Goal: Task Accomplishment & Management: Manage account settings

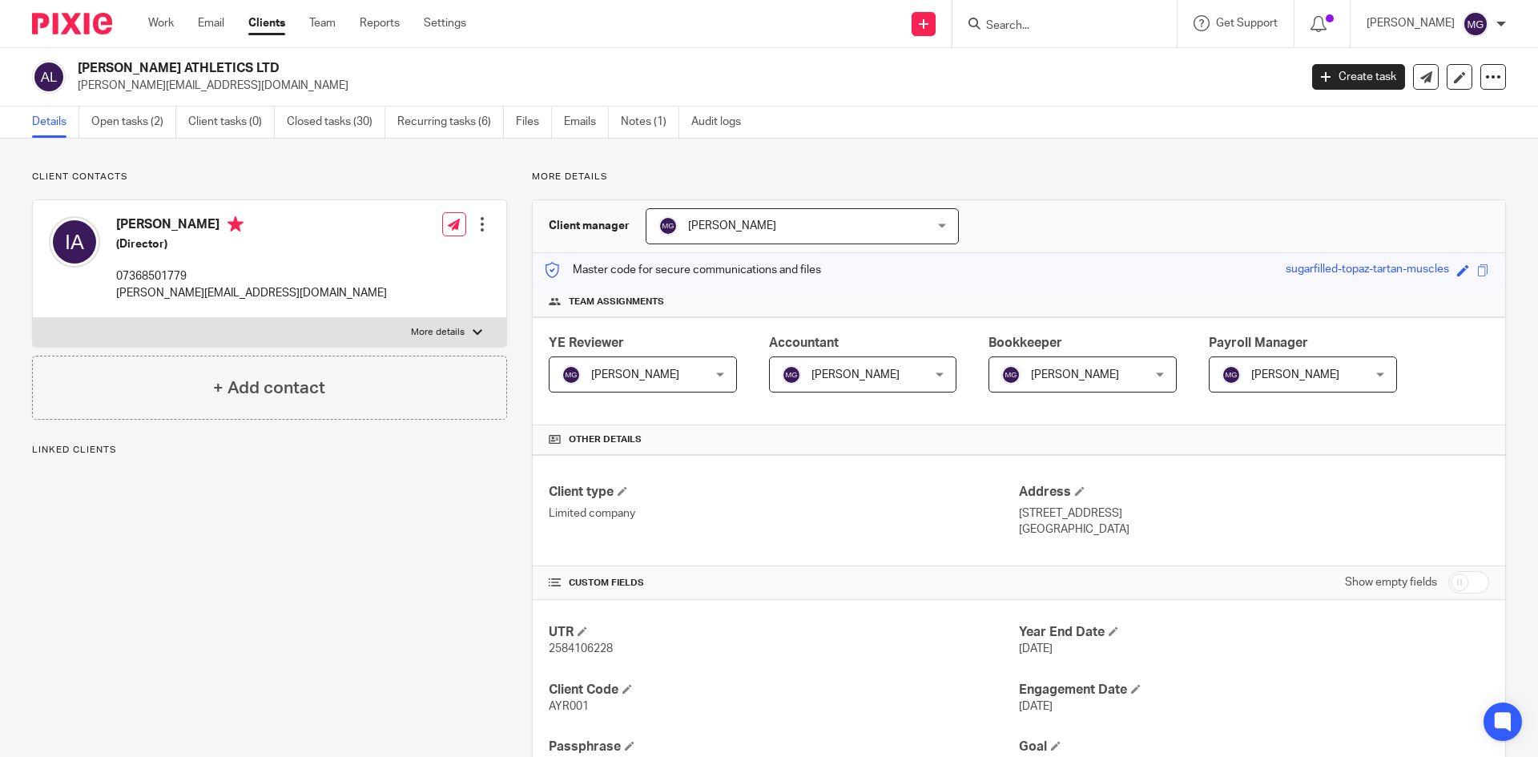
click at [975, 219] on div "Client manager Mason Graves Mason Graves Fatema Topia Jaz Grewal Mason Graves M…" at bounding box center [1019, 226] width 972 height 53
click at [98, 130] on link "Open tasks (2)" at bounding box center [133, 122] width 85 height 31
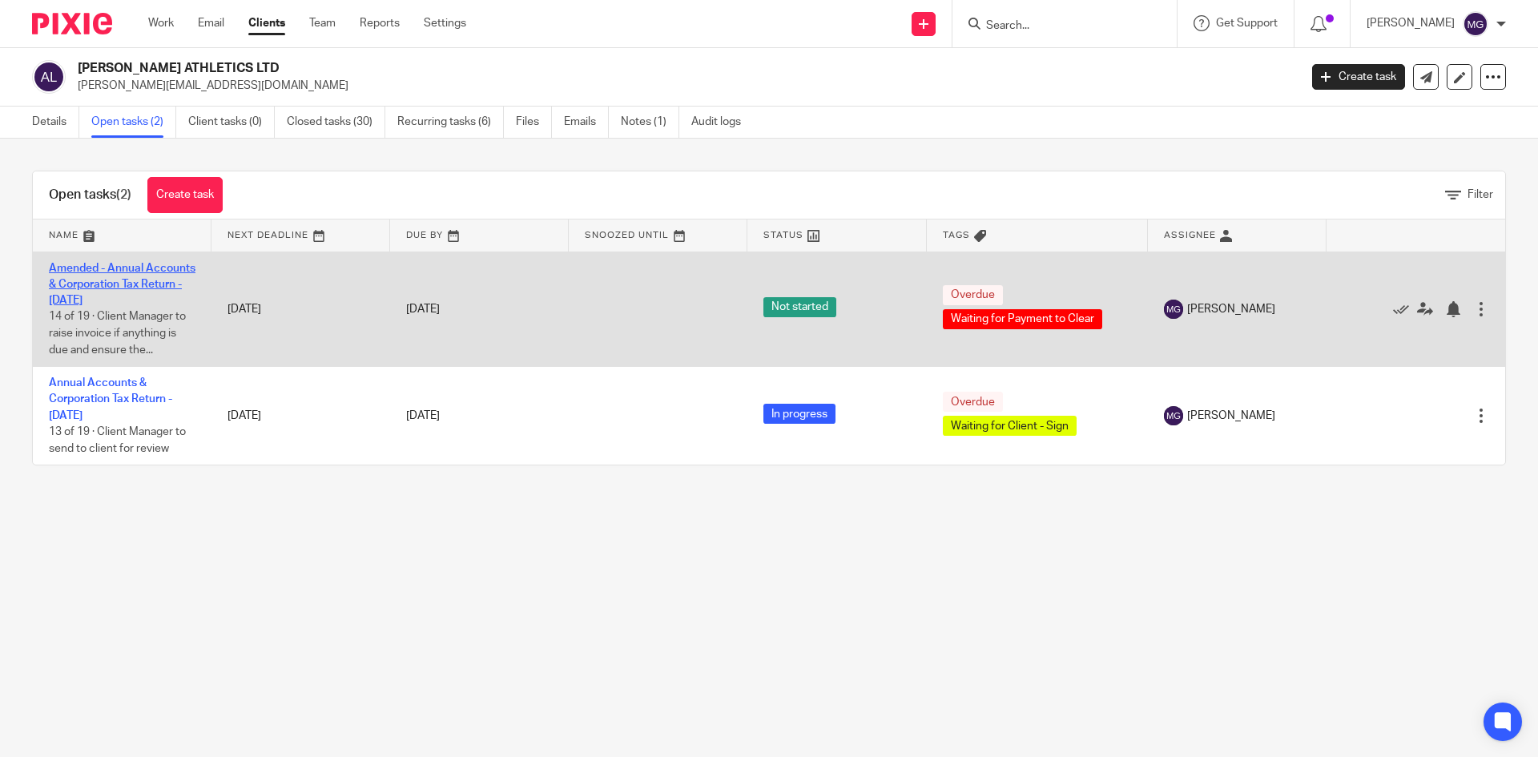
click at [126, 280] on link "Amended - Annual Accounts & Corporation Tax Return - December 31, 2023" at bounding box center [122, 285] width 147 height 44
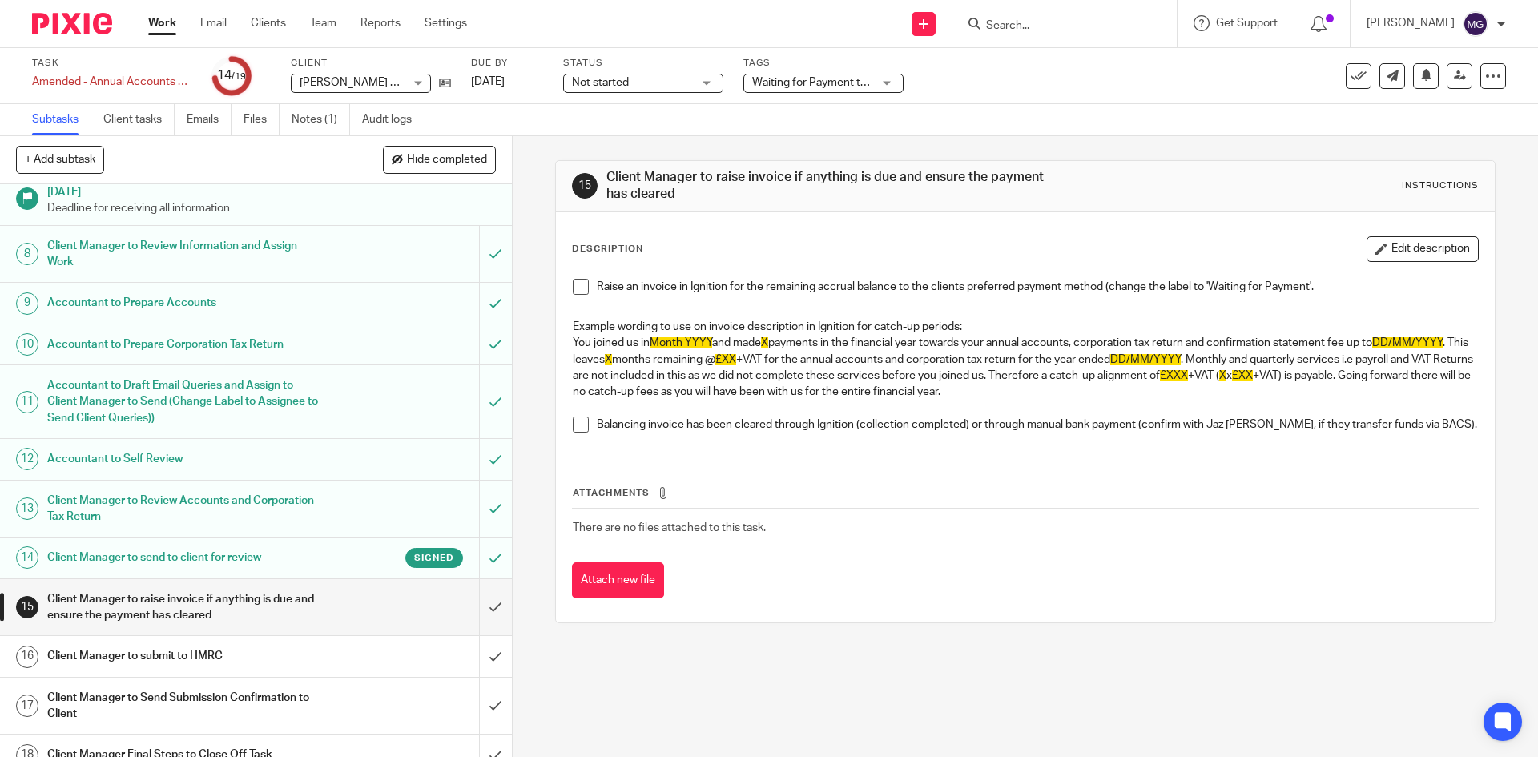
scroll to position [413, 0]
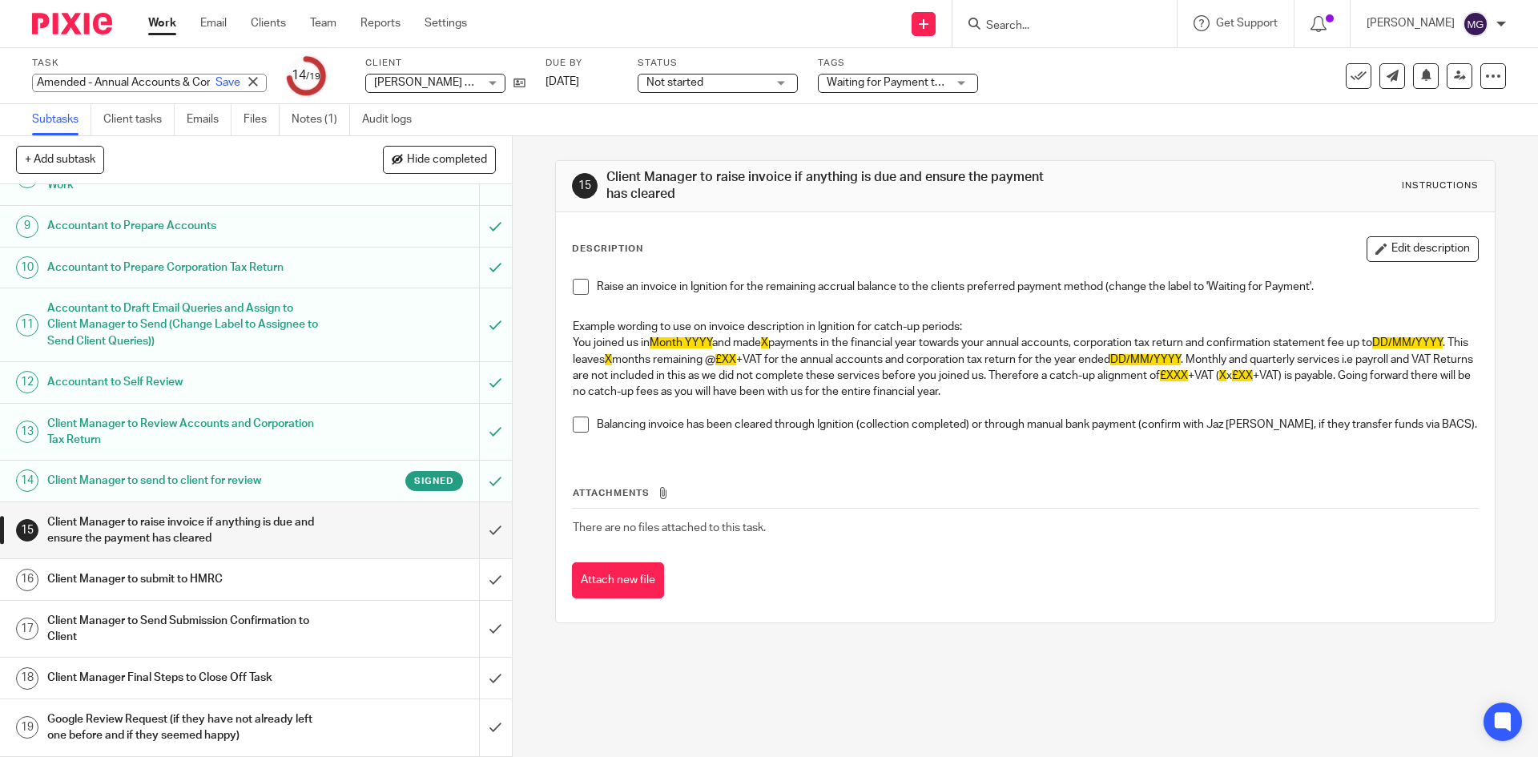
click at [178, 85] on div "Amended - Annual Accounts & Corporation Tax Return - December 31, 2023 Save Ame…" at bounding box center [149, 83] width 235 height 18
click at [131, 85] on input "Amended - Annual Accounts & Corporation Tax Return - December 31, 2023" at bounding box center [149, 83] width 235 height 18
drag, startPoint x: 86, startPoint y: 91, endPoint x: 406, endPoint y: 84, distance: 320.4
click at [406, 84] on div "Task Amended - Annual Accounts & Corporation Tax Return - December 31, 2023 Sav…" at bounding box center [646, 76] width 1228 height 38
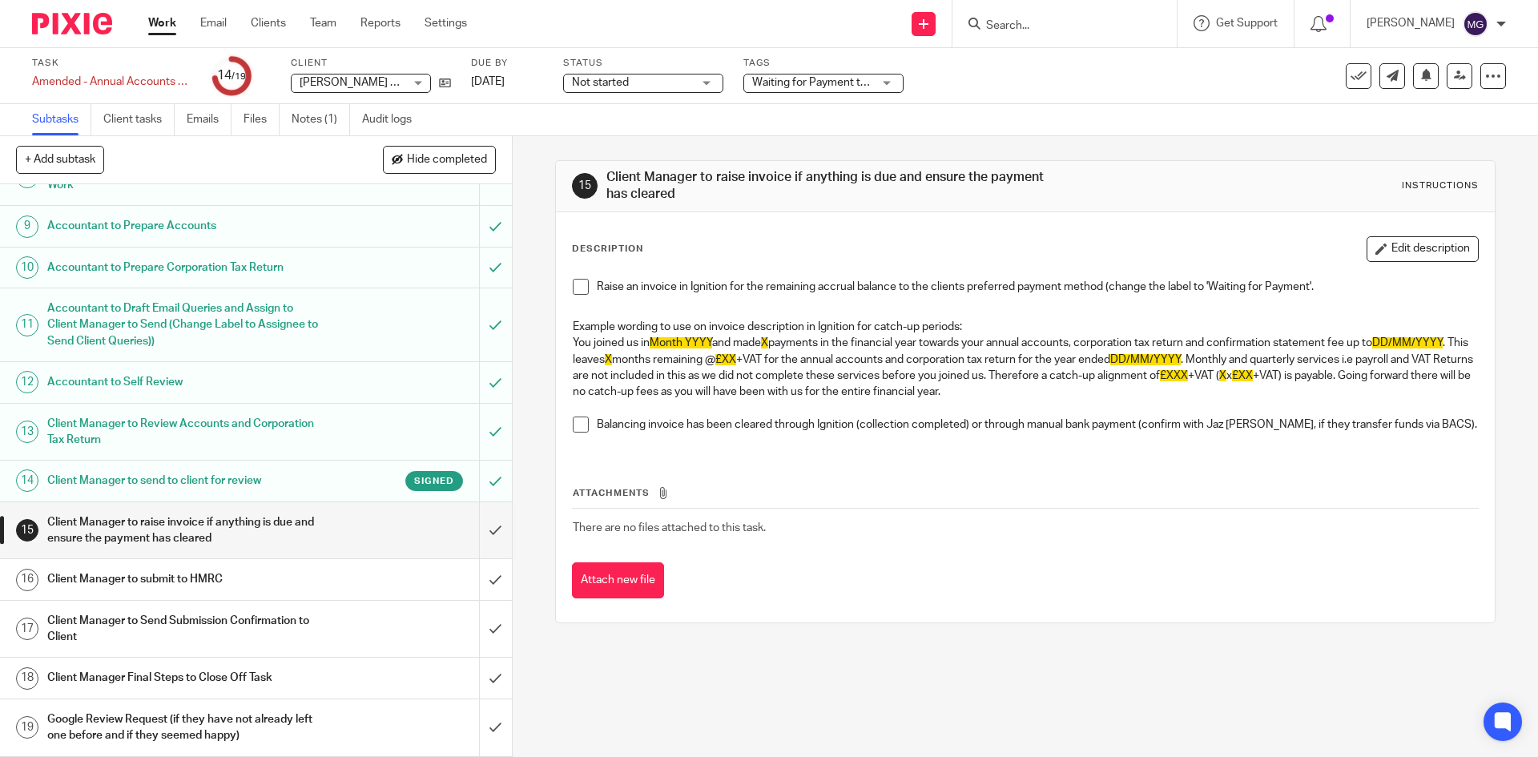
click at [340, 540] on div "Client Manager to raise invoice if anything is due and ensure the payment has c…" at bounding box center [255, 530] width 416 height 41
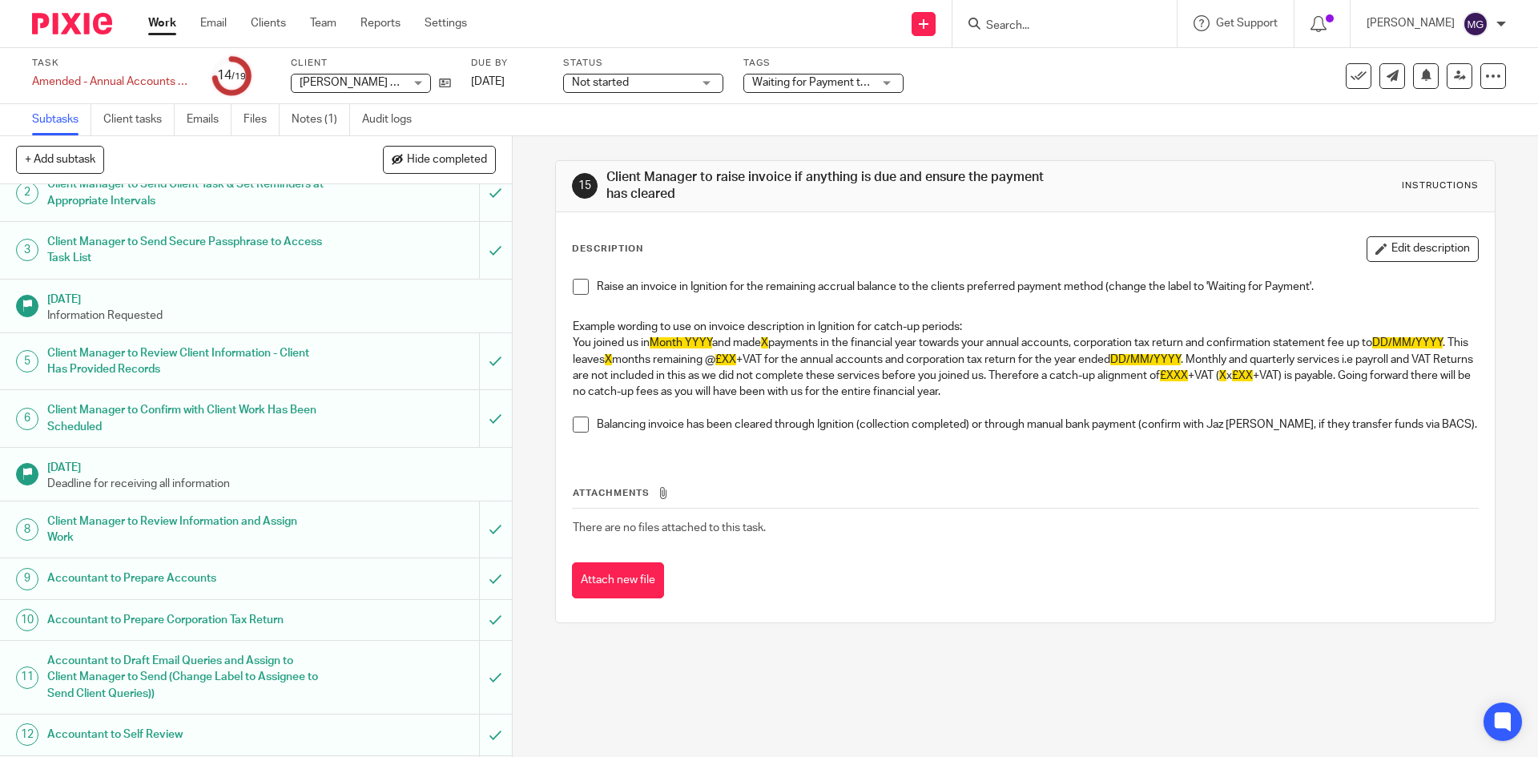
scroll to position [160, 0]
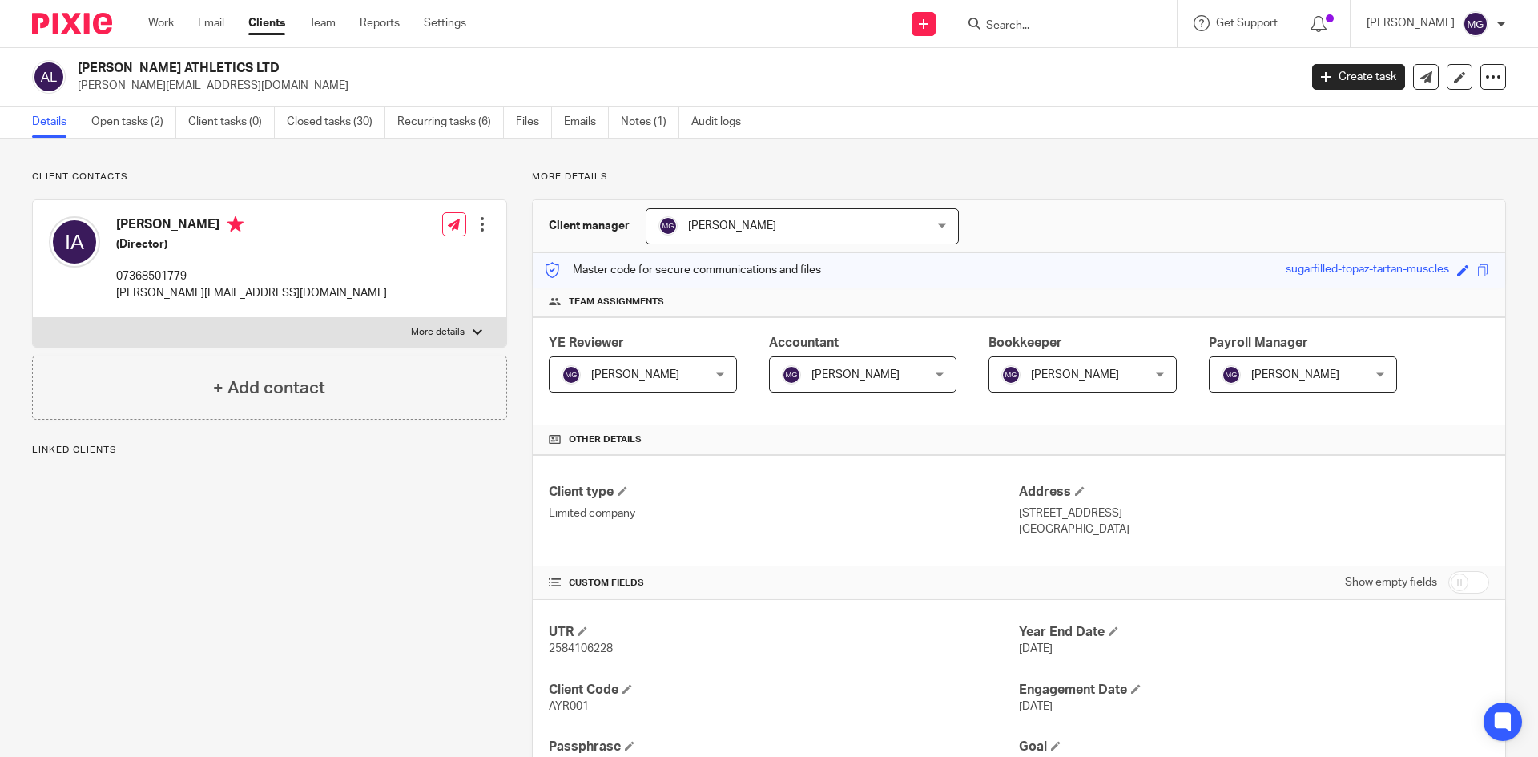
click at [129, 270] on p "07368501779" at bounding box center [251, 276] width 271 height 16
copy p "07368501779"
click at [453, 179] on p "Client contacts" at bounding box center [269, 177] width 475 height 13
click at [557, 122] on ul "Details Open tasks (2) Client tasks (0) Closed tasks (30) Recurring tasks (6) F…" at bounding box center [398, 122] width 733 height 31
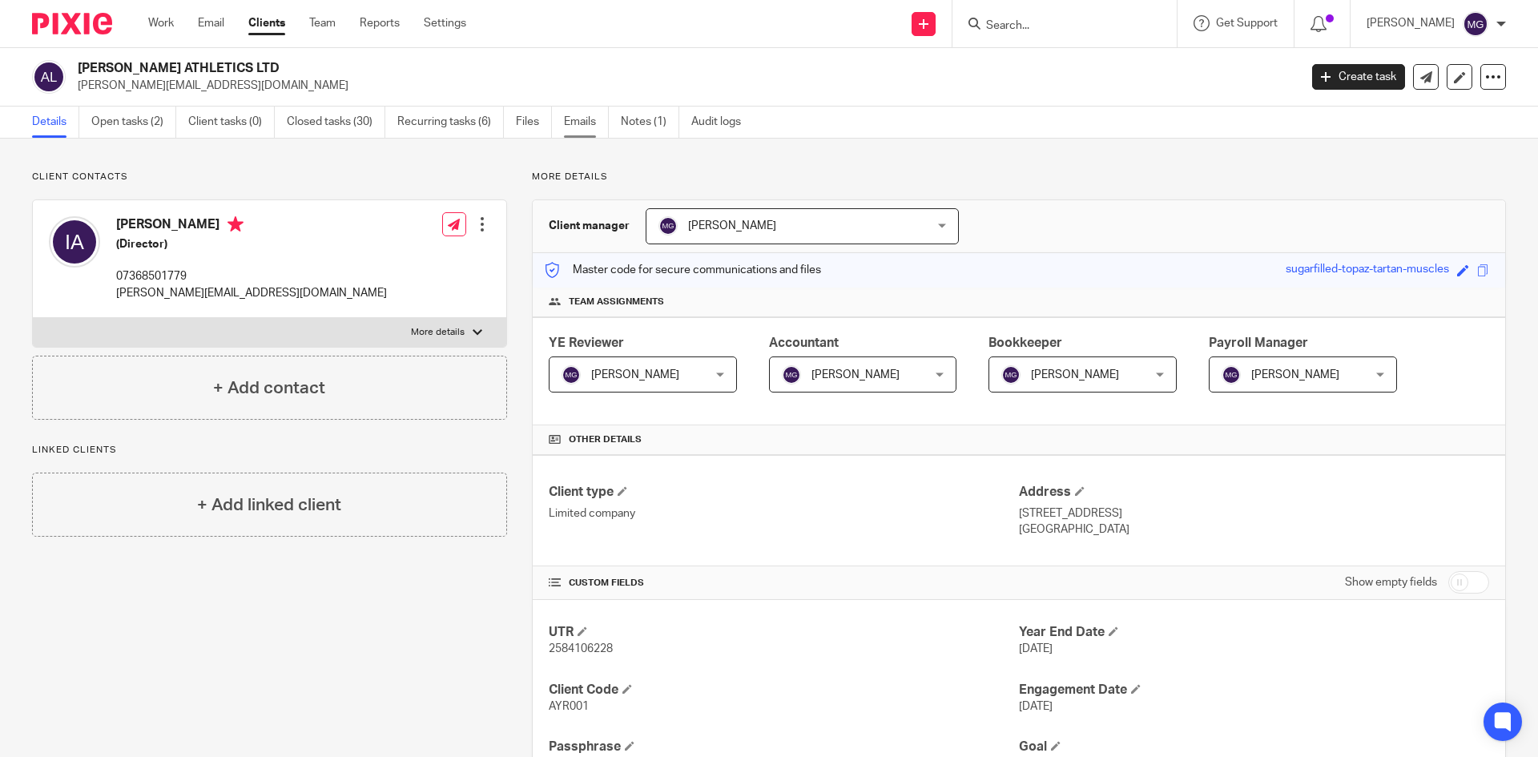
click at [571, 119] on link "Emails" at bounding box center [586, 122] width 45 height 31
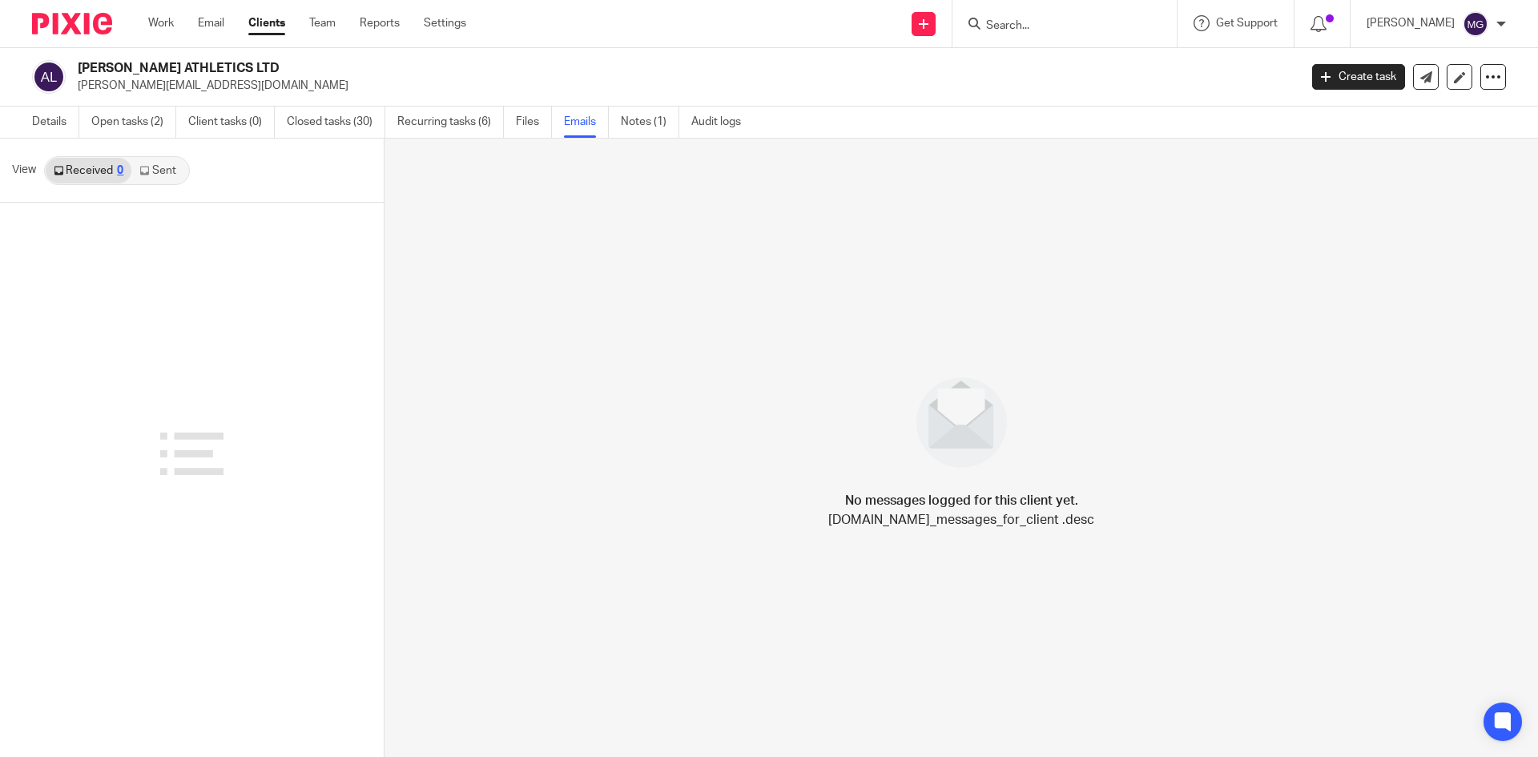
click at [125, 172] on link "Received 0" at bounding box center [89, 171] width 86 height 26
click at [147, 172] on icon at bounding box center [144, 171] width 10 height 10
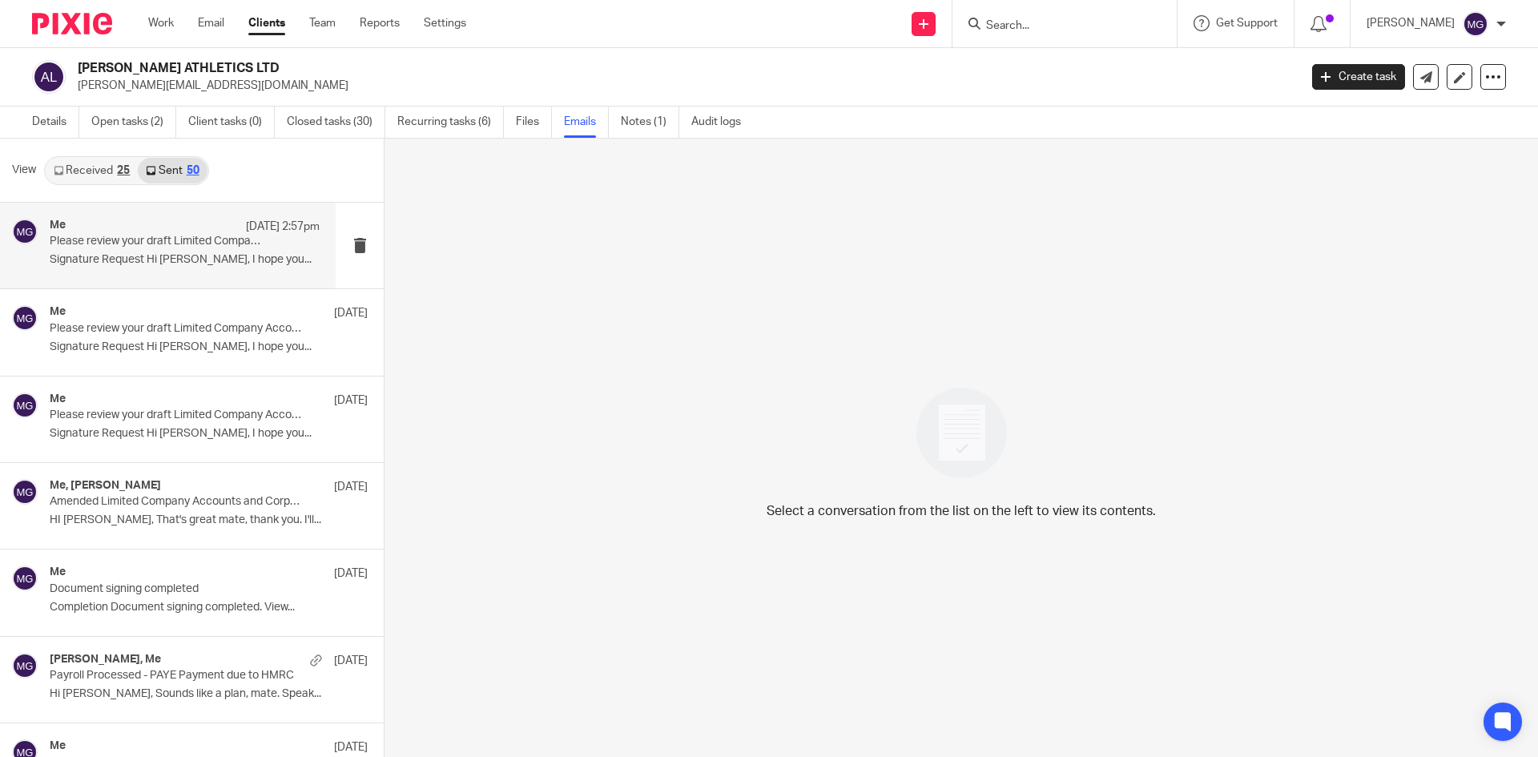
drag, startPoint x: 90, startPoint y: 264, endPoint x: 82, endPoint y: 279, distance: 16.5
click at [90, 266] on p "Signature Request Hi Isaac, I hope you..." at bounding box center [185, 260] width 270 height 14
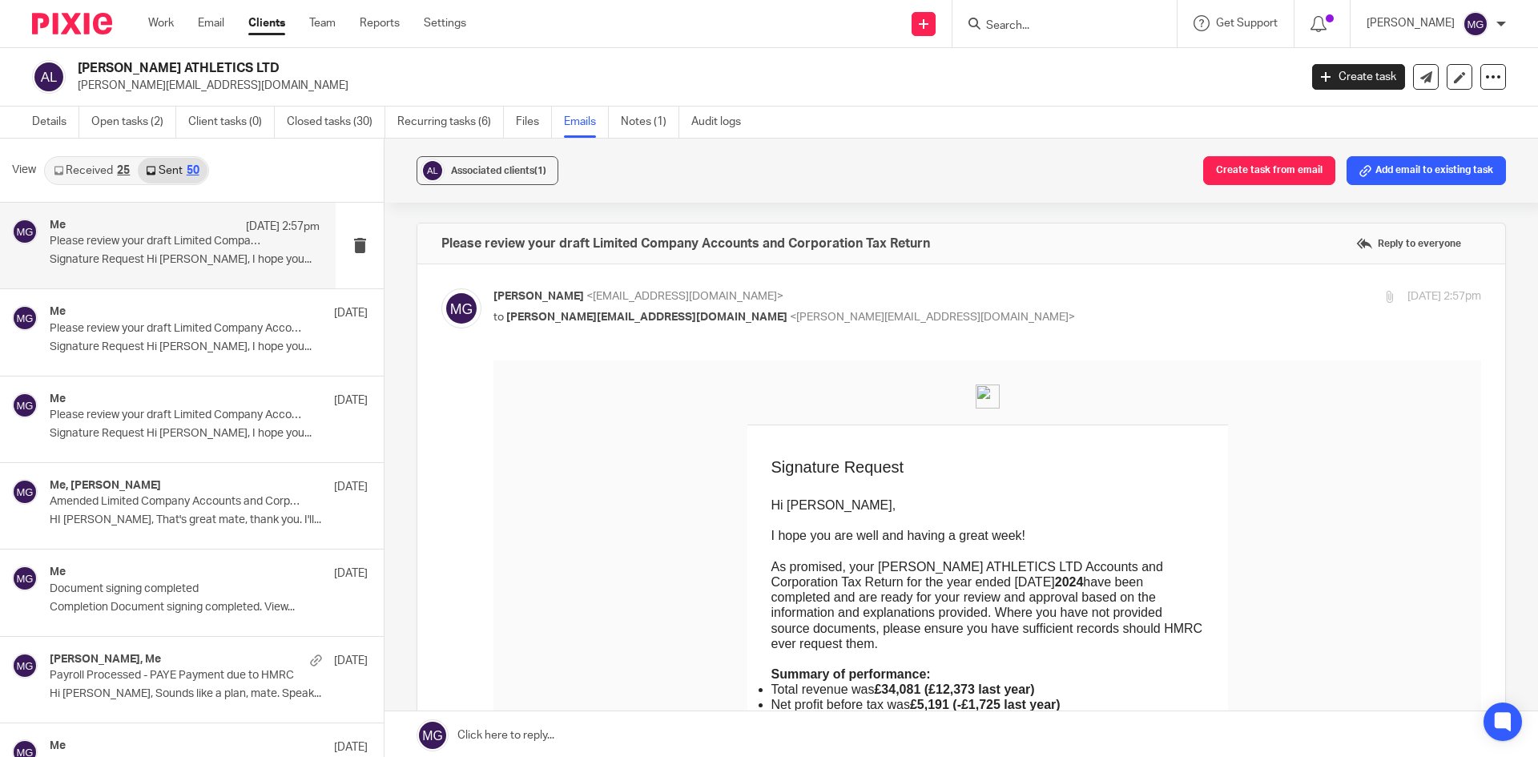
scroll to position [80, 0]
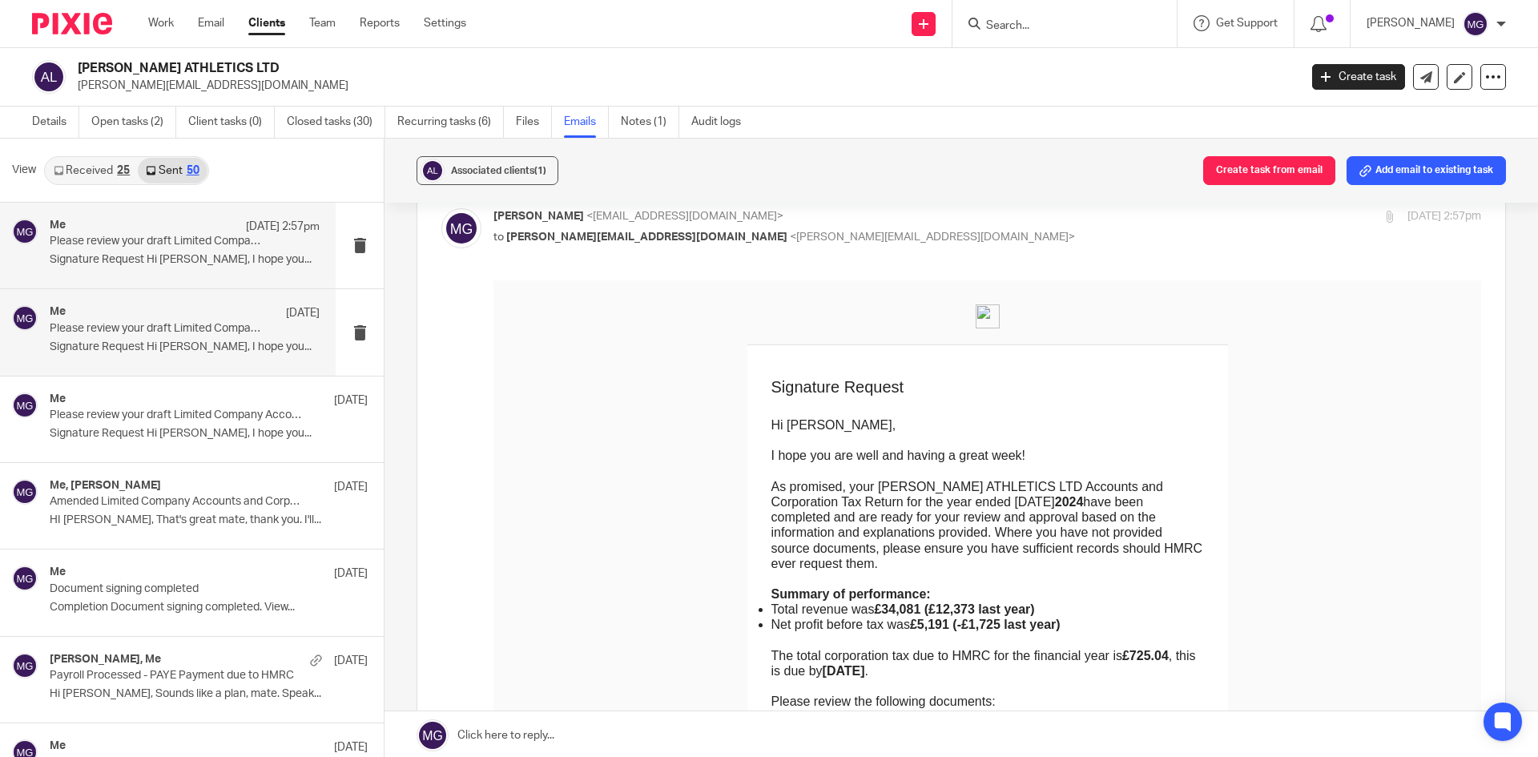
click at [175, 317] on div "Me 16 Sep" at bounding box center [185, 313] width 270 height 16
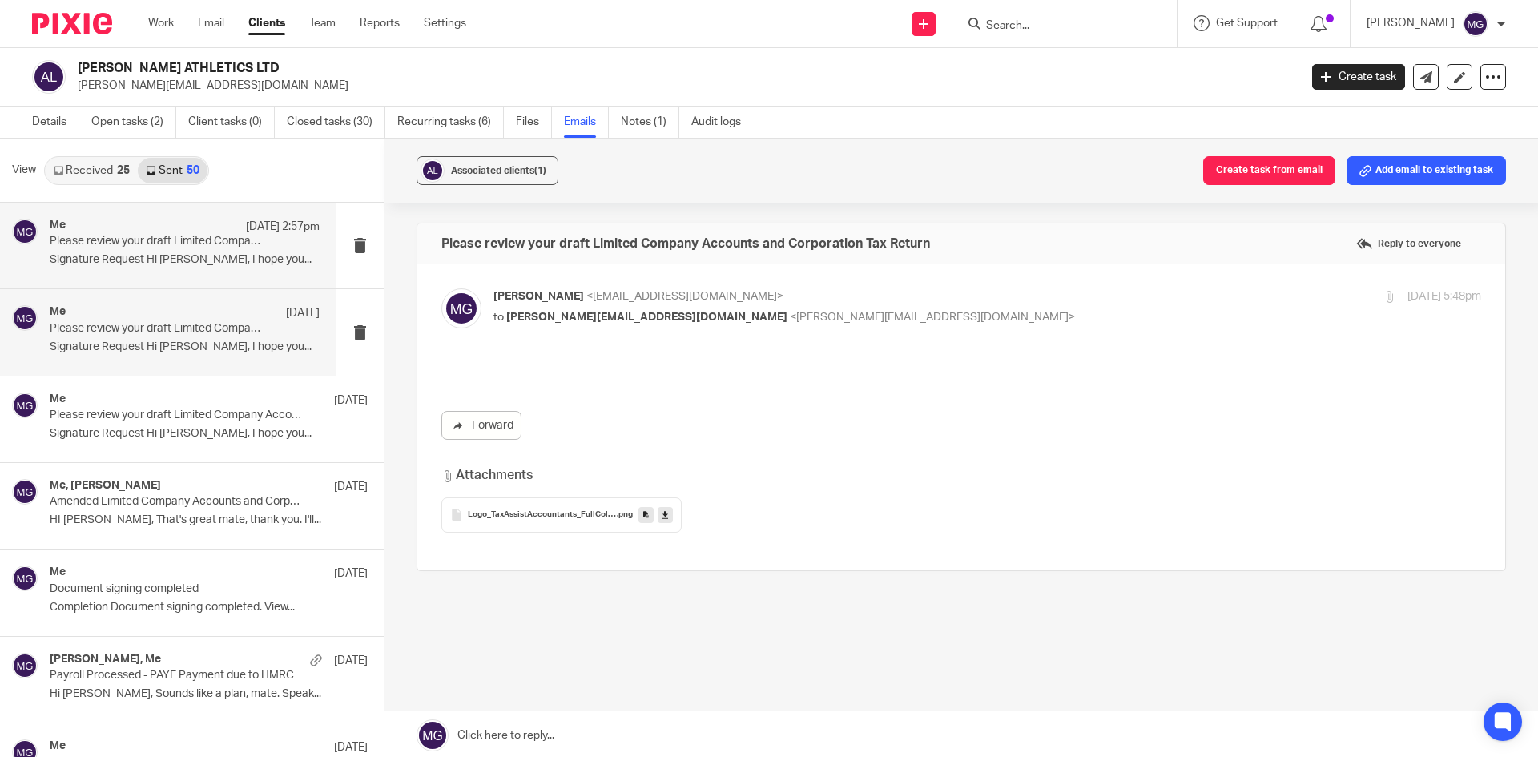
scroll to position [0, 0]
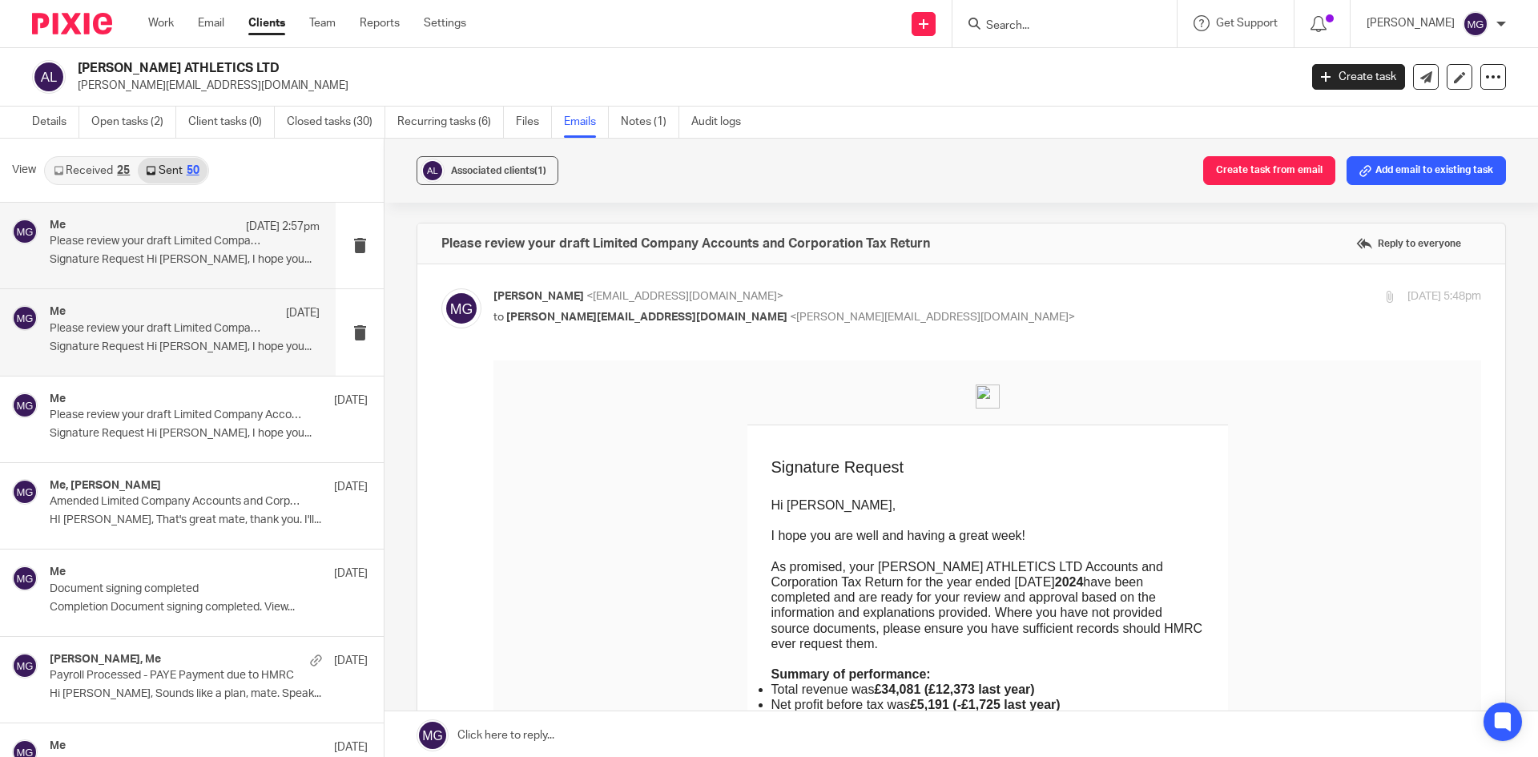
click at [175, 267] on p "Signature Request Hi Isaac, I hope you..." at bounding box center [185, 260] width 270 height 14
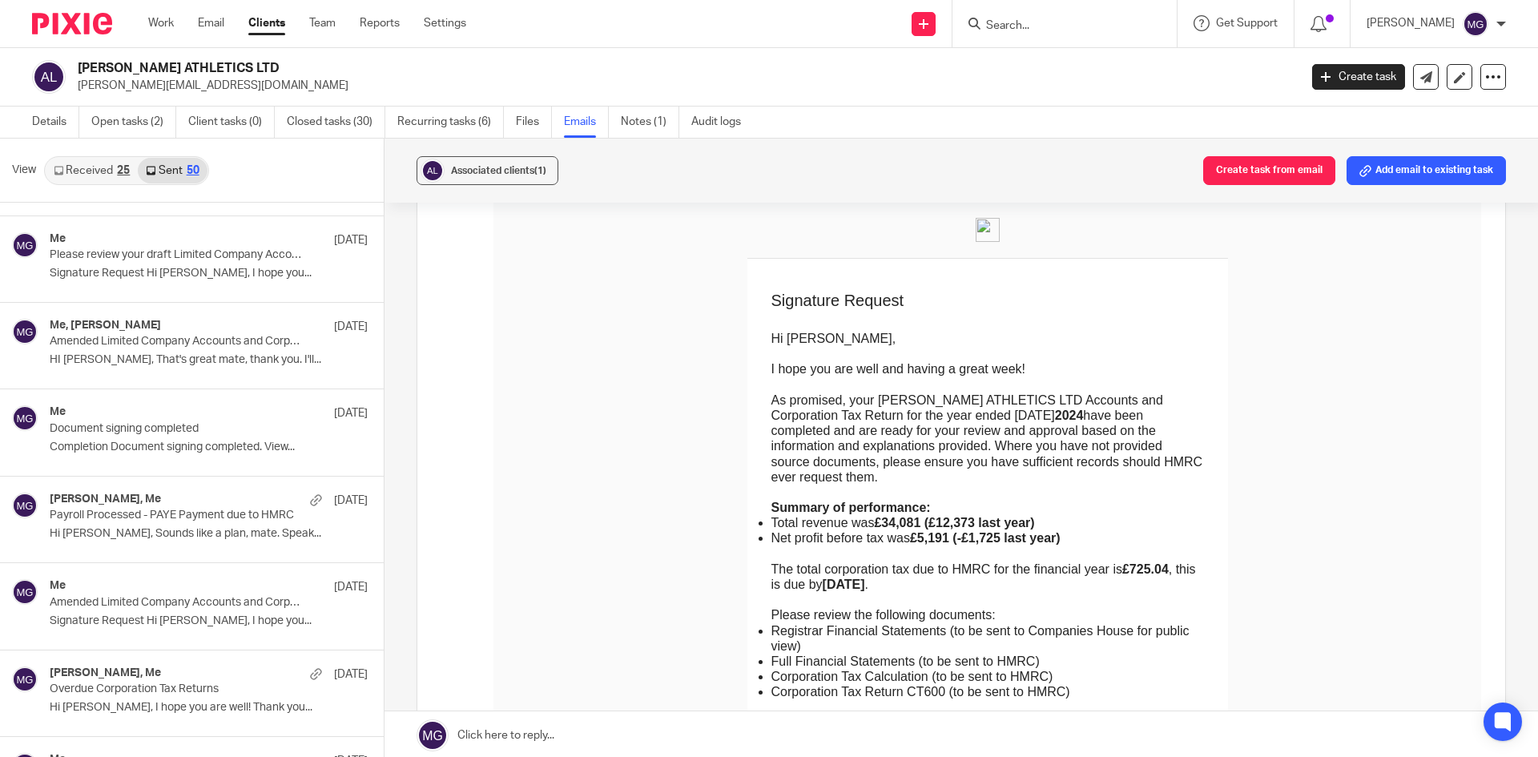
scroll to position [160, 0]
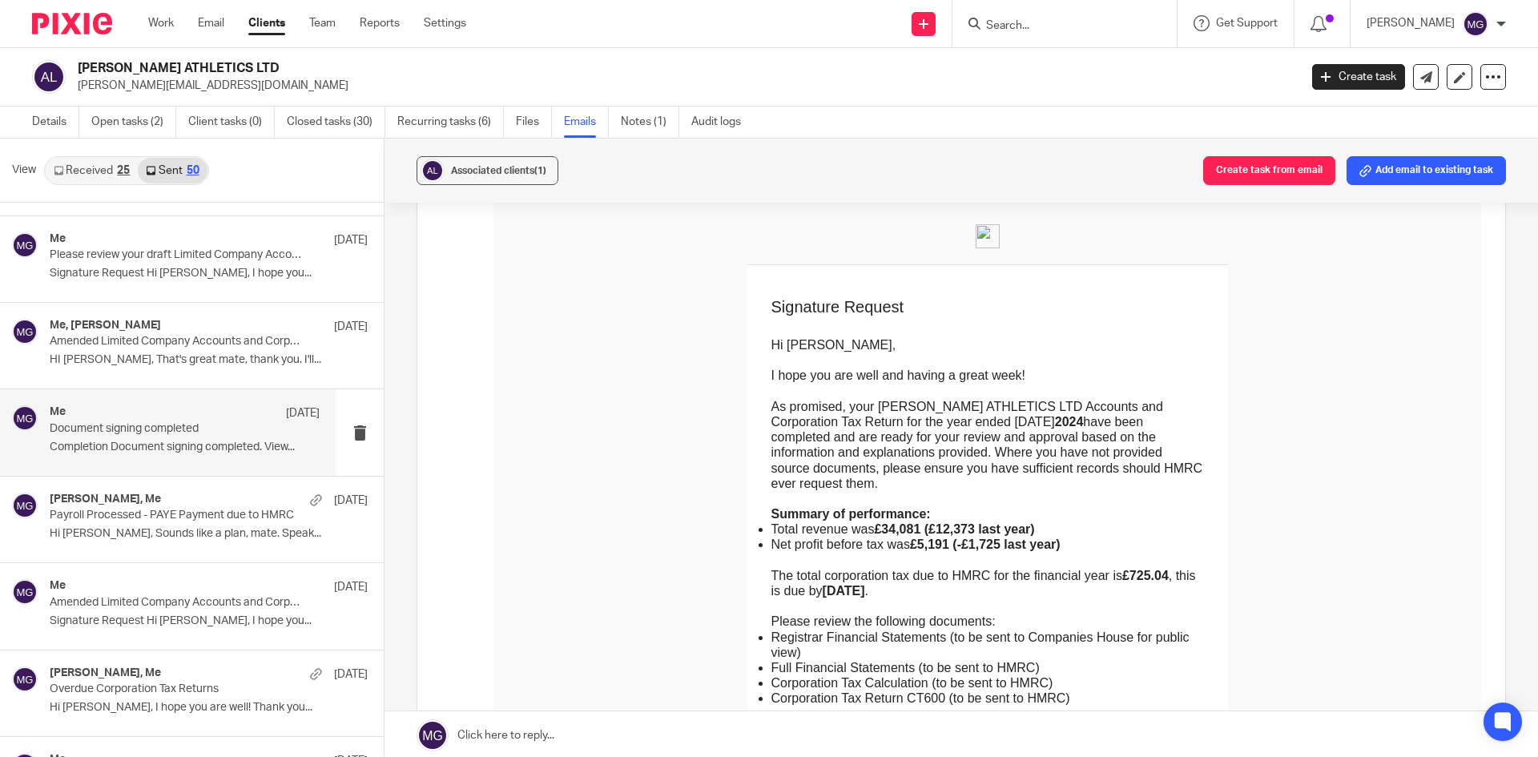
click at [176, 438] on div "Me 12 Sep Document signing completed Completion Document signing completed. Vie…" at bounding box center [185, 432] width 270 height 54
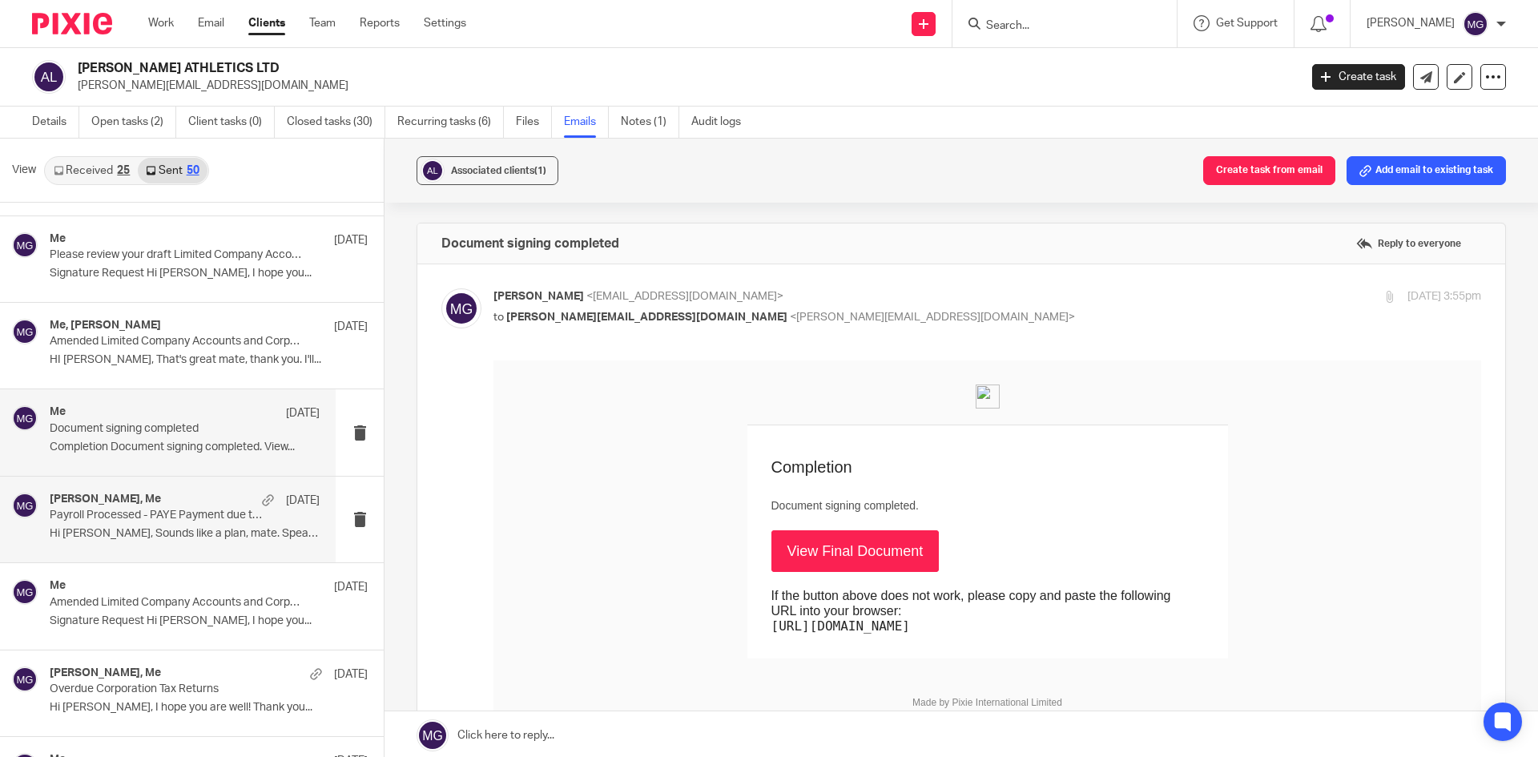
scroll to position [0, 0]
click at [163, 509] on p "Payroll Processed - PAYE Payment due to HMRC" at bounding box center [158, 516] width 216 height 14
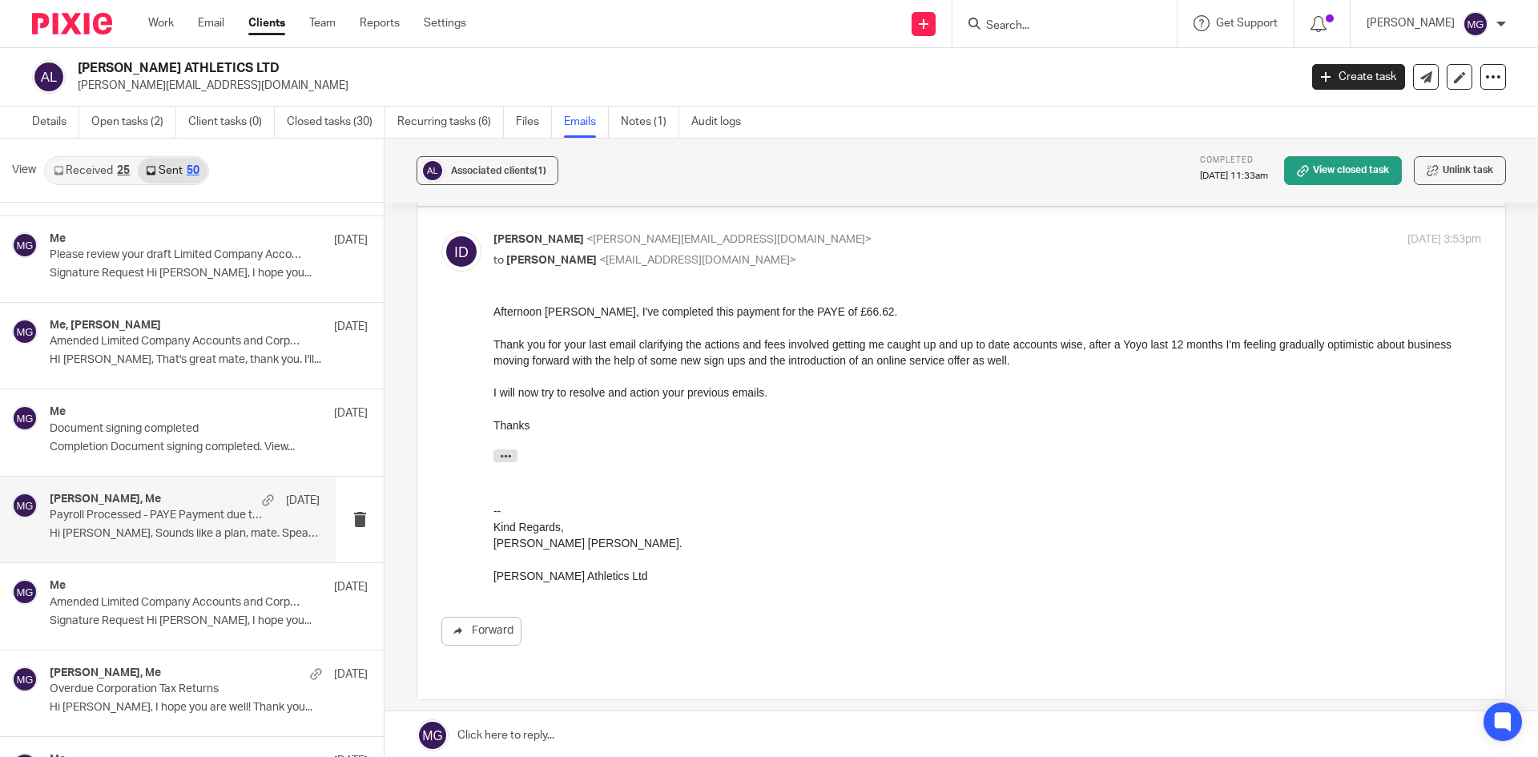
scroll to position [561, 0]
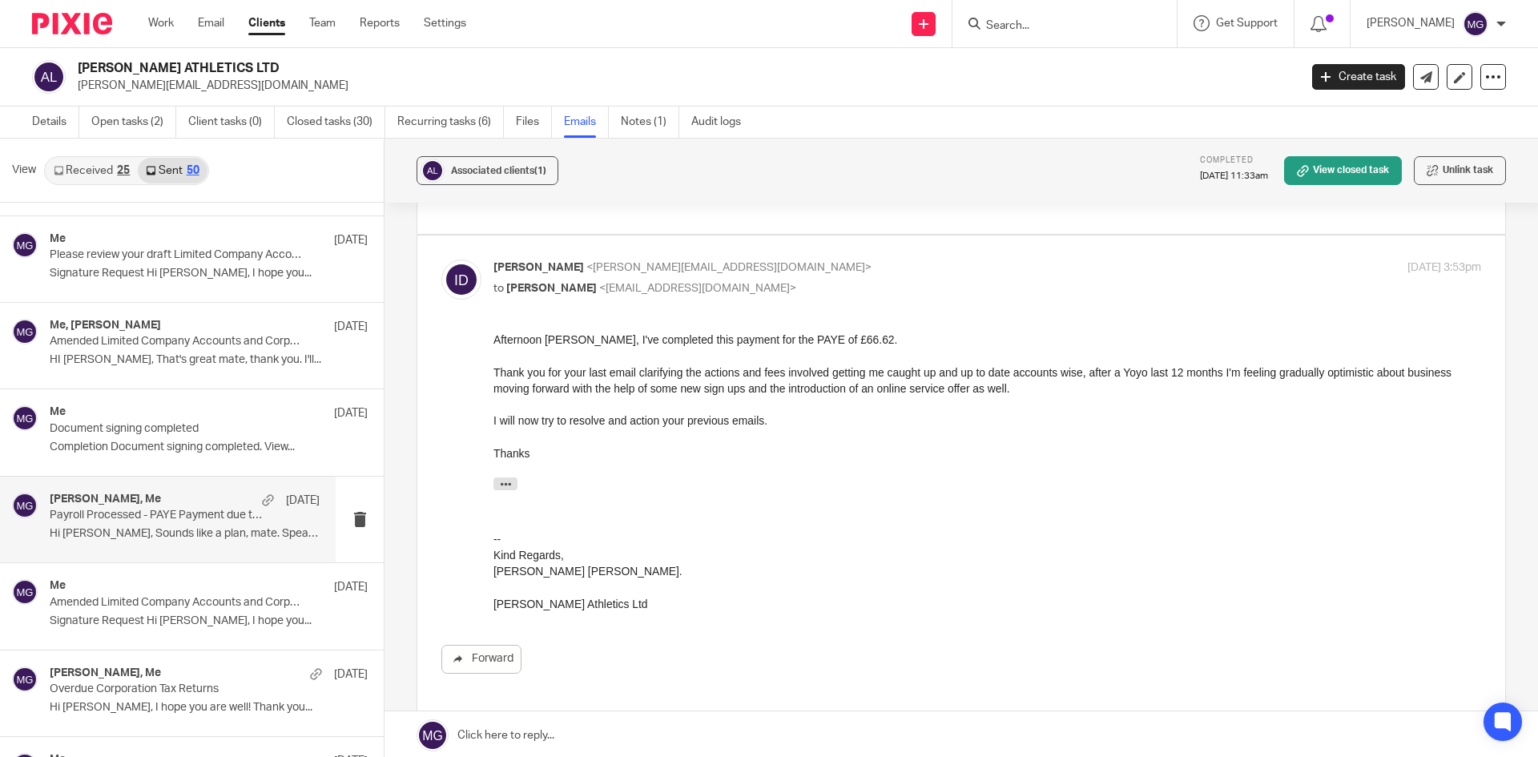
click at [132, 496] on h4 "Isaac Disney-Ayres, Me" at bounding box center [105, 499] width 111 height 14
click at [135, 613] on div "Me 15 Aug Amended Limited Company Accounts and Corporation Tax Return for Decem…" at bounding box center [185, 606] width 270 height 54
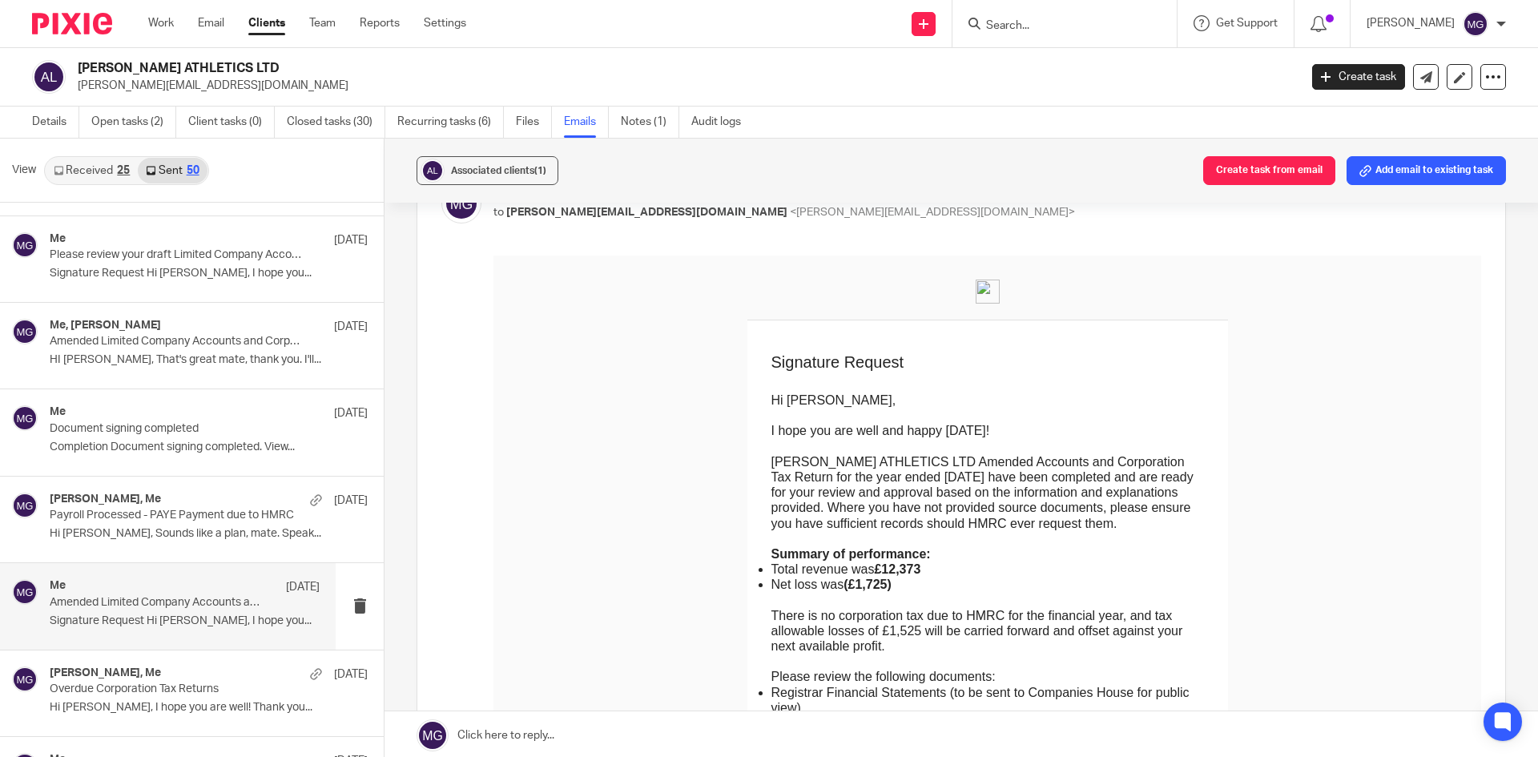
scroll to position [0, 0]
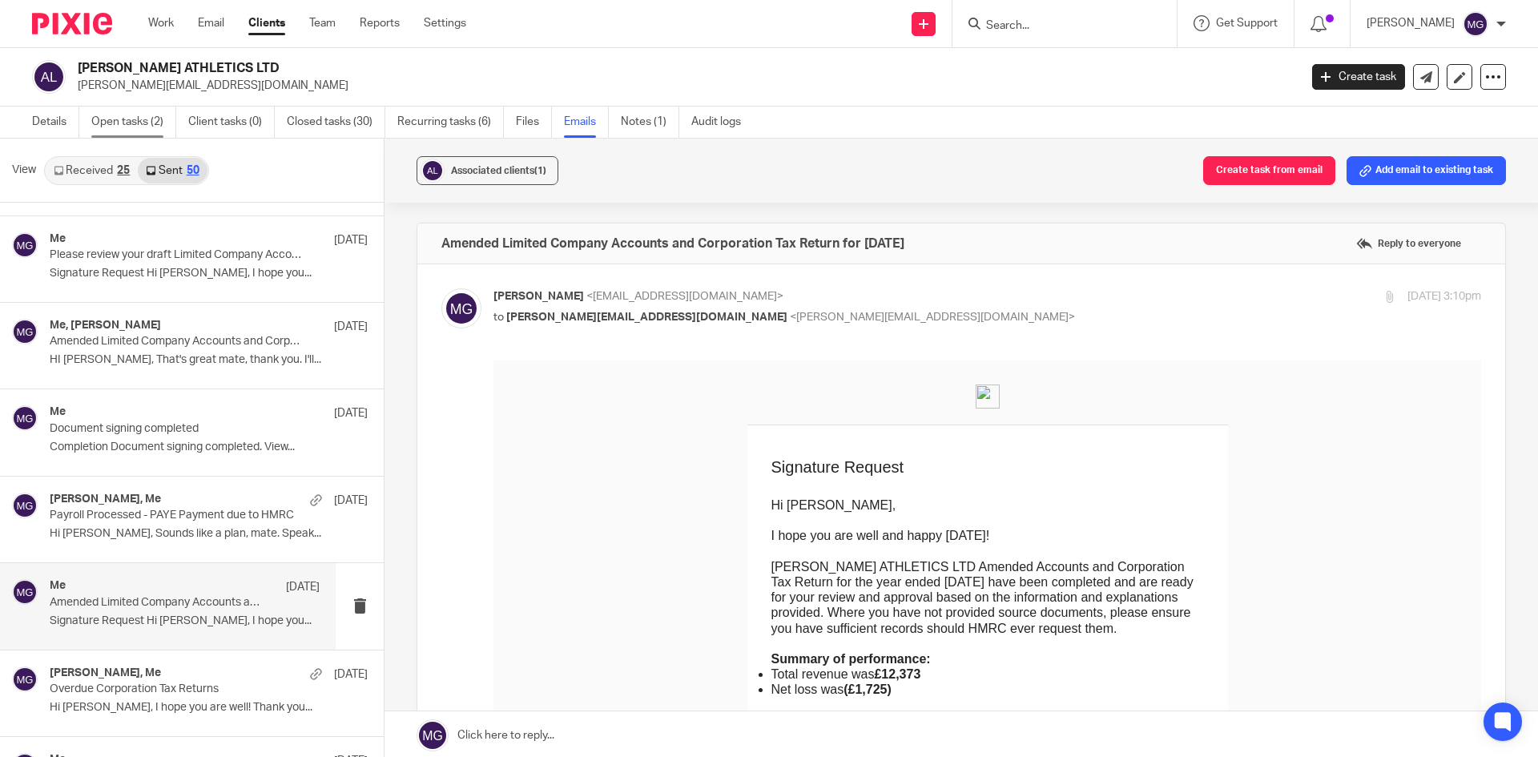
click at [147, 120] on link "Open tasks (2)" at bounding box center [133, 122] width 85 height 31
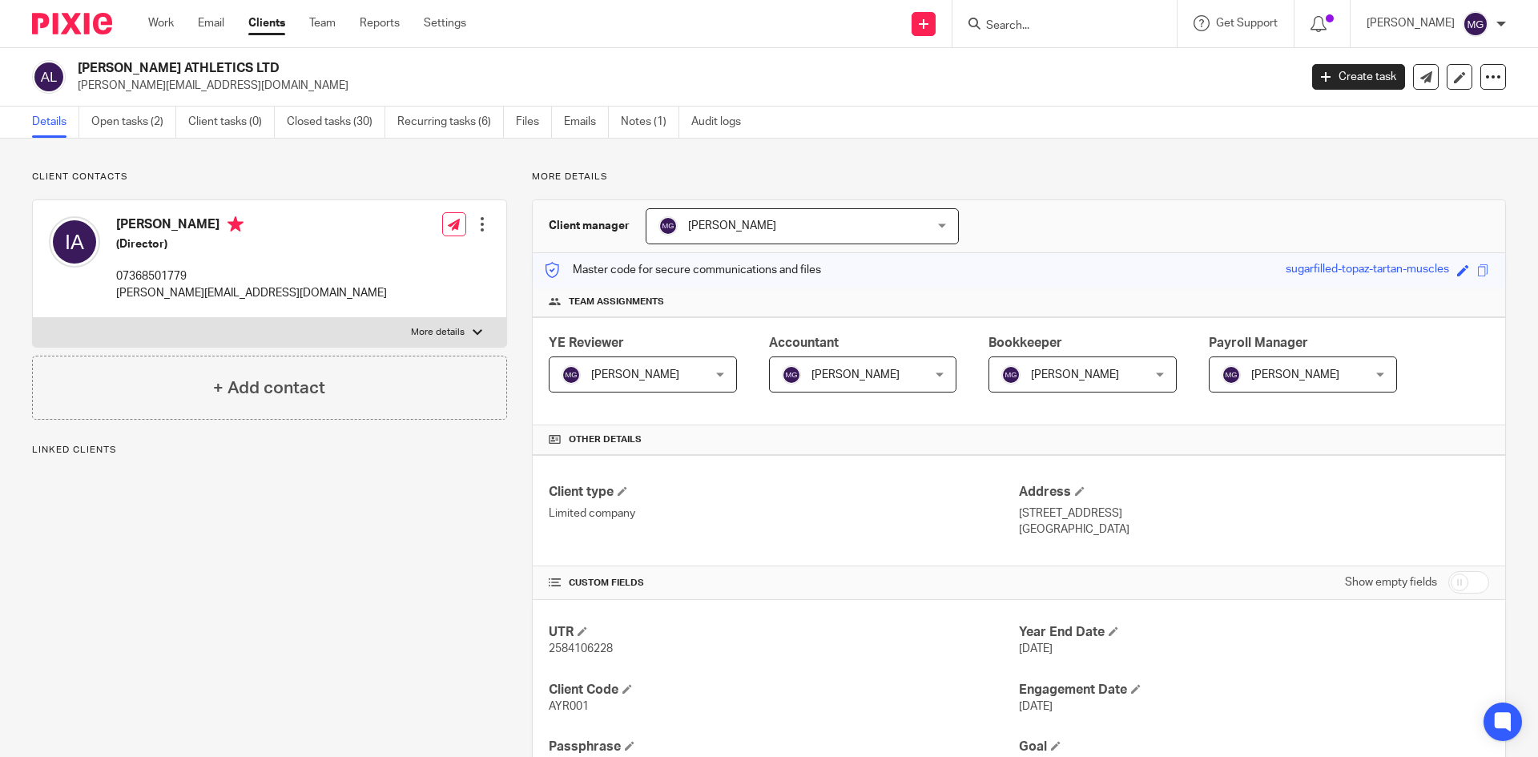
click at [175, 269] on p "07368501779" at bounding box center [251, 276] width 271 height 16
copy p "07368501779"
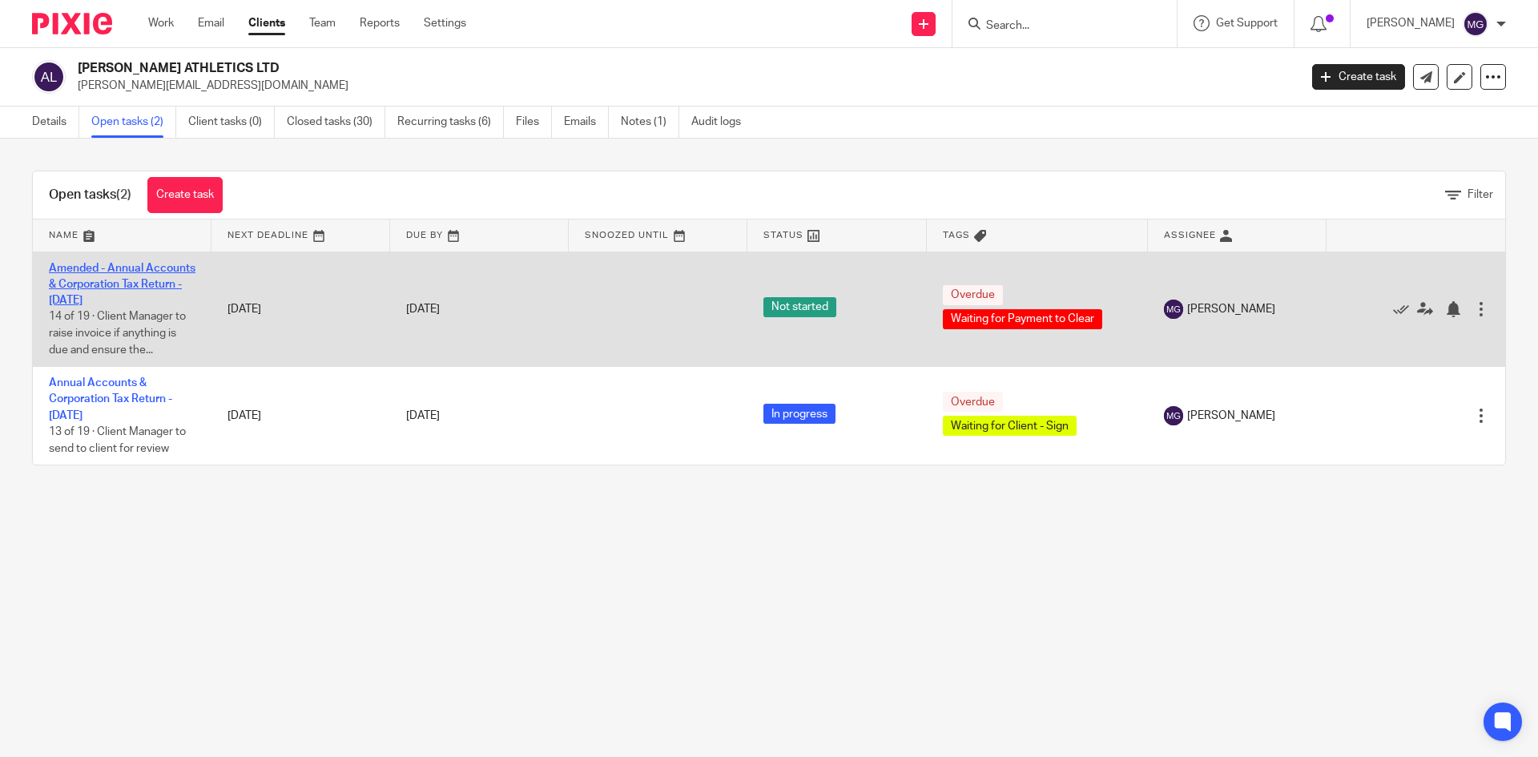
click at [105, 302] on link "Amended - Annual Accounts & Corporation Tax Return - [DATE]" at bounding box center [122, 285] width 147 height 44
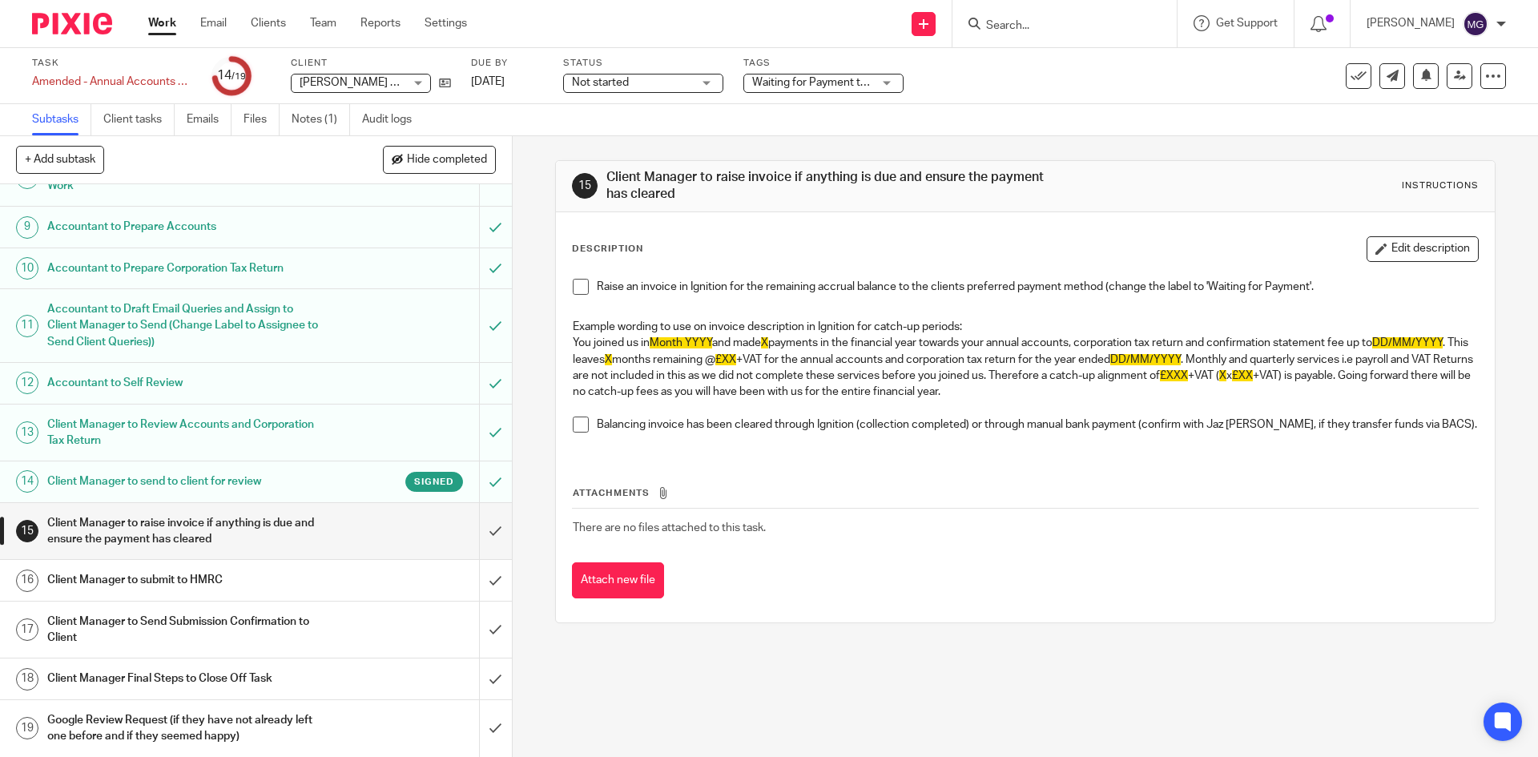
scroll to position [413, 0]
click at [476, 527] on input "submit" at bounding box center [256, 530] width 512 height 57
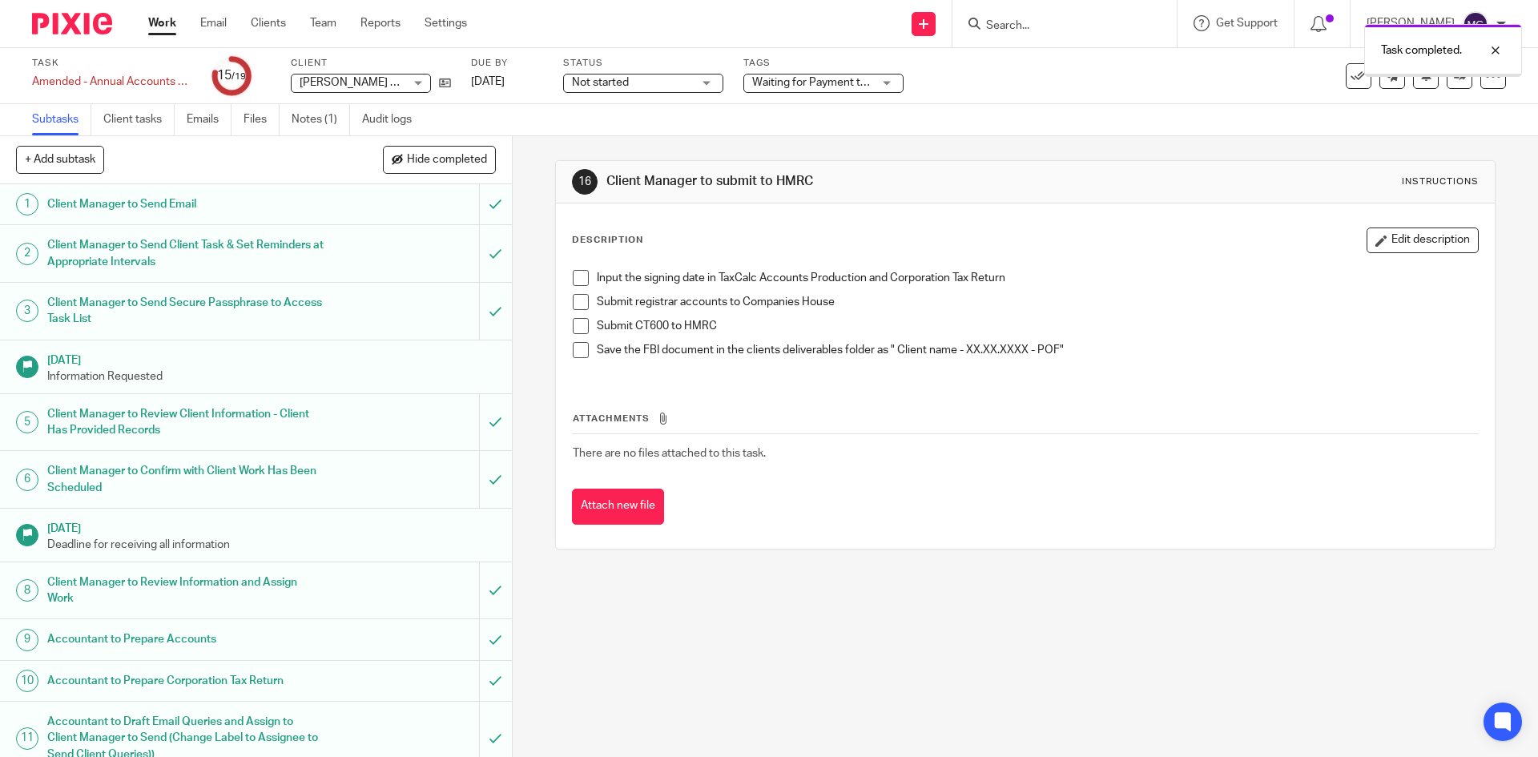
scroll to position [400, 0]
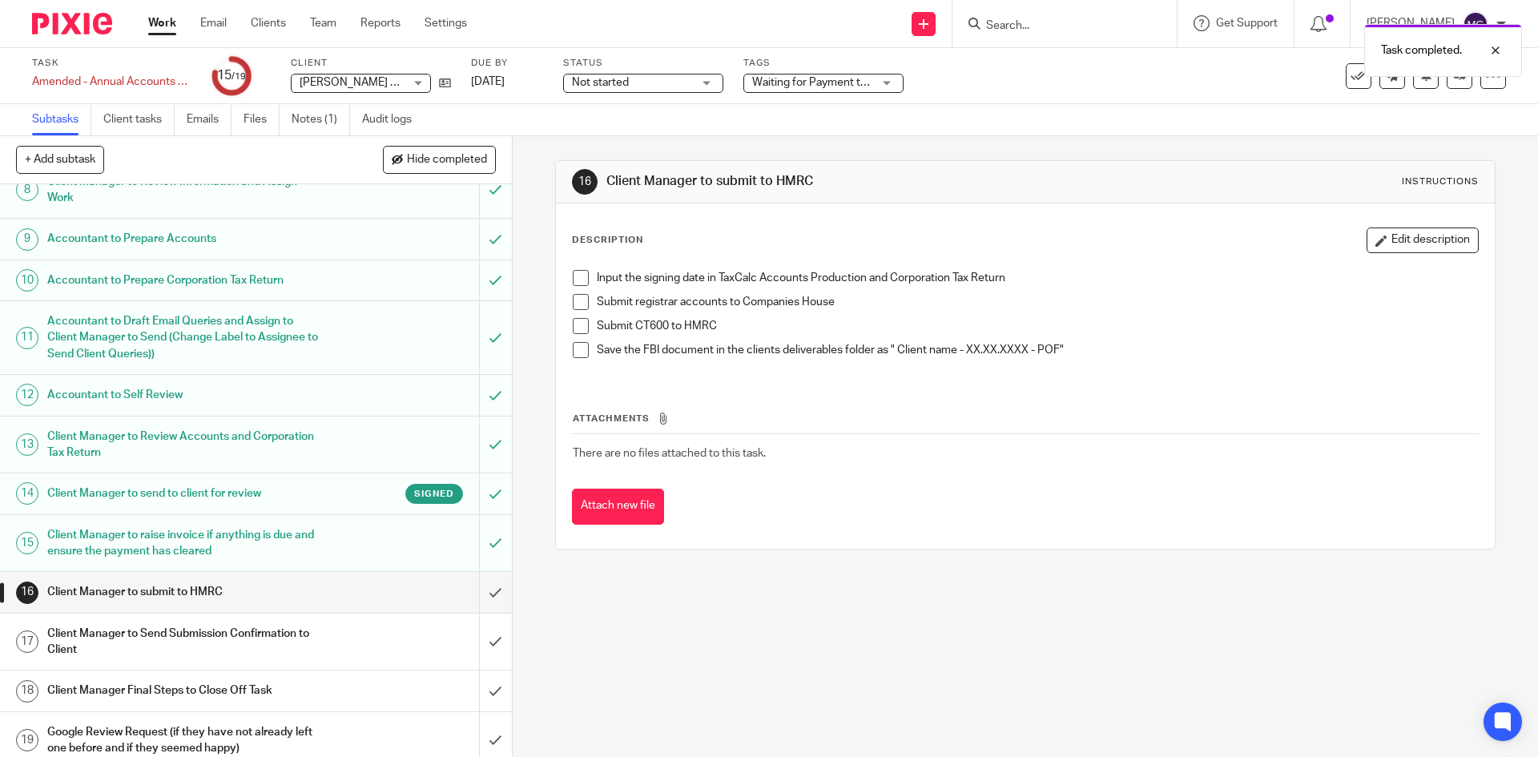
click at [329, 499] on div "Signed" at bounding box center [393, 494] width 139 height 20
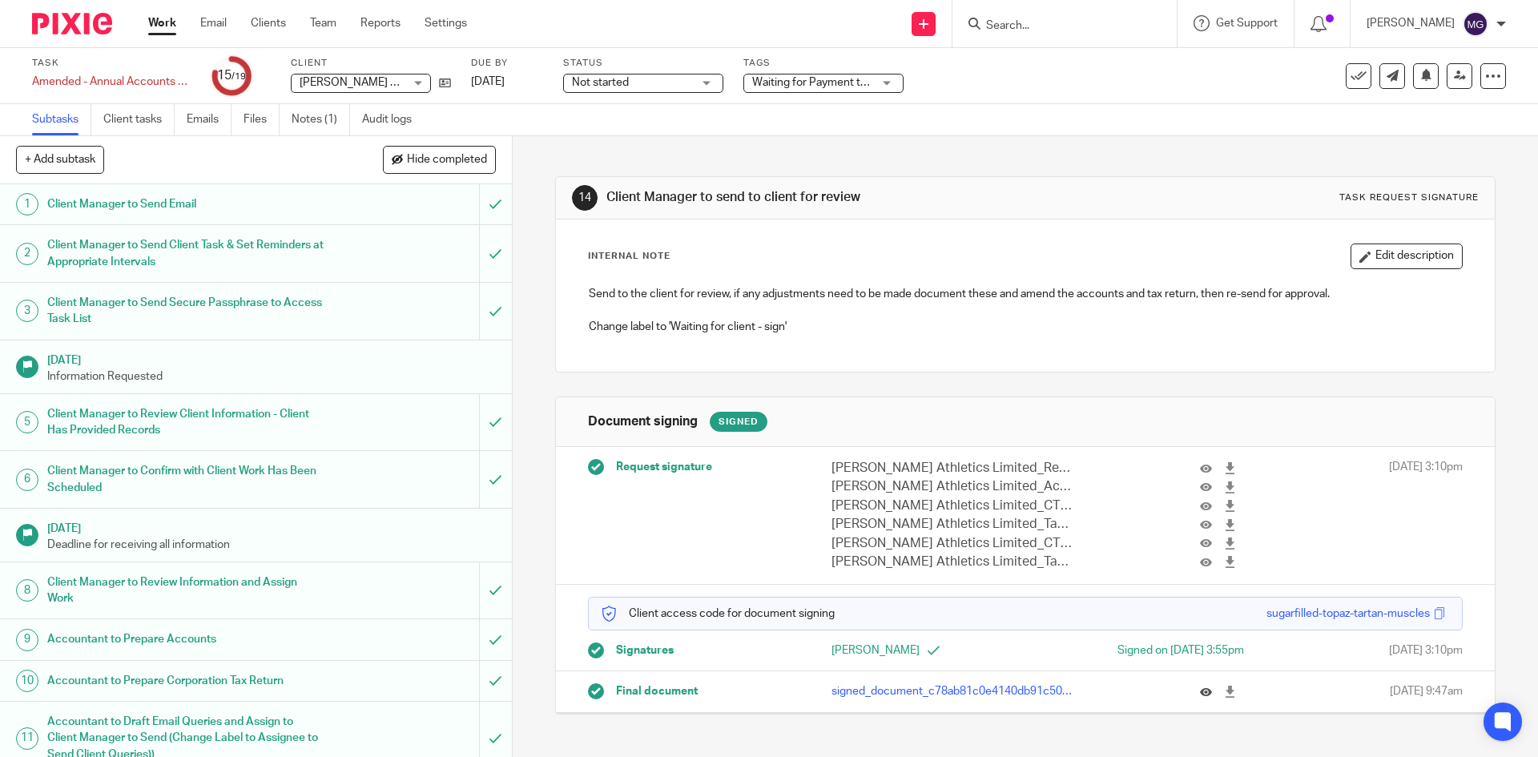
click at [1200, 687] on icon at bounding box center [1206, 691] width 12 height 12
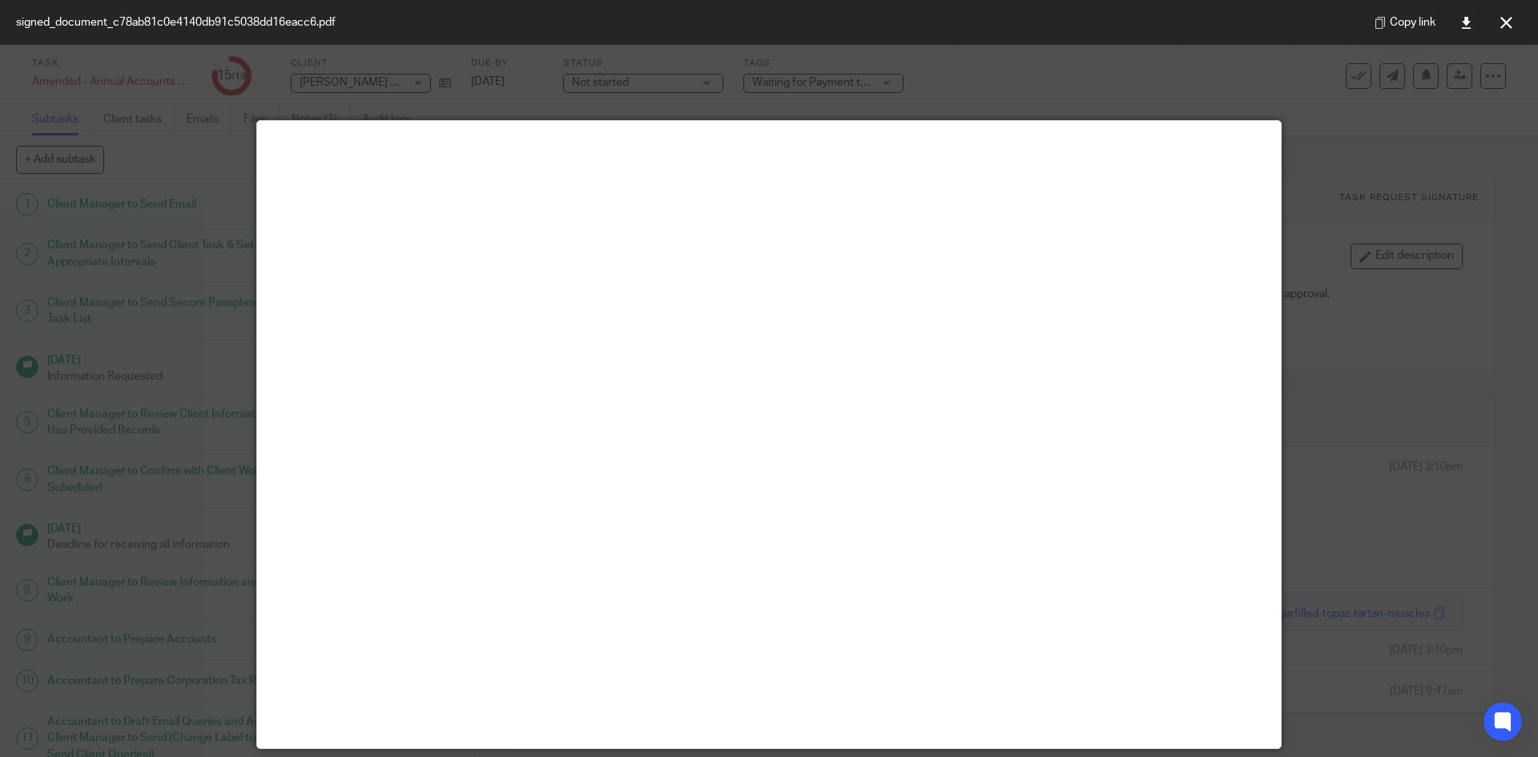
click at [1103, 372] on main at bounding box center [768, 434] width 1023 height 627
click at [1508, 17] on icon at bounding box center [1506, 23] width 12 height 12
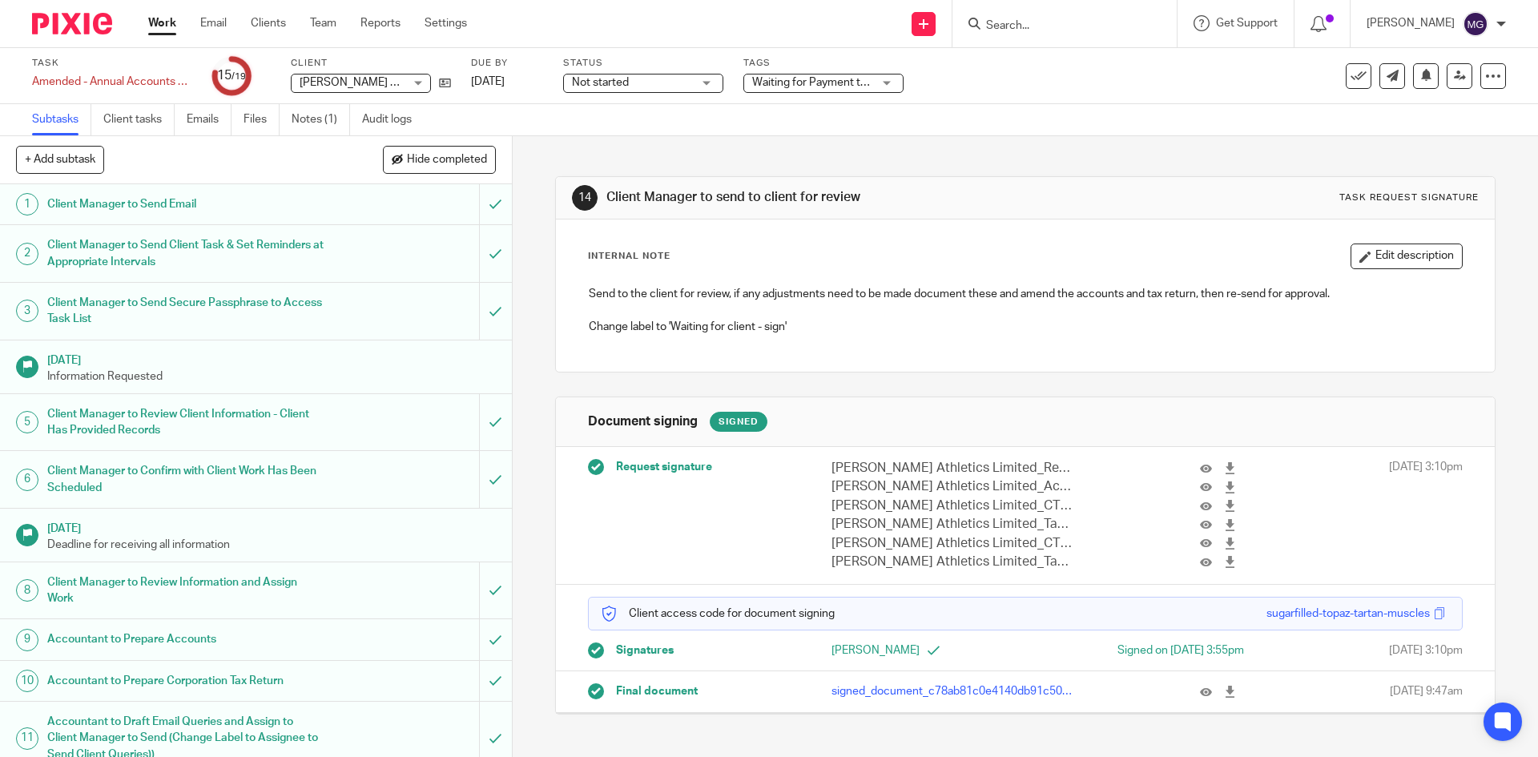
click at [1179, 690] on div at bounding box center [1202, 691] width 84 height 16
click at [1200, 693] on icon at bounding box center [1206, 691] width 12 height 12
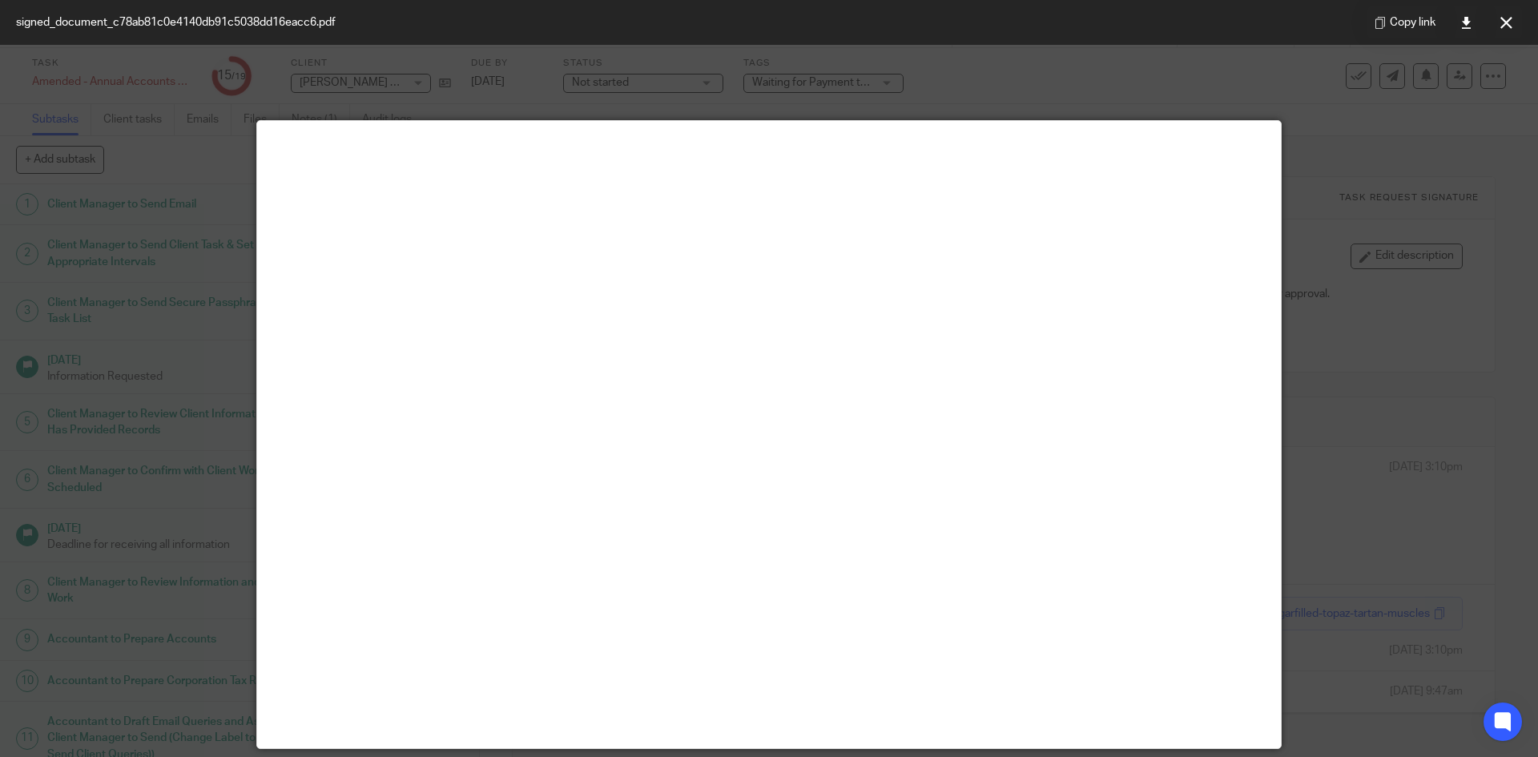
click at [896, 458] on main at bounding box center [768, 434] width 1023 height 627
click at [890, 299] on main at bounding box center [768, 434] width 1023 height 627
click at [1493, 31] on button at bounding box center [1505, 22] width 32 height 32
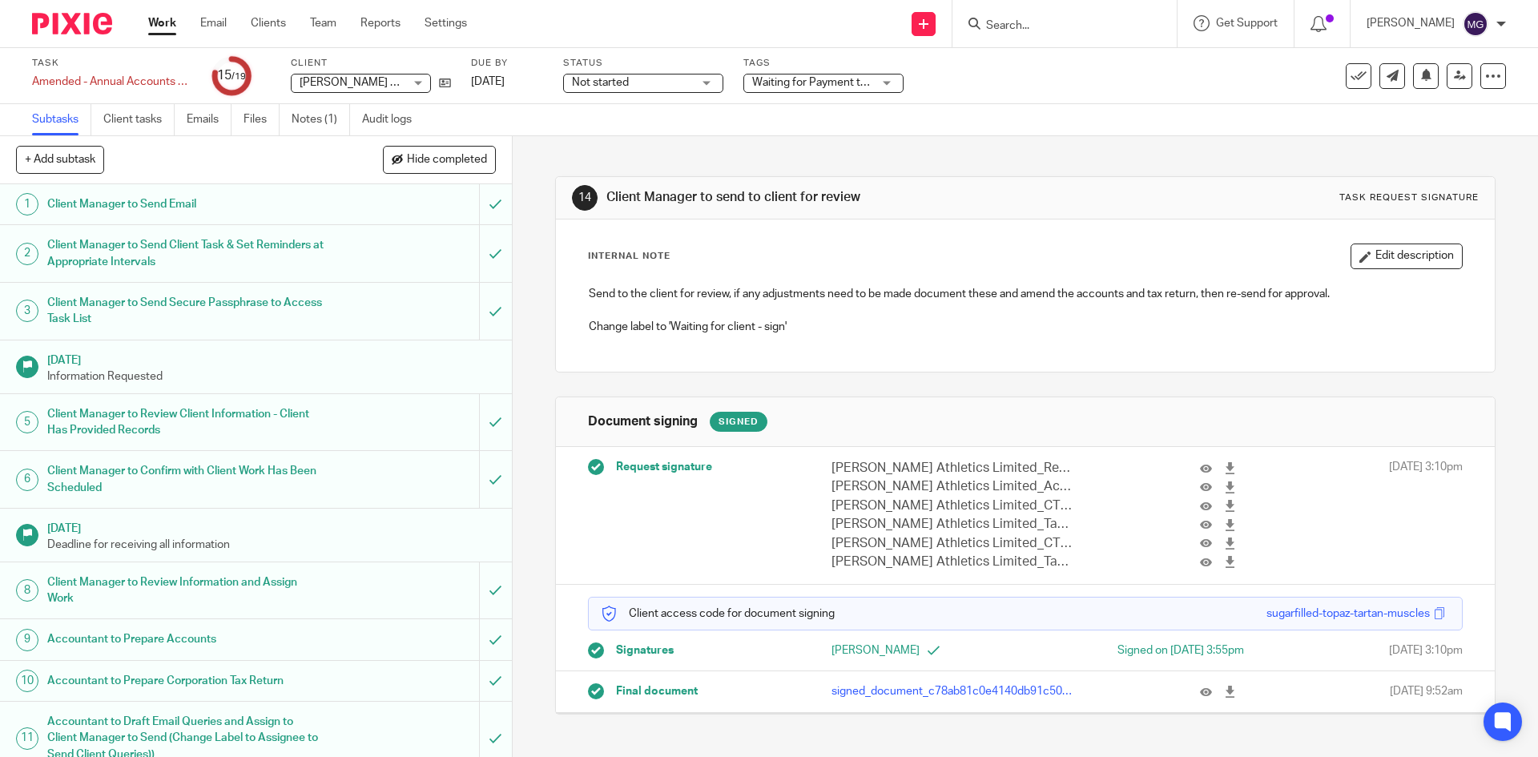
scroll to position [413, 0]
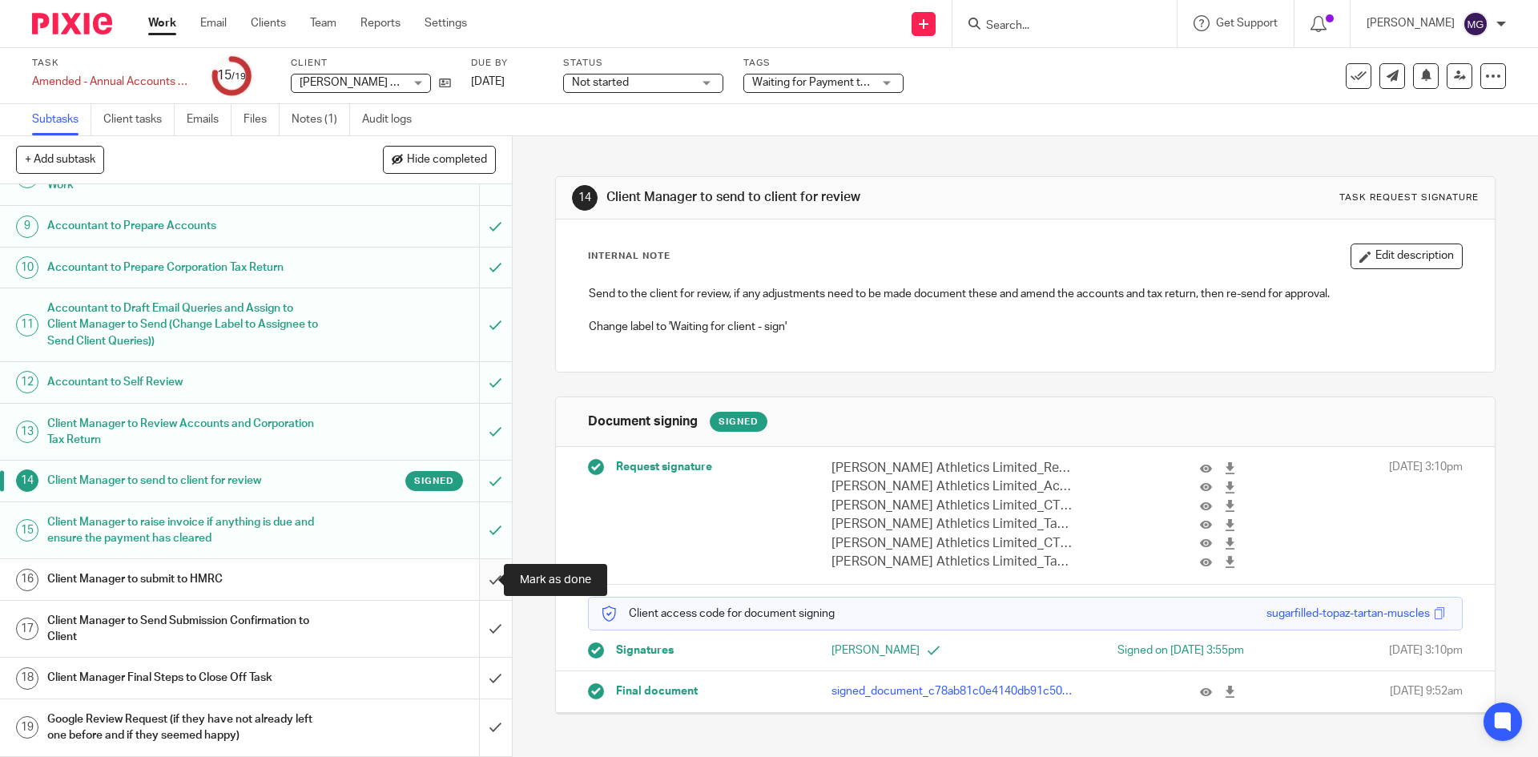
click at [472, 577] on input "submit" at bounding box center [256, 579] width 512 height 40
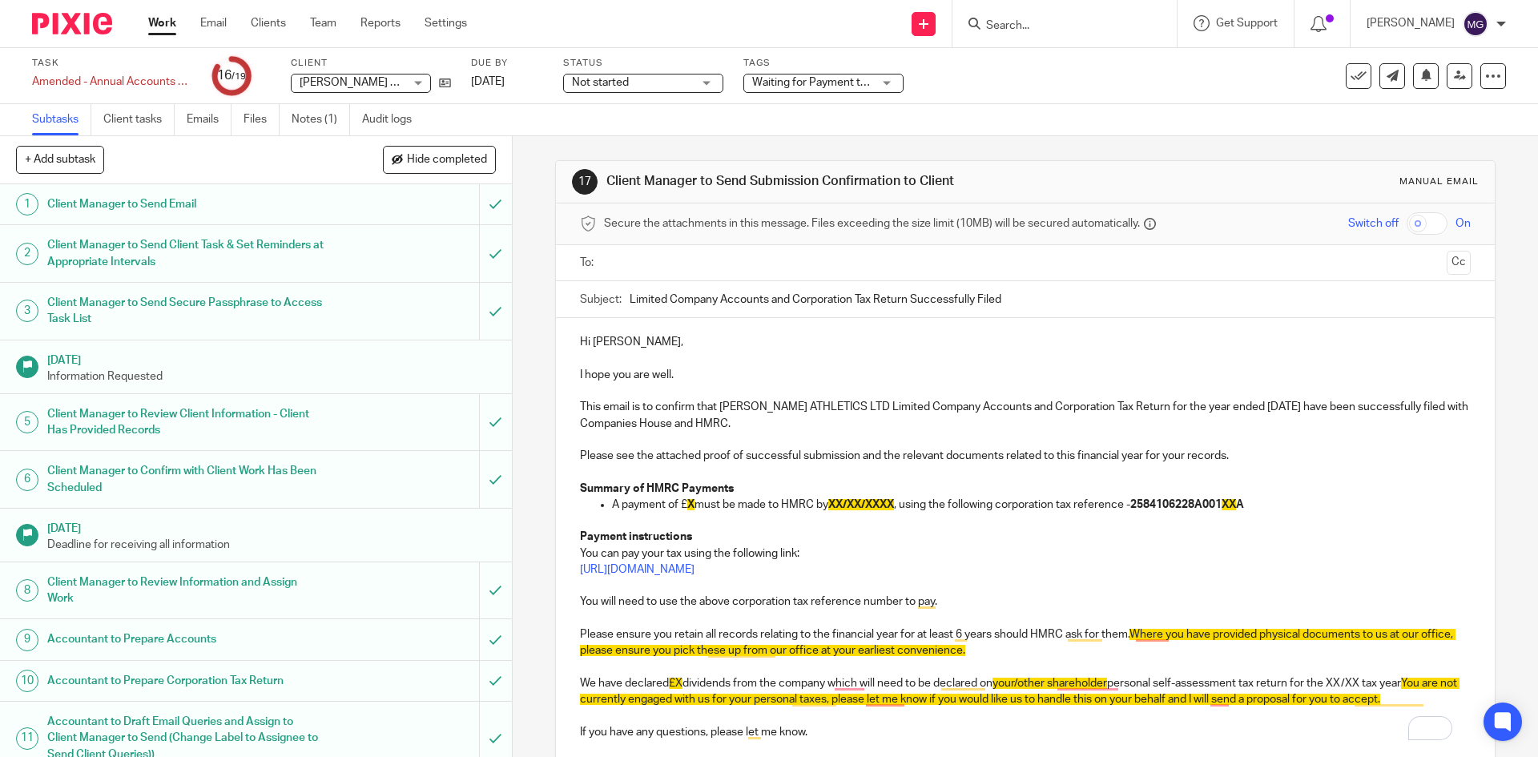
click at [679, 396] on p "To enrich screen reader interactions, please activate Accessibility in Grammarl…" at bounding box center [1025, 391] width 890 height 16
click at [644, 369] on p "I hope you are well." at bounding box center [1025, 375] width 890 height 16
click at [682, 375] on p "I hope you are well." at bounding box center [1025, 375] width 890 height 16
click at [585, 339] on p "Hi [PERSON_NAME]," at bounding box center [1025, 342] width 890 height 16
click at [675, 368] on p "I hope you are well." at bounding box center [1025, 375] width 890 height 16
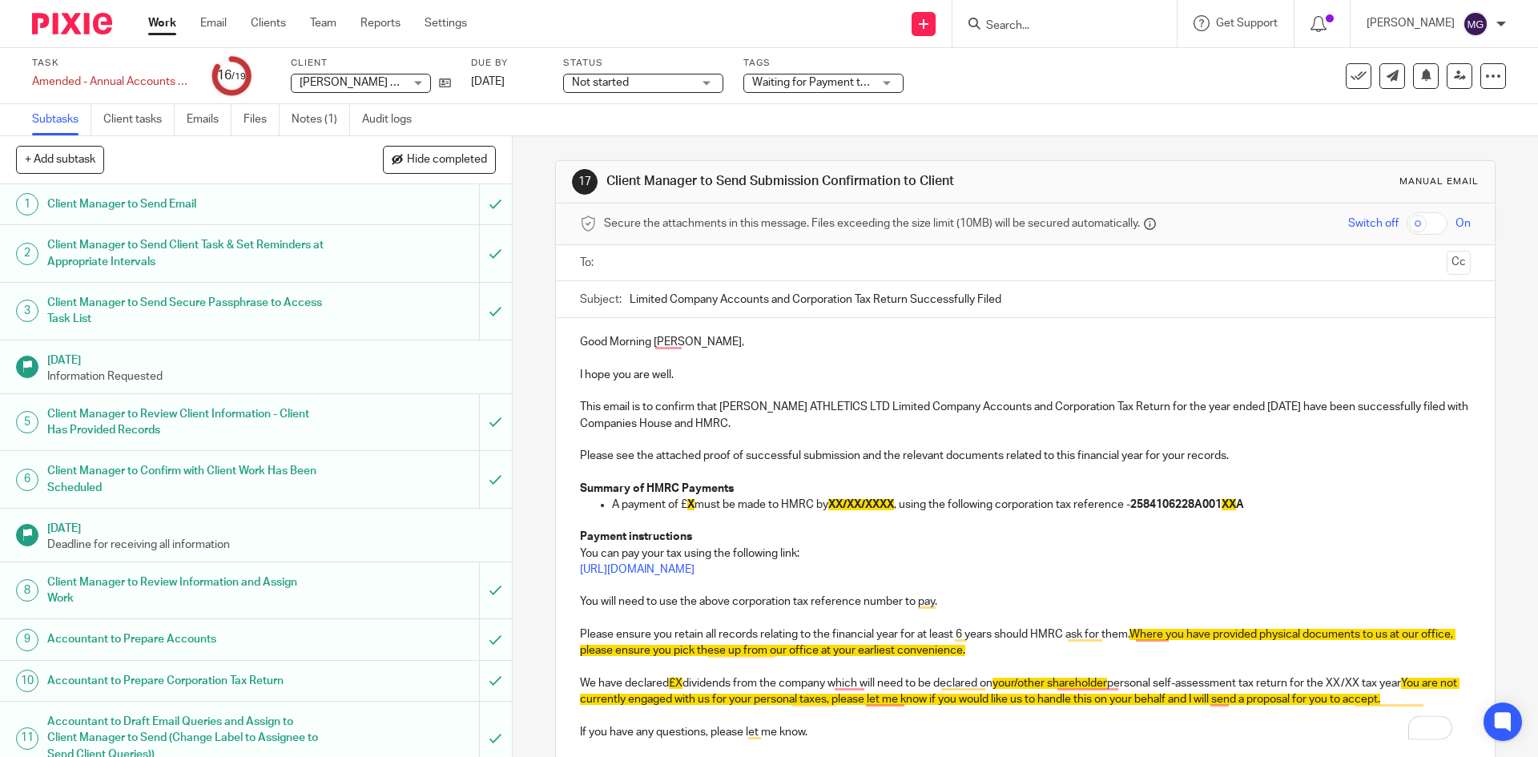
click at [1236, 412] on p "This email is to confirm that [PERSON_NAME] ATHLETICS LTD Limited Company Accou…" at bounding box center [1025, 415] width 890 height 33
click at [1268, 406] on p "This email is to confirm that [PERSON_NAME] ATHLETICS LTD Limited Company Accou…" at bounding box center [1025, 415] width 890 height 33
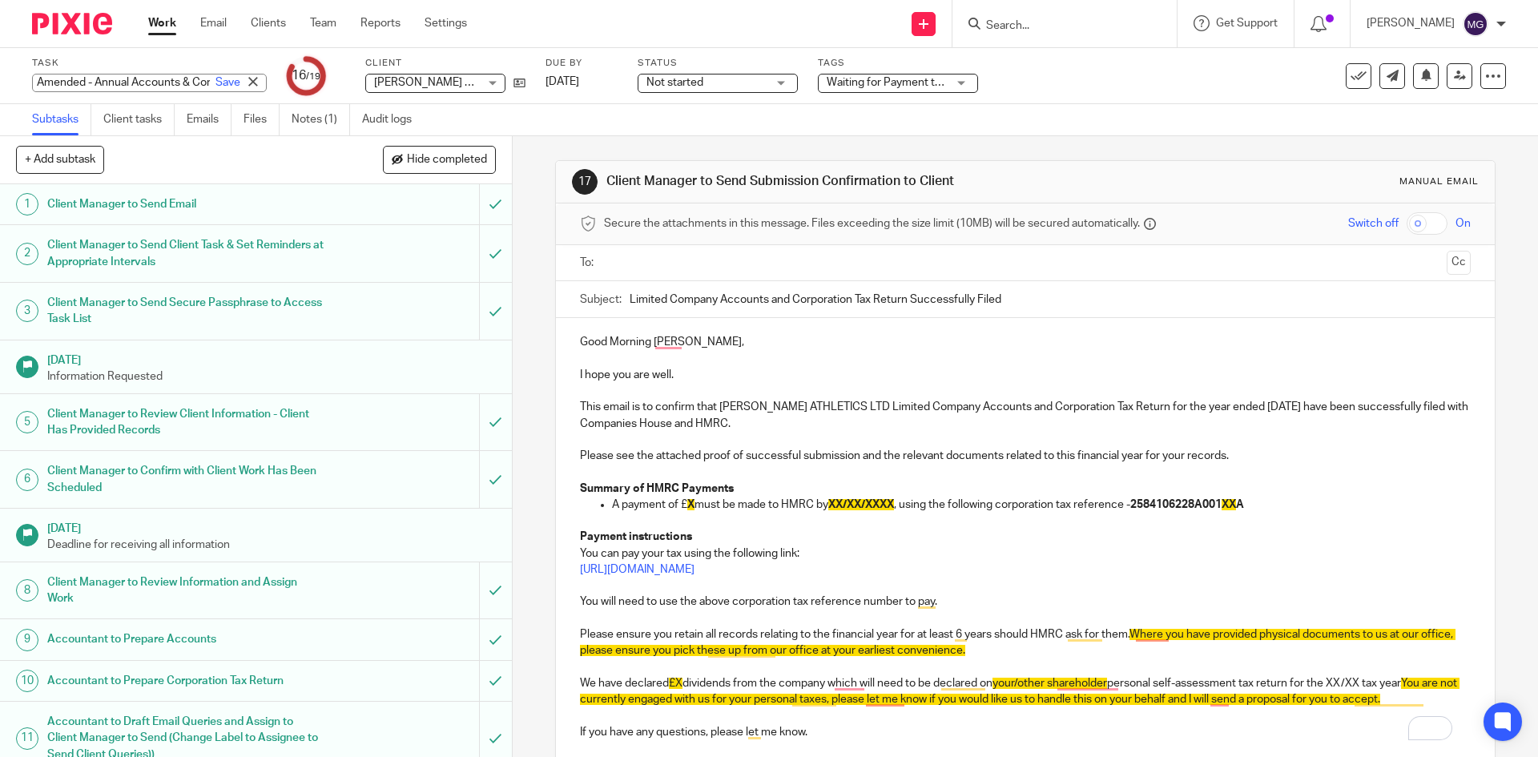
click at [149, 87] on div "Amended - Annual Accounts & Corporation Tax Return - December 31, 2023 Save Ame…" at bounding box center [149, 83] width 235 height 18
click at [143, 86] on input "Amended - Annual Accounts & Corporation Tax Return - [DATE]" at bounding box center [149, 83] width 235 height 18
click at [147, 85] on input "Amended - Annual Accounts & Corporation Tax Return - [DATE]" at bounding box center [149, 83] width 235 height 18
drag, startPoint x: 134, startPoint y: 74, endPoint x: 308, endPoint y: 66, distance: 174.0
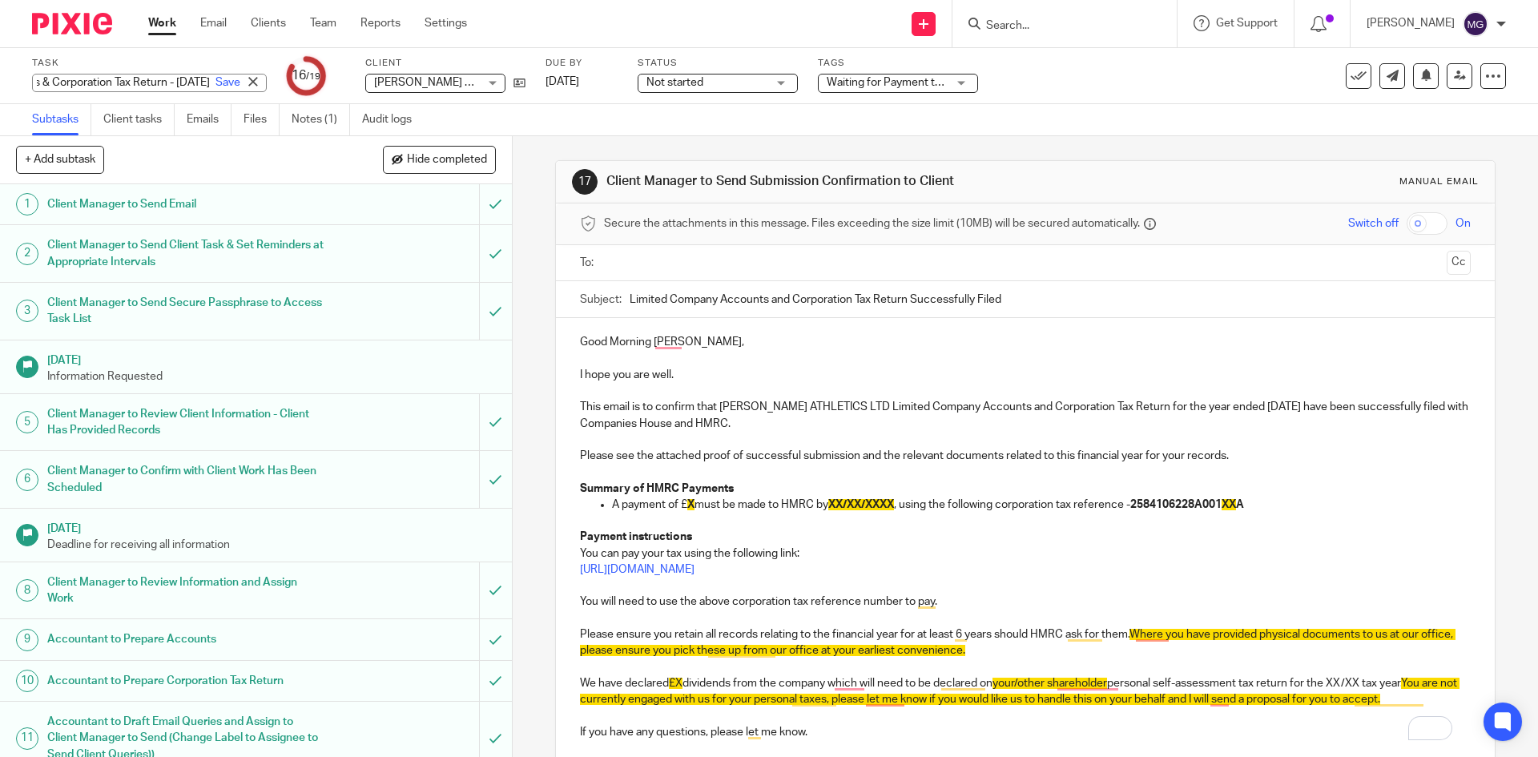
click at [308, 66] on div "Task Amended - Annual Accounts & Corporation Tax Return - December 31, 2023 Sav…" at bounding box center [646, 76] width 1228 height 38
click at [1095, 420] on p "This email is to confirm that [PERSON_NAME] ATHLETICS LTD Limited Company Accou…" at bounding box center [1025, 415] width 890 height 33
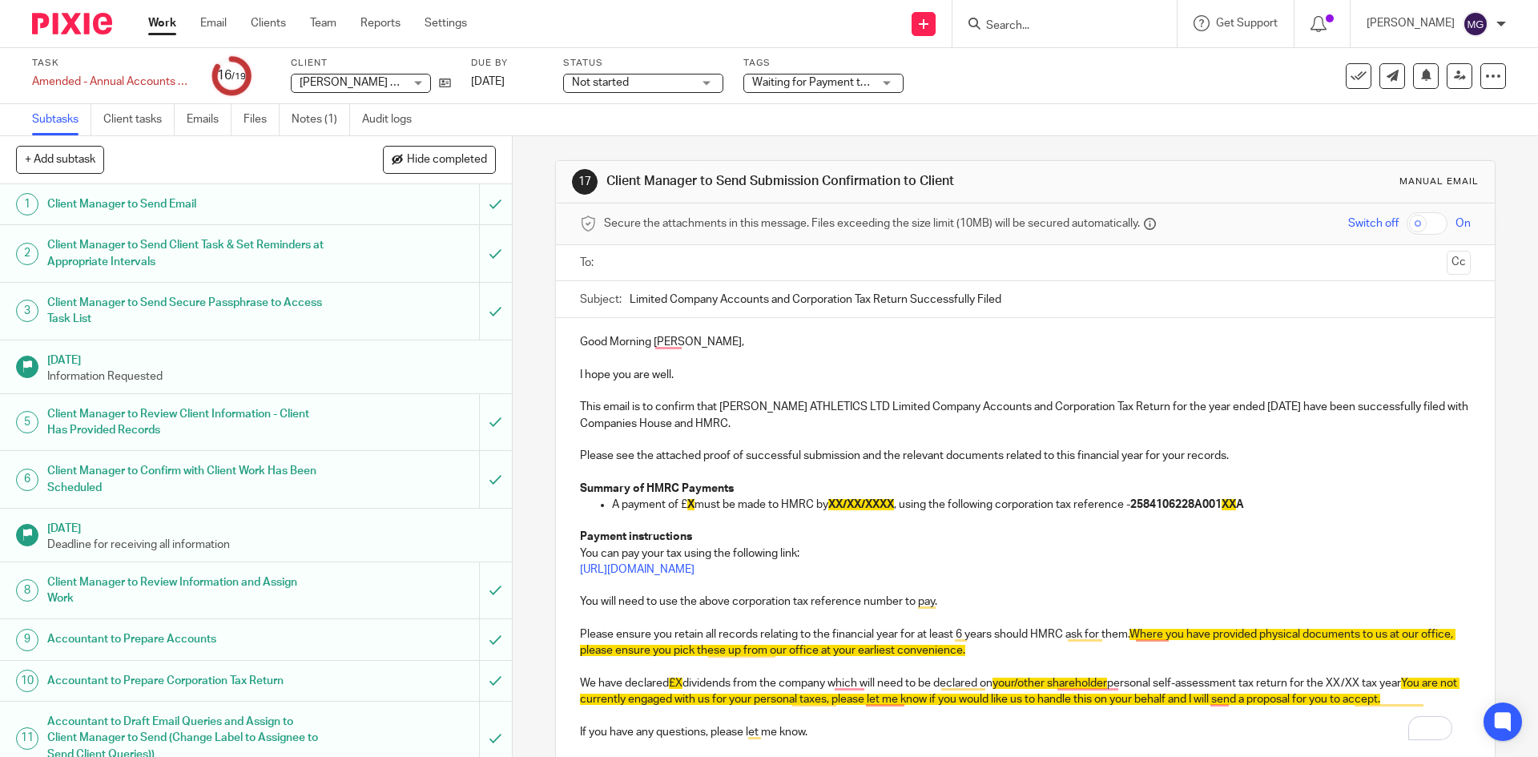
click at [1264, 397] on p "To enrich screen reader interactions, please activate Accessibility in Grammarl…" at bounding box center [1025, 391] width 890 height 16
click at [1271, 410] on p "This email is to confirm that [PERSON_NAME] ATHLETICS LTD Limited Company Accou…" at bounding box center [1025, 415] width 890 height 33
click at [726, 465] on p "To enrich screen reader interactions, please activate Accessibility in Grammarl…" at bounding box center [1025, 472] width 890 height 16
drag, startPoint x: 1317, startPoint y: 509, endPoint x: 599, endPoint y: 510, distance: 717.5
click at [612, 510] on li "A payment of £ X must be made to HMRC by XX/XX/XXXX , using the following corpo…" at bounding box center [1041, 504] width 858 height 16
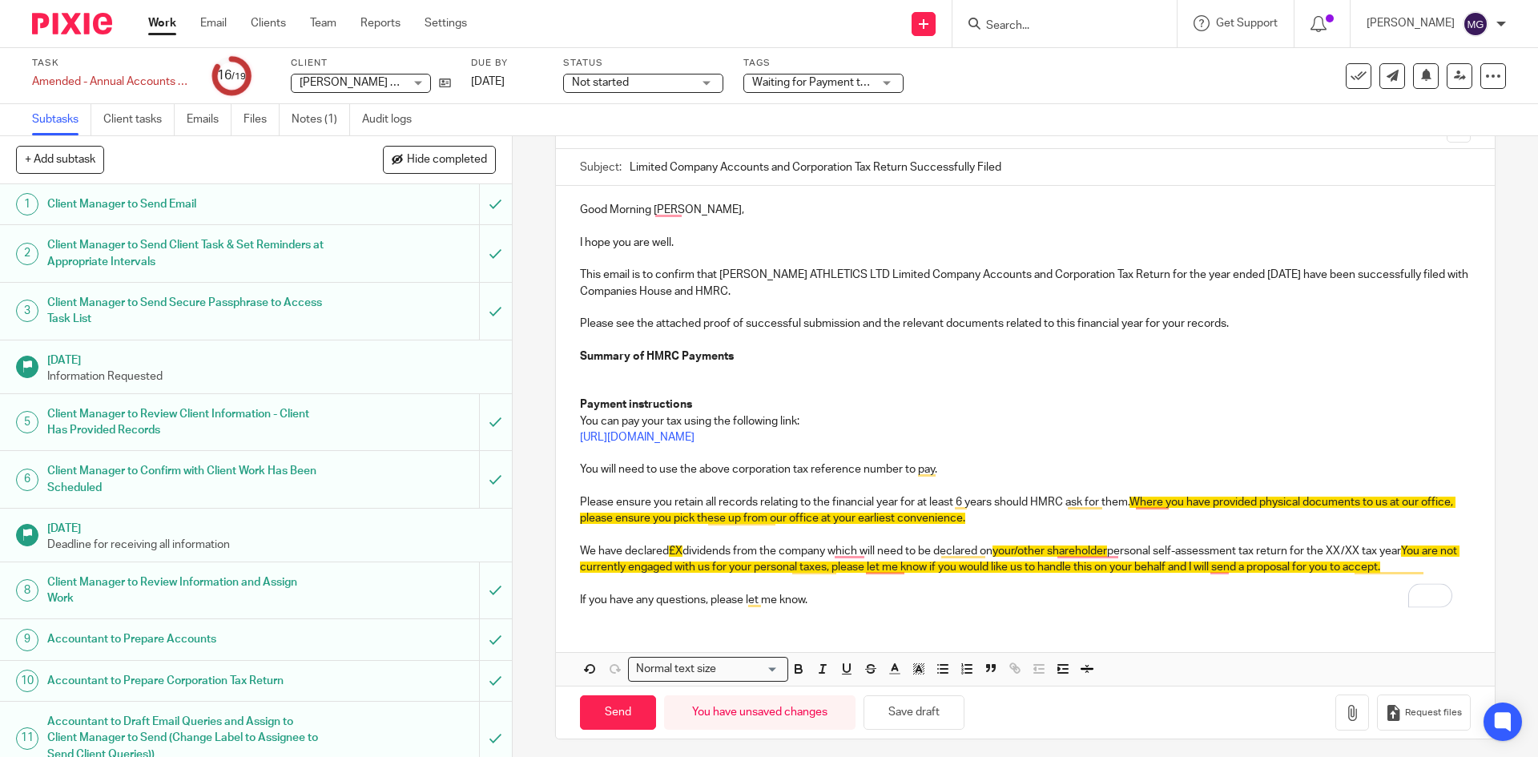
scroll to position [139, 0]
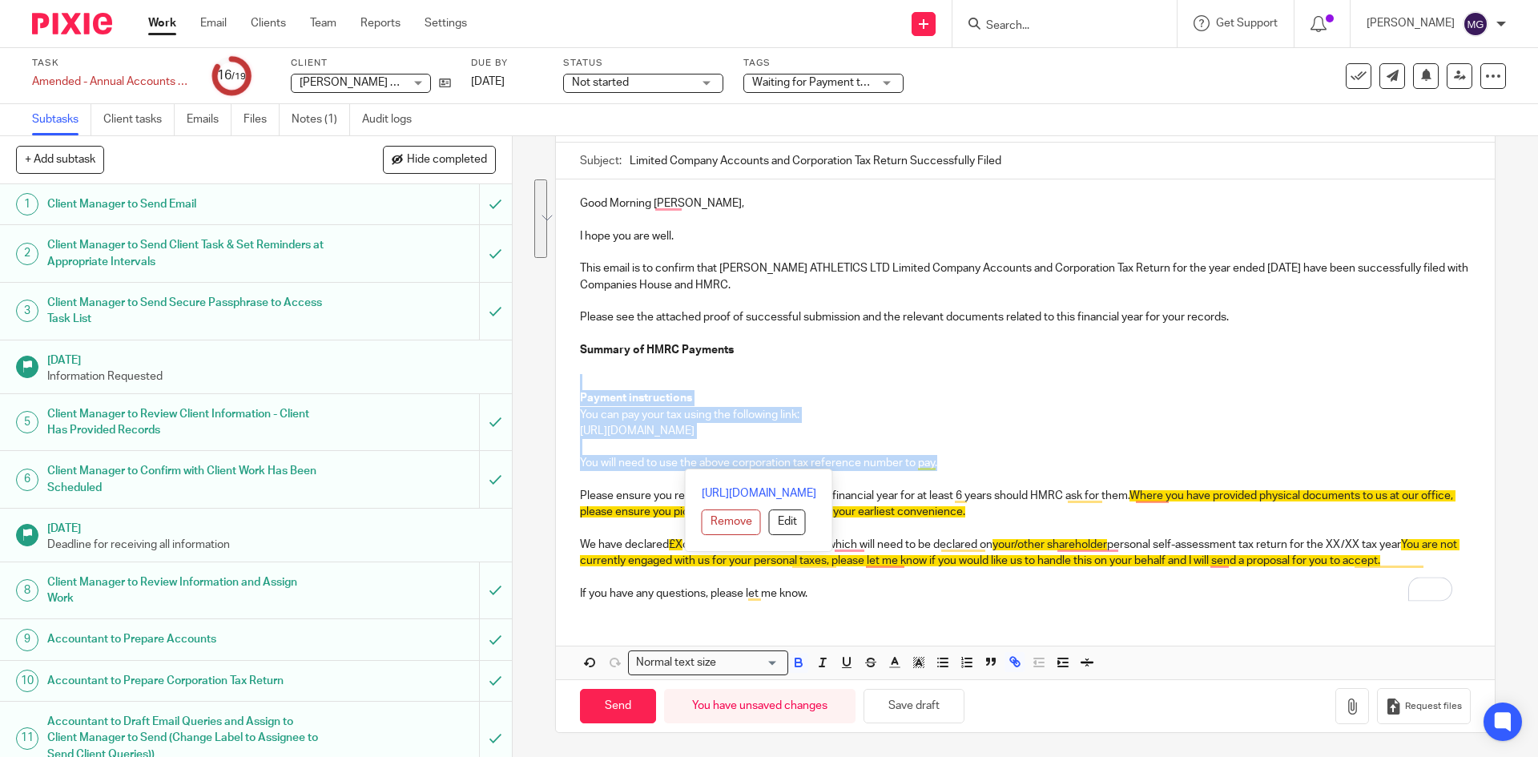
drag, startPoint x: 959, startPoint y: 463, endPoint x: 557, endPoint y: 390, distance: 408.5
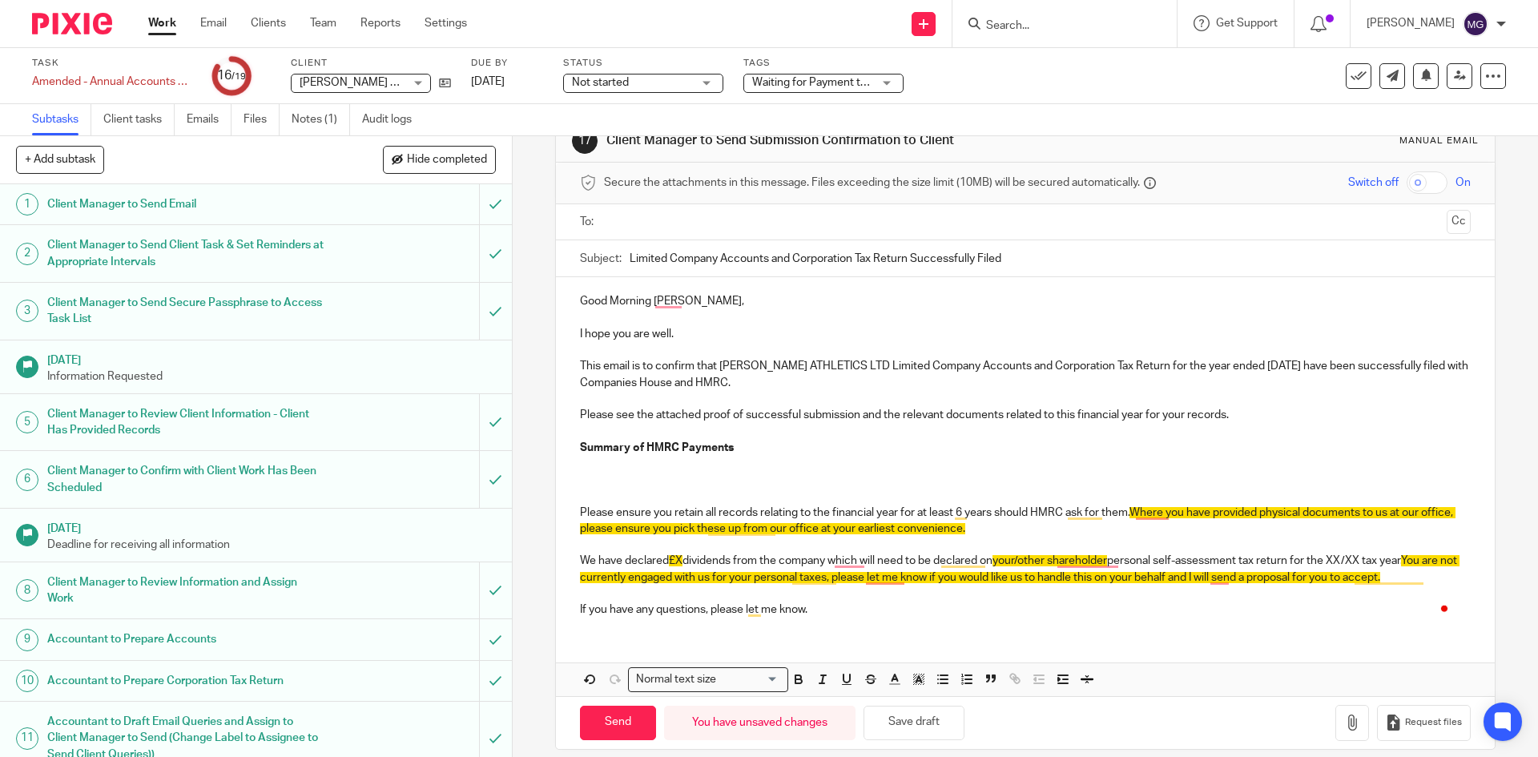
scroll to position [58, 0]
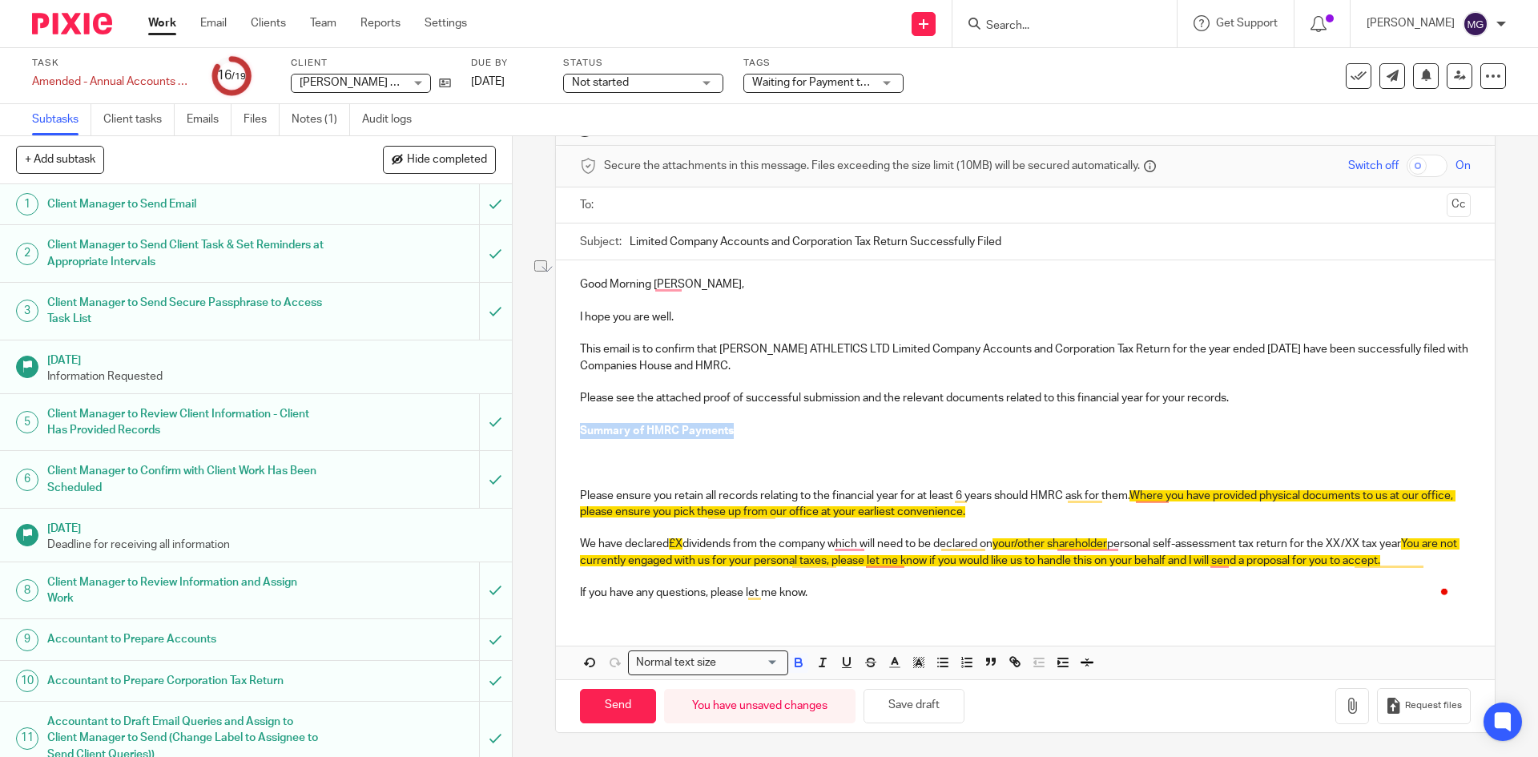
drag, startPoint x: 661, startPoint y: 430, endPoint x: 526, endPoint y: 430, distance: 134.5
click at [526, 430] on div "17 Client Manager to Send Submission Confirmation to Client Manual email Secure…" at bounding box center [1025, 446] width 1025 height 621
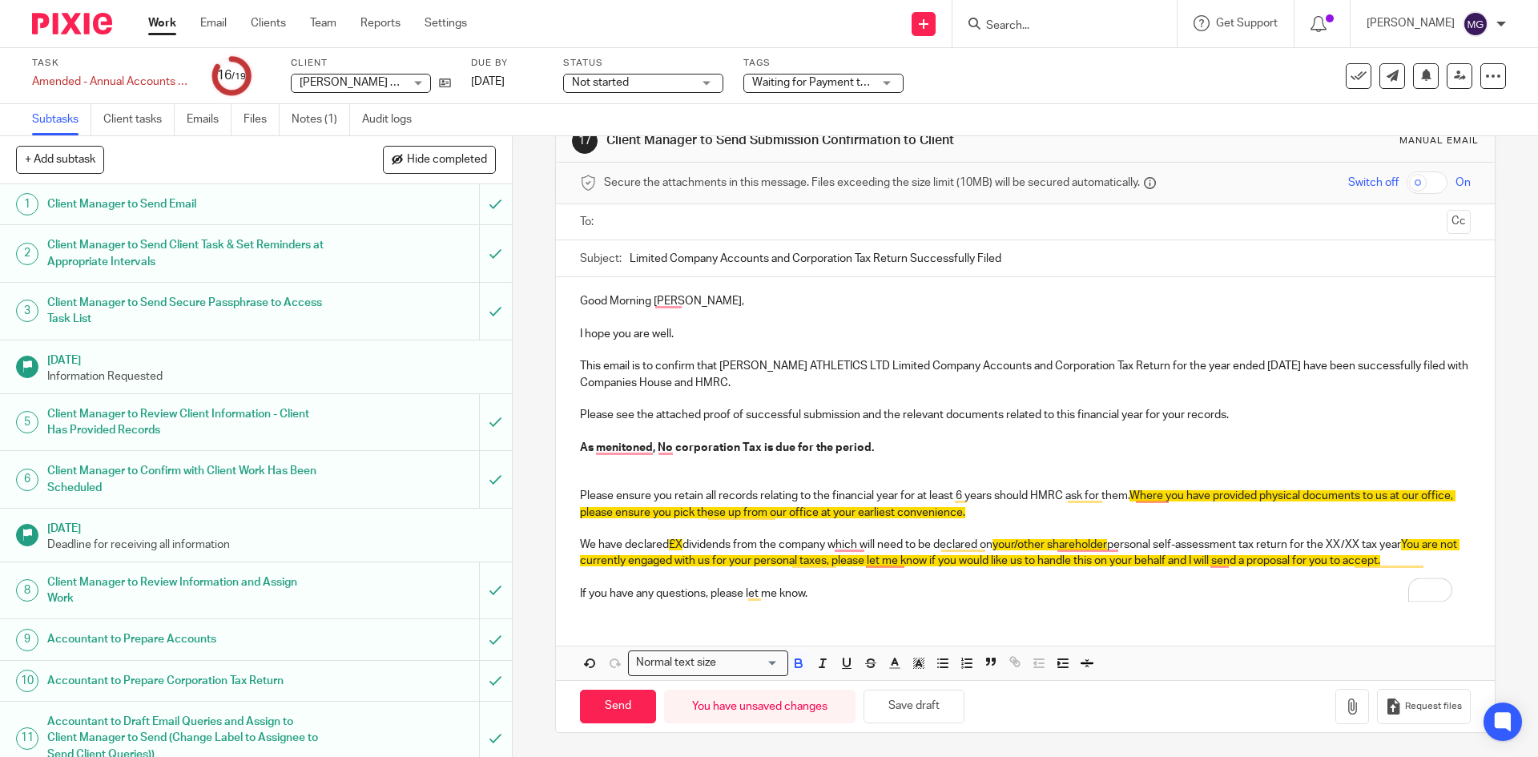
scroll to position [25, 0]
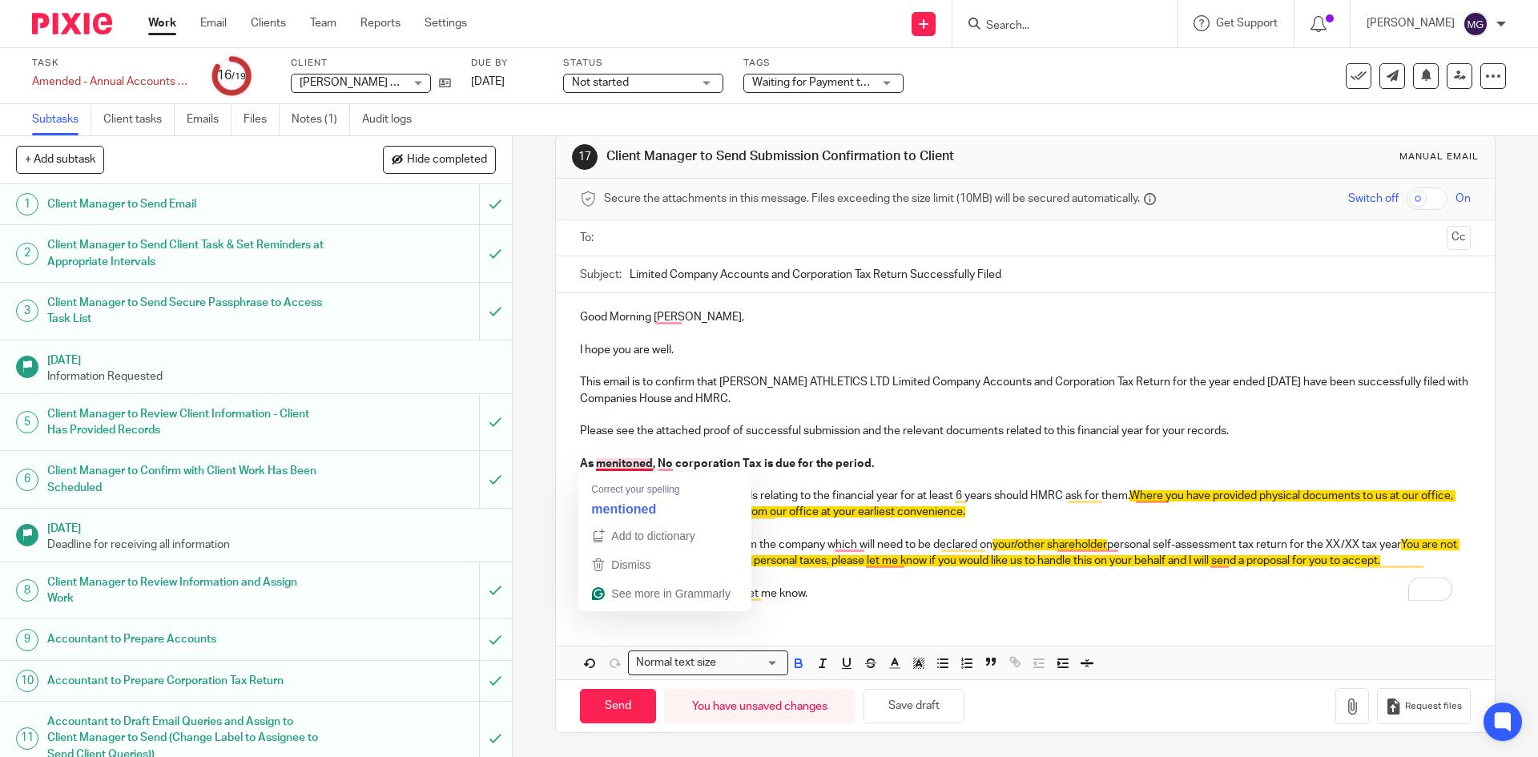
click at [1122, 372] on p "To enrich screen reader interactions, please activate Accessibility in Grammarl…" at bounding box center [1025, 366] width 890 height 16
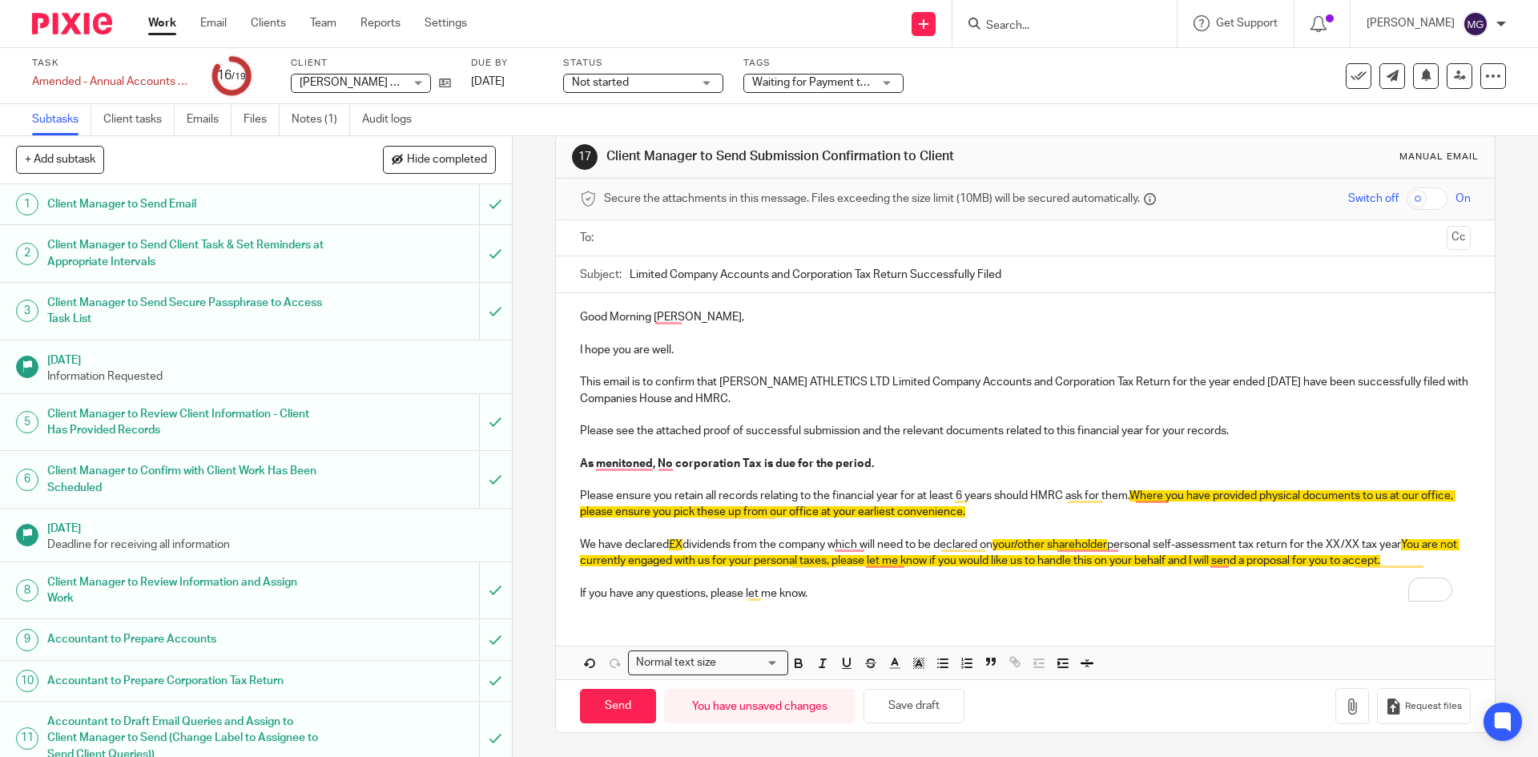
click at [1115, 380] on p "This email is to confirm that AYRES ATHLETICS LTD Limited Company Accounts and …" at bounding box center [1025, 390] width 890 height 33
click at [1164, 381] on p "This email is to confirm that AYRES ATHLETICS LTD Limited Company Accounts and …" at bounding box center [1025, 390] width 890 height 33
click at [785, 494] on p "Please ensure you retain all records relating to the financial year for at leas…" at bounding box center [1025, 504] width 890 height 33
click at [872, 461] on p "As mentioned, no corporation Tax is due for the period." at bounding box center [1025, 464] width 890 height 16
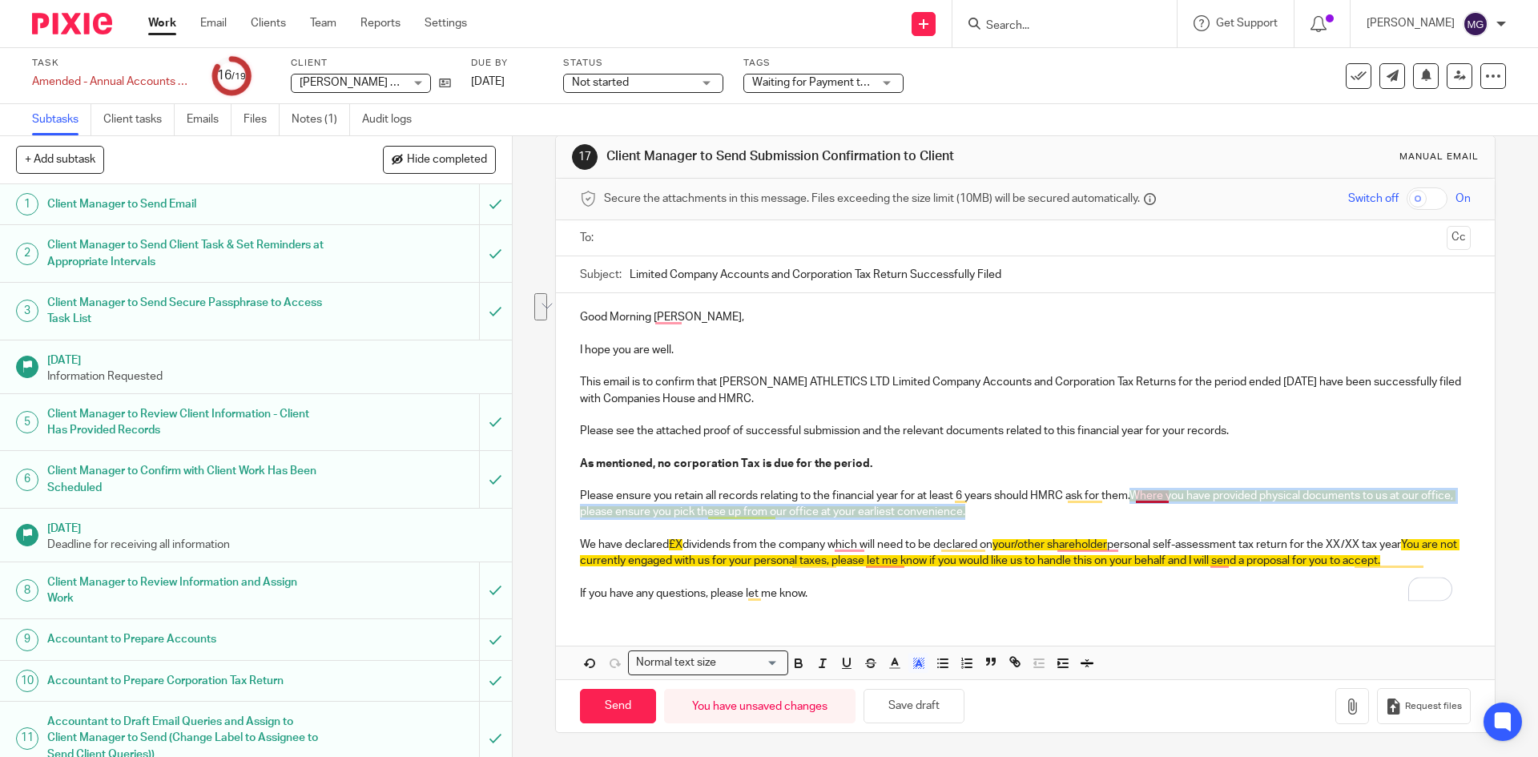
drag, startPoint x: 1017, startPoint y: 510, endPoint x: 1133, endPoint y: 492, distance: 117.6
click at [1133, 492] on p "Please ensure you retain all records relating to the financial year for at leas…" at bounding box center [1025, 504] width 890 height 33
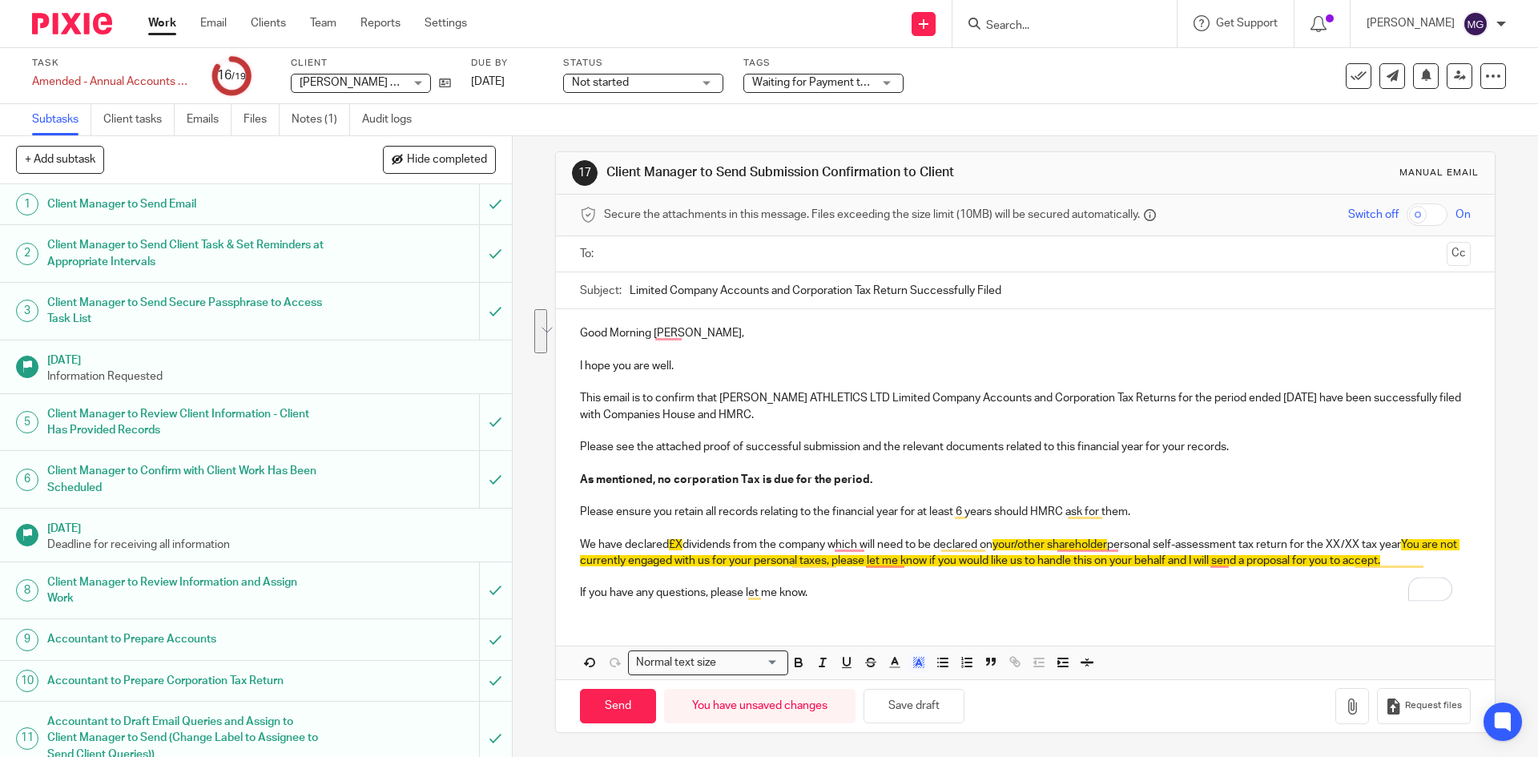
scroll to position [9, 0]
click at [697, 547] on p "We have declared £X dividends from the company which will need to be declared o…" at bounding box center [1025, 553] width 890 height 33
drag, startPoint x: 1437, startPoint y: 561, endPoint x: 1362, endPoint y: 560, distance: 74.5
click at [1362, 560] on p "We have declared £X dividends from the company which will need to be declared o…" at bounding box center [1025, 553] width 890 height 33
click at [1093, 440] on p "Please see the attached proof of successful submission and the relevant documen…" at bounding box center [1025, 447] width 890 height 16
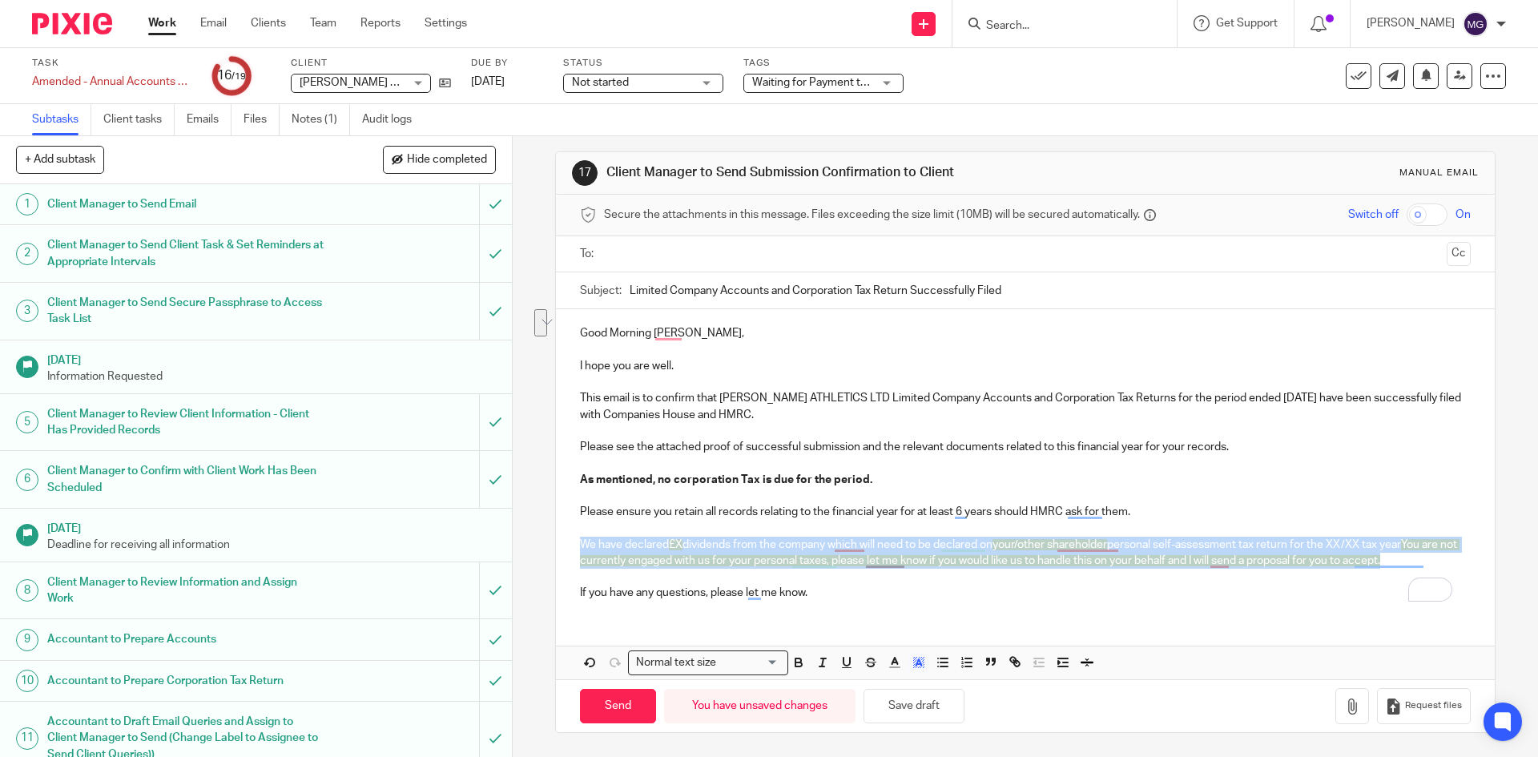
drag, startPoint x: 1430, startPoint y: 559, endPoint x: 568, endPoint y: 549, distance: 862.5
click at [568, 549] on div "Good Morning Isaac, I hope you are well. This email is to confirm that AYRES AT…" at bounding box center [1025, 461] width 938 height 304
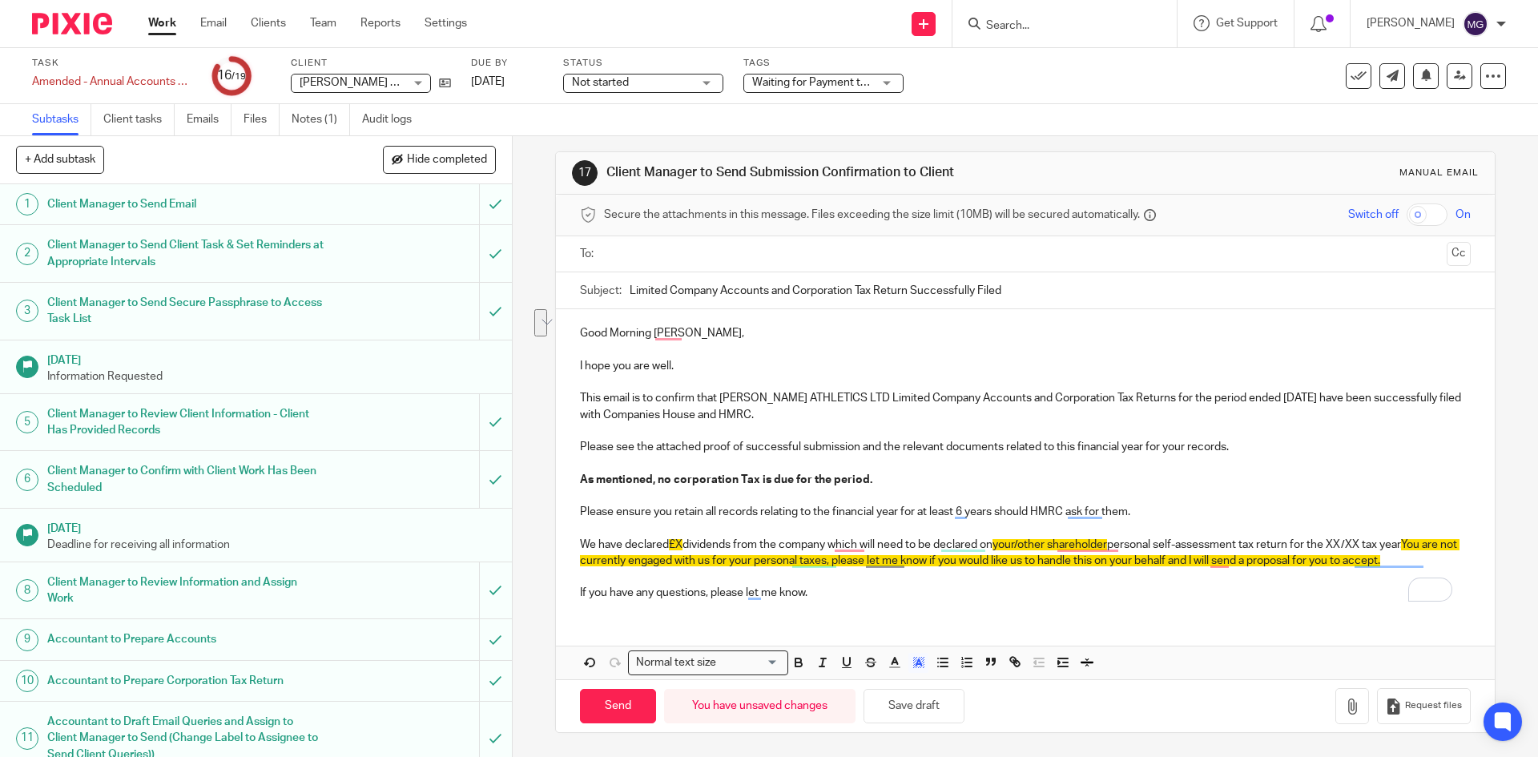
scroll to position [0, 0]
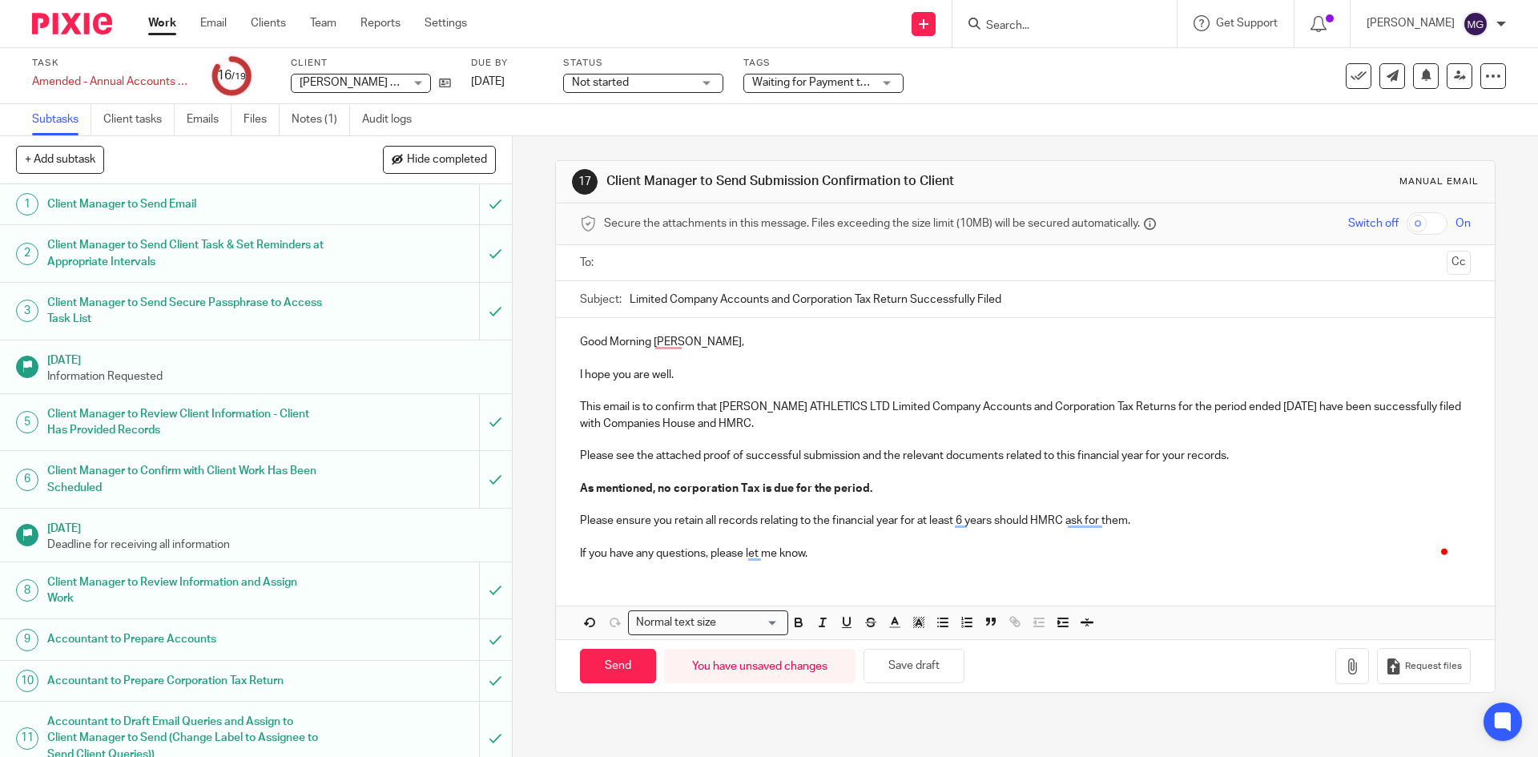
click at [831, 561] on div "Good Morning Isaac, I hope you are well. This email is to confirm that AYRES AT…" at bounding box center [1025, 445] width 938 height 255
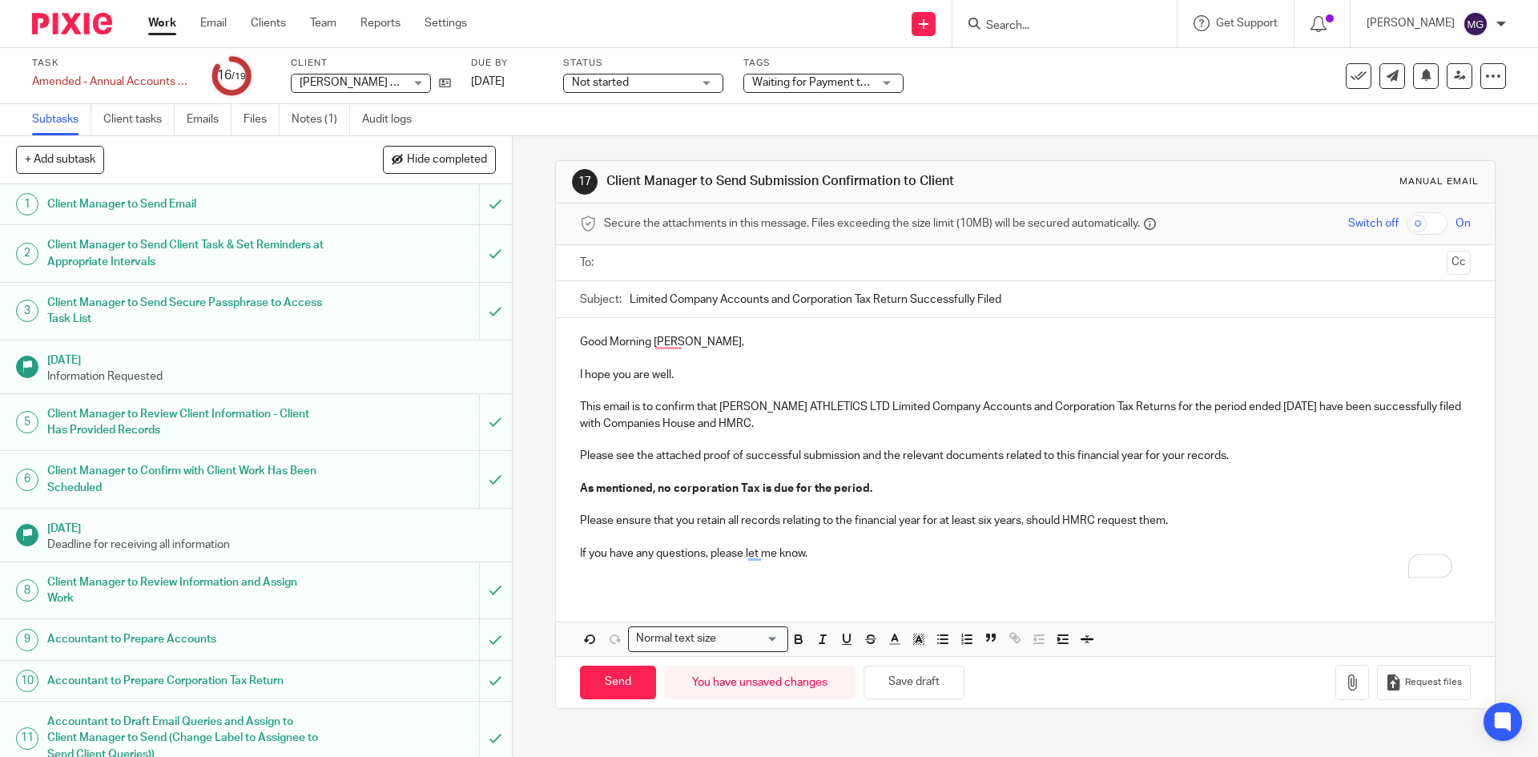
drag, startPoint x: 944, startPoint y: 566, endPoint x: 923, endPoint y: 559, distance: 22.8
click at [943, 566] on p "To enrich screen reader interactions, please activate Accessibility in Grammarl…" at bounding box center [1025, 569] width 890 height 16
click at [867, 545] on p "If you have any questions, please let me know." at bounding box center [1025, 553] width 890 height 16
click at [677, 263] on input "text" at bounding box center [1024, 263] width 830 height 18
drag, startPoint x: 858, startPoint y: 452, endPoint x: 1140, endPoint y: 461, distance: 281.2
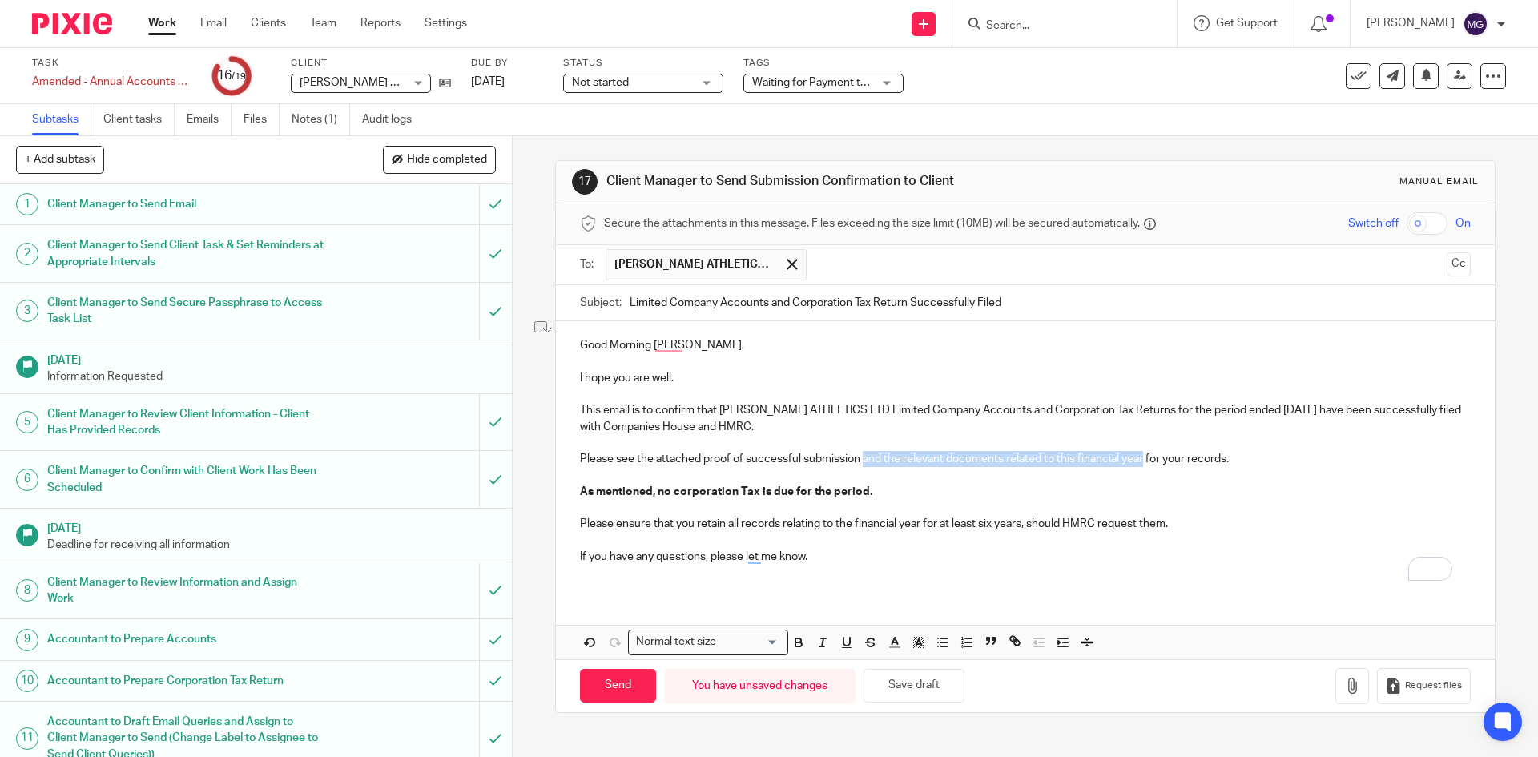
click at [1140, 461] on p "Please see the attached proof of successful submission and the relevant documen…" at bounding box center [1025, 459] width 890 height 16
click at [1344, 689] on icon "button" at bounding box center [1352, 685] width 16 height 16
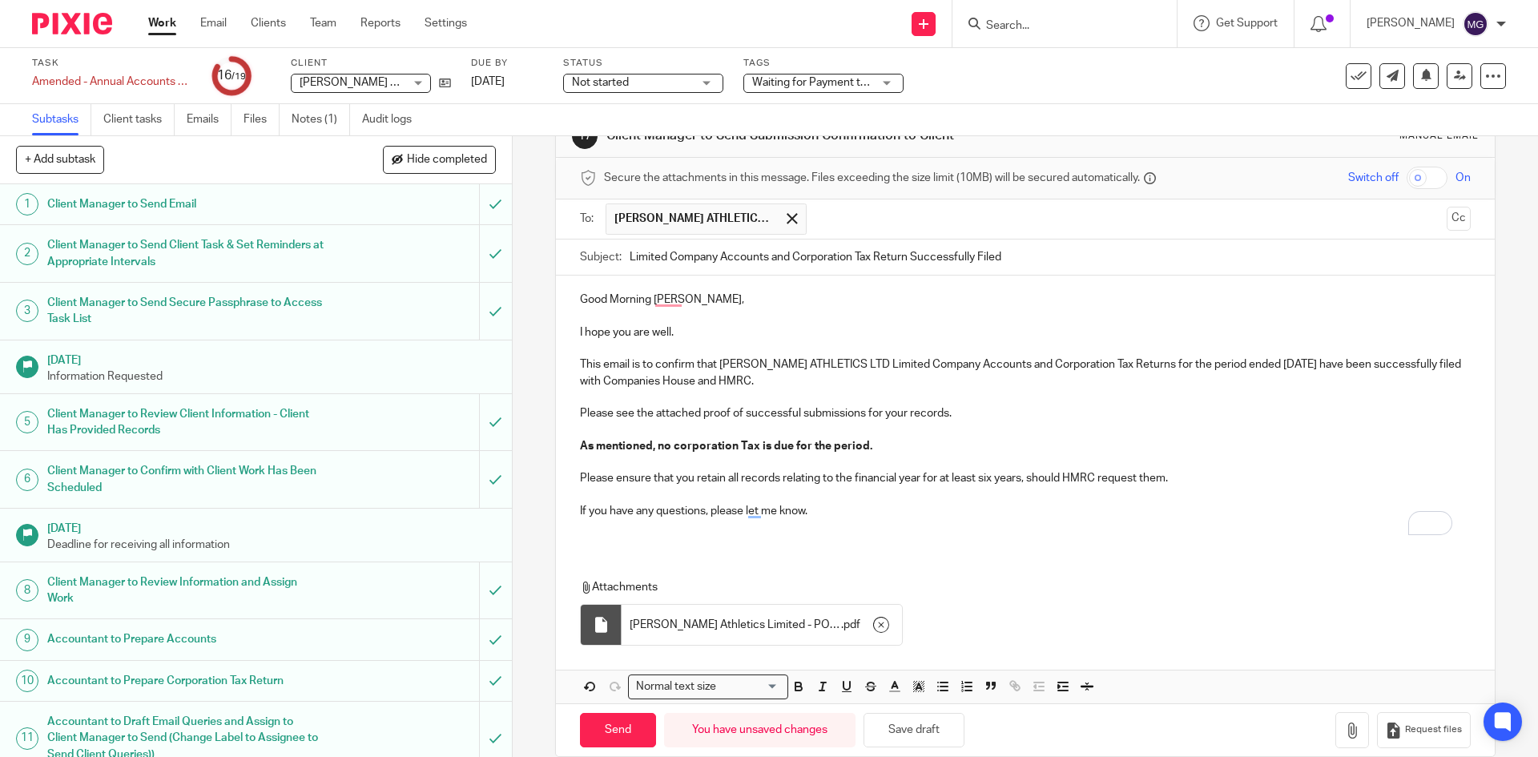
scroll to position [70, 0]
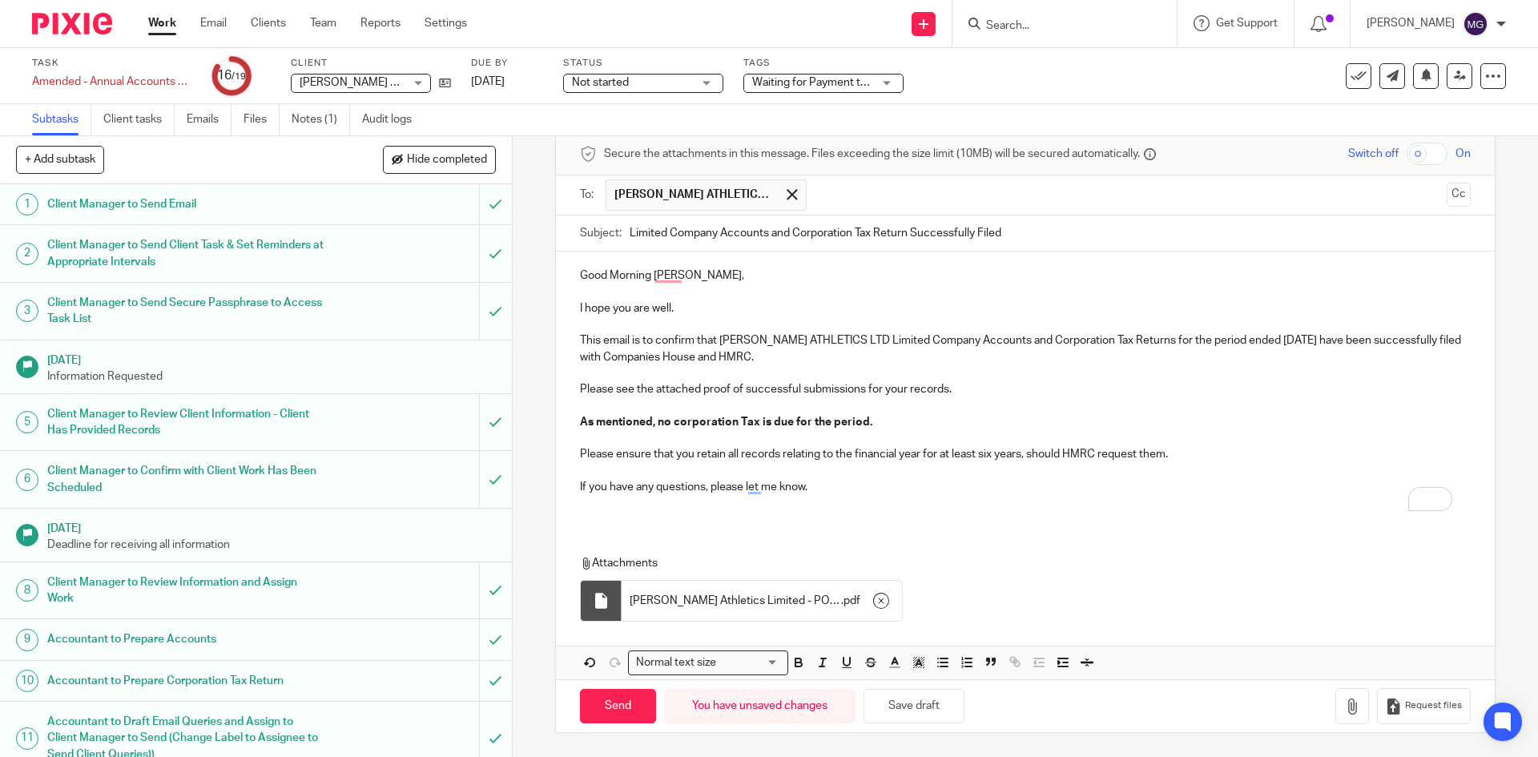
click at [1335, 718] on button "button" at bounding box center [1352, 706] width 34 height 36
click at [905, 385] on p "Please see the attached proof of successful submissions for your records." at bounding box center [1025, 389] width 890 height 16
click at [330, 119] on link "Notes (1)" at bounding box center [320, 119] width 58 height 31
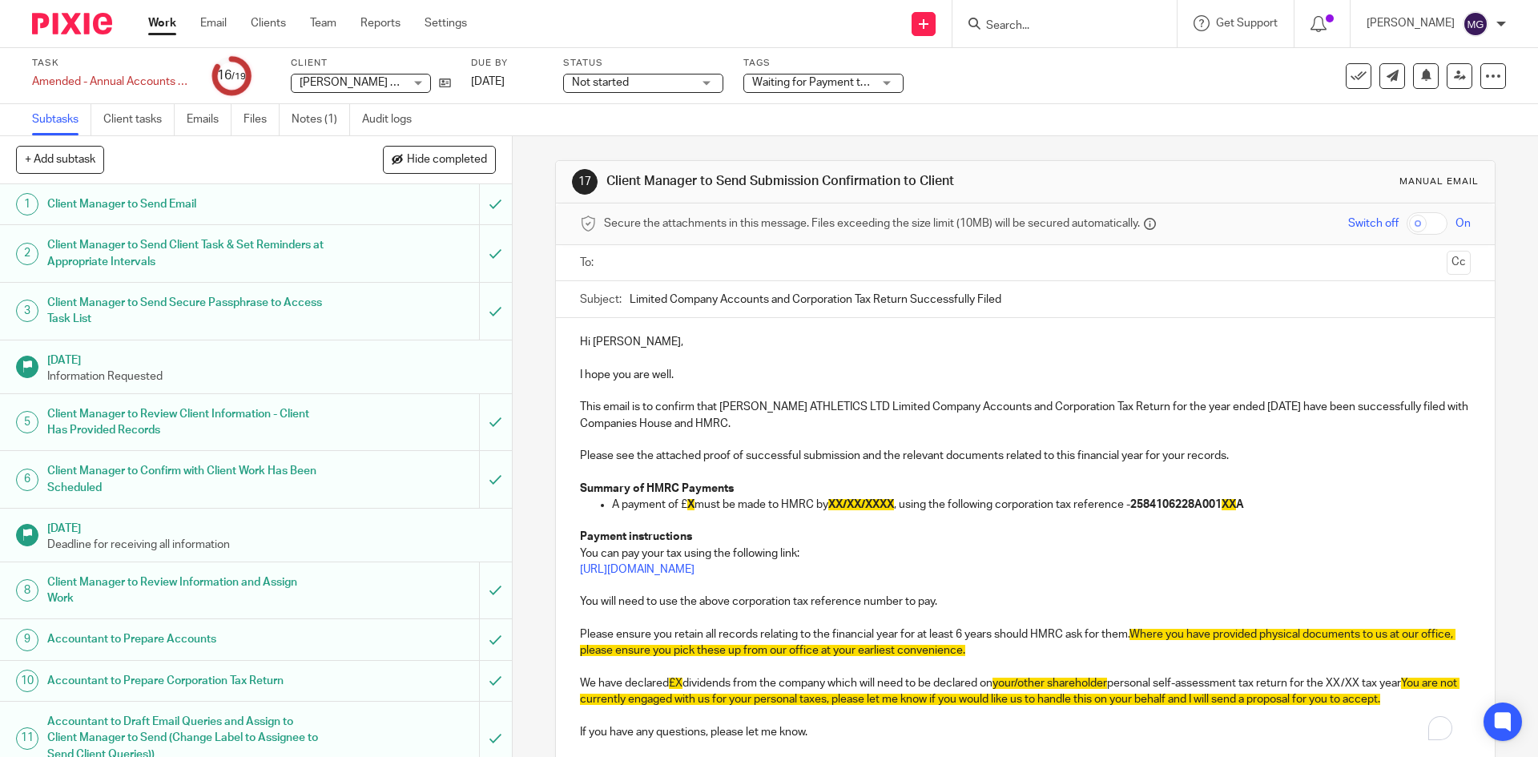
click at [619, 389] on p "To enrich screen reader interactions, please activate Accessibility in Grammarl…" at bounding box center [1025, 391] width 890 height 16
click at [714, 376] on p "I hope you are well." at bounding box center [1025, 375] width 890 height 16
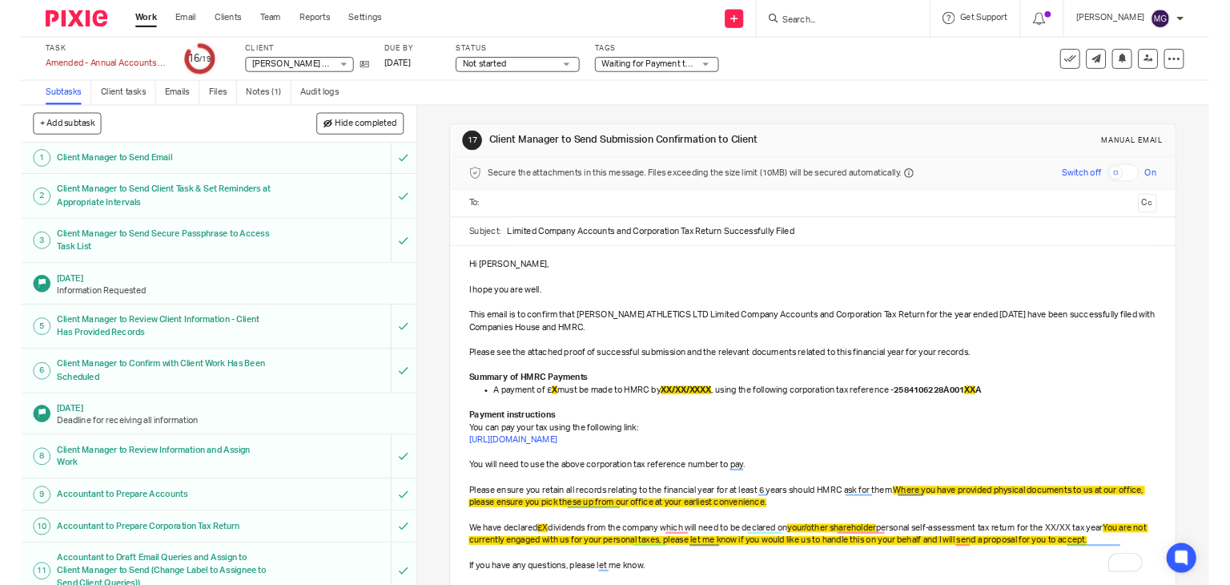
scroll to position [413, 0]
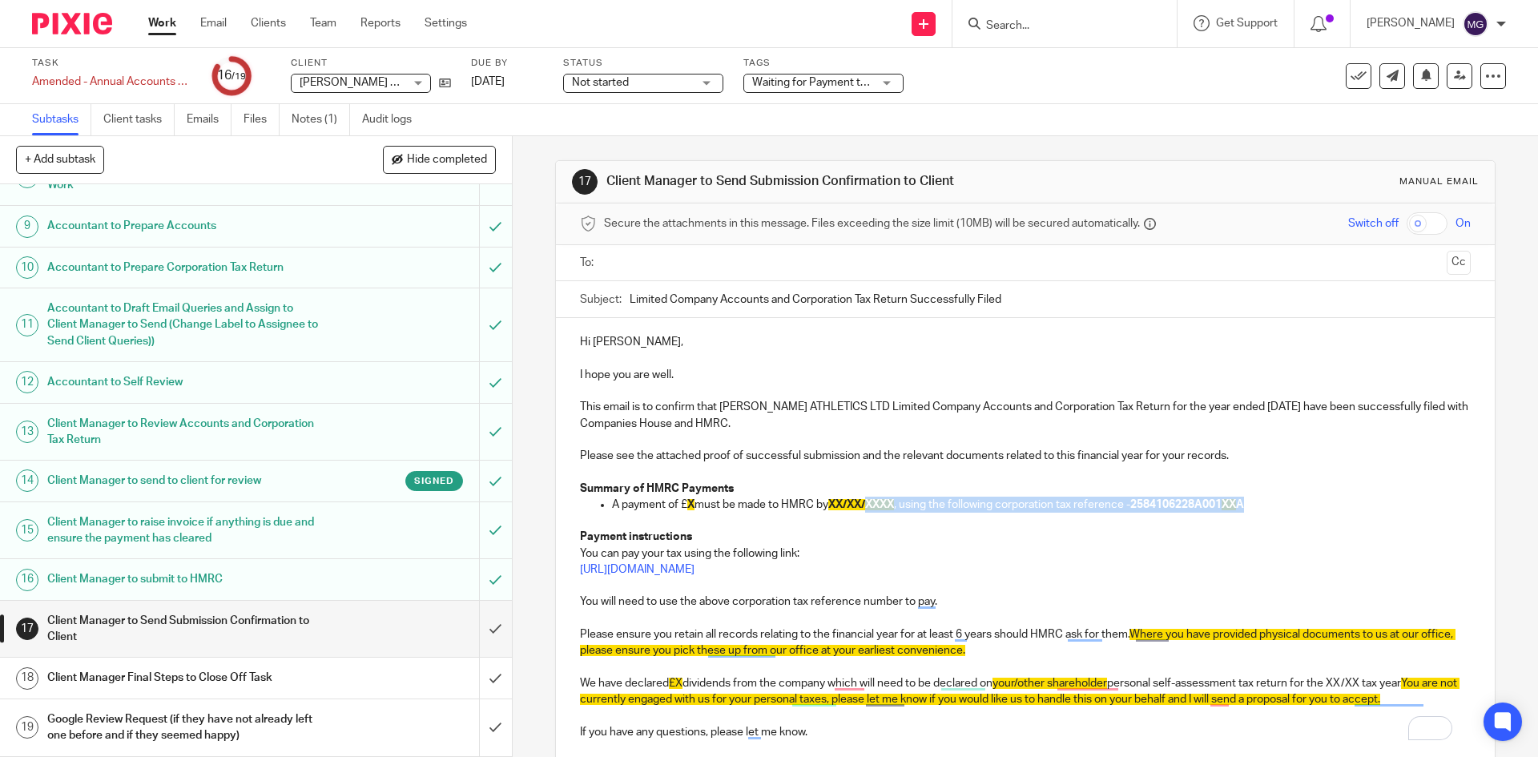
drag, startPoint x: 1274, startPoint y: 510, endPoint x: 863, endPoint y: 514, distance: 410.8
click at [863, 504] on p "A payment of £ X must be made to HMRC by XX/XX/XXXX , using the following corpo…" at bounding box center [1041, 504] width 858 height 16
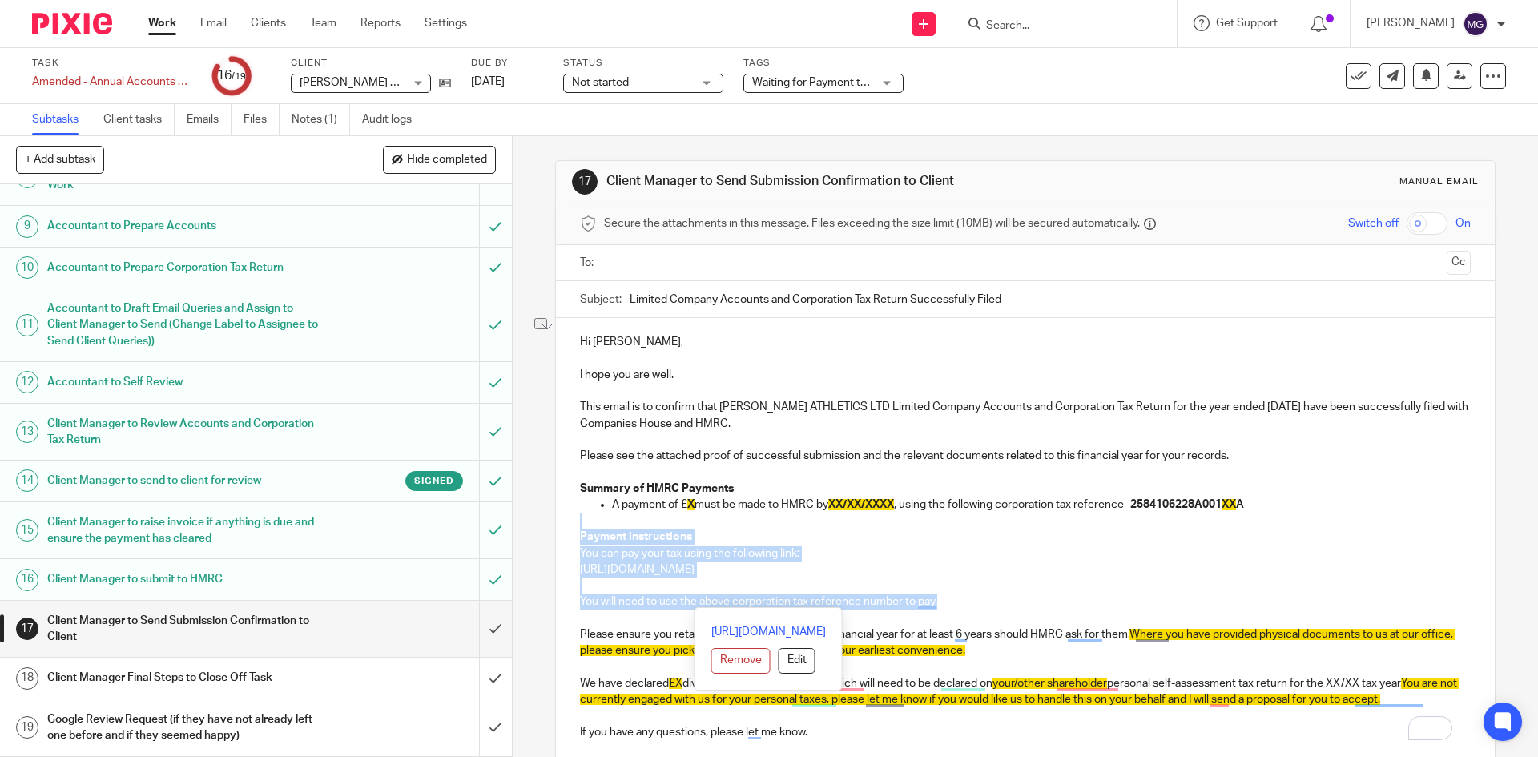
drag, startPoint x: 955, startPoint y: 602, endPoint x: 593, endPoint y: 522, distance: 370.7
click at [593, 522] on div "Hi [PERSON_NAME], I hope you are well. This email is to confirm that [PERSON_NA…" at bounding box center [1025, 535] width 938 height 434
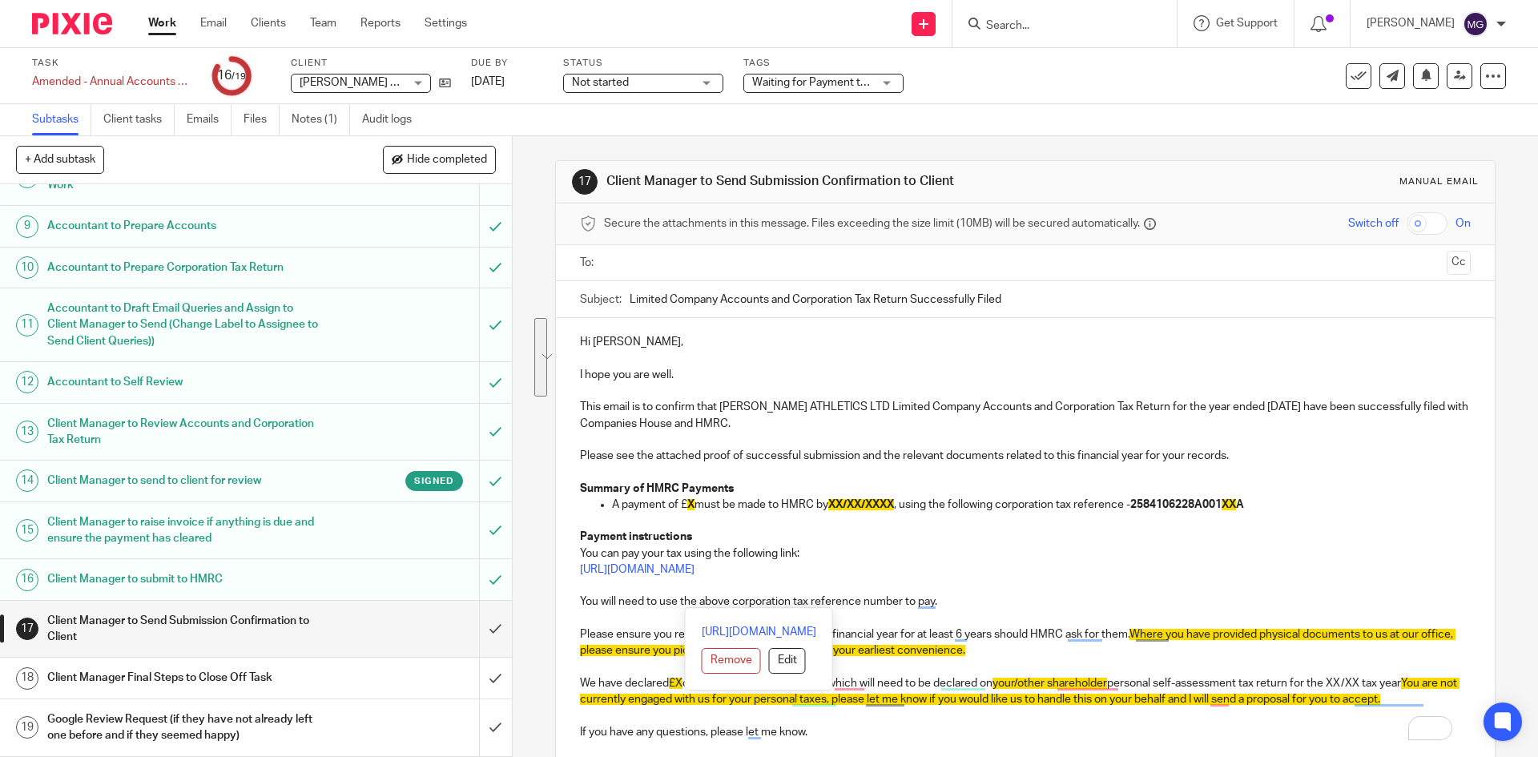
click at [1172, 612] on p "To enrich screen reader interactions, please activate Accessibility in Grammarl…" at bounding box center [1025, 618] width 890 height 16
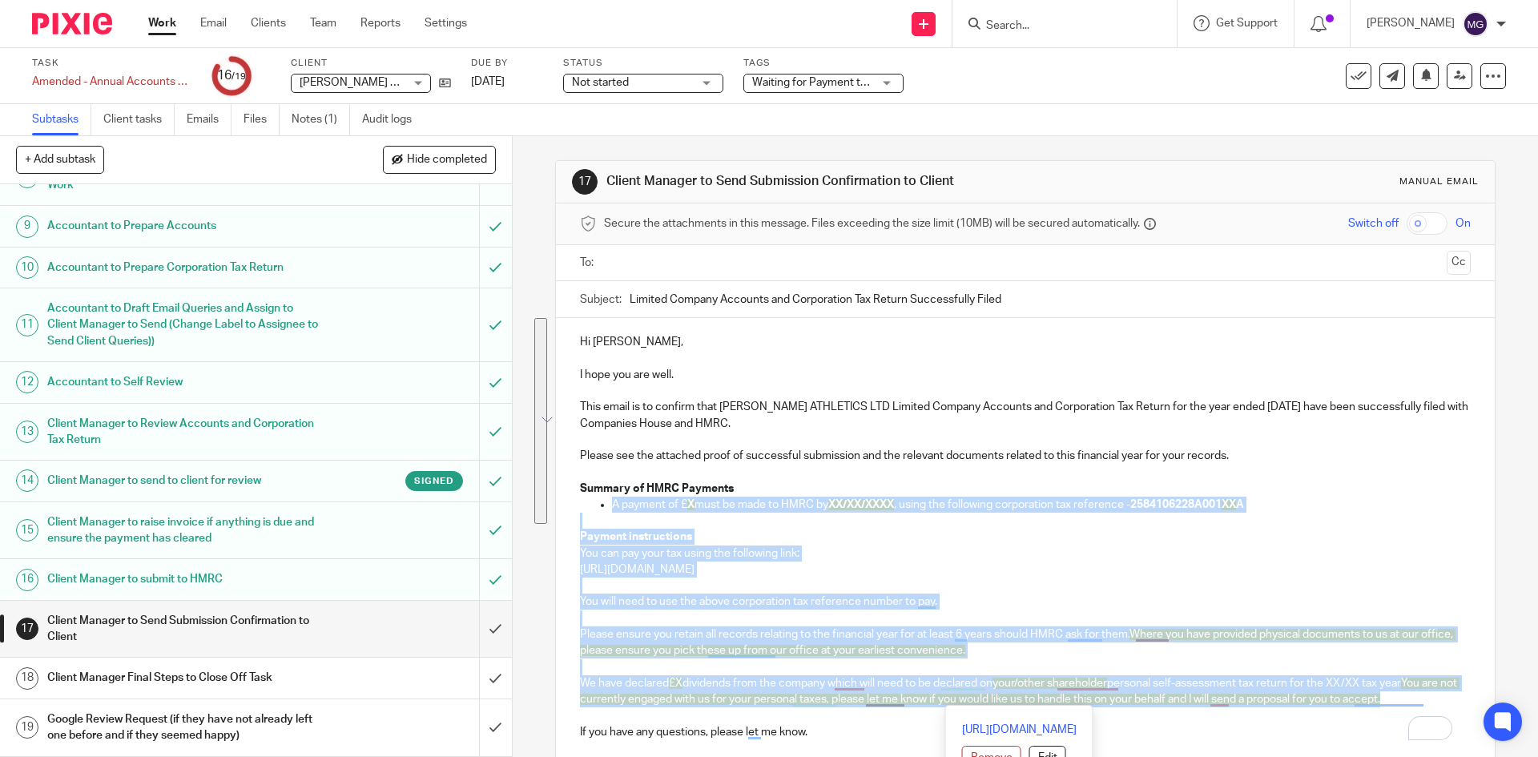
drag, startPoint x: 1433, startPoint y: 704, endPoint x: 578, endPoint y: 496, distance: 880.0
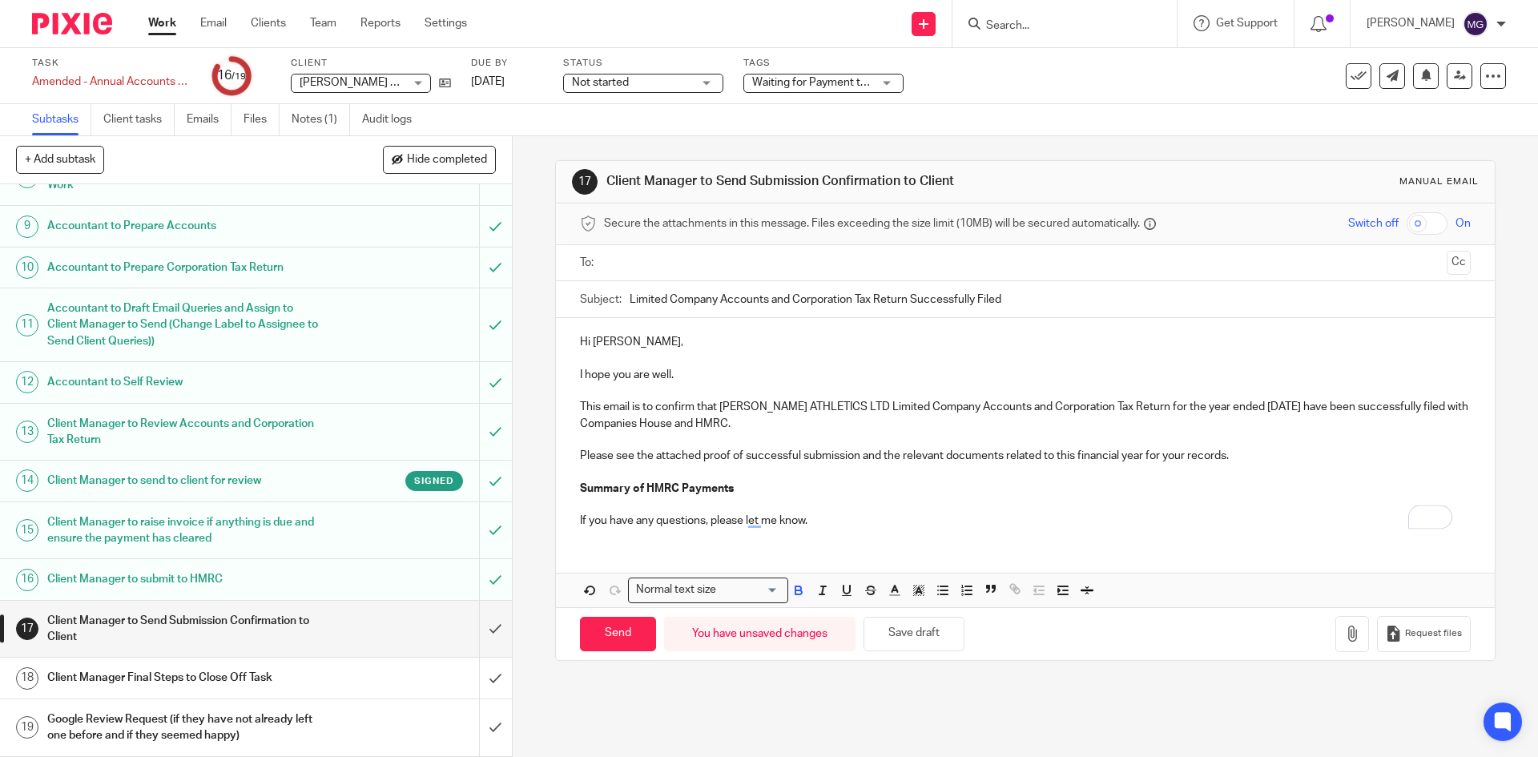
click at [580, 483] on strong "Summary of HMRC Payments" at bounding box center [657, 488] width 154 height 11
click at [585, 591] on polygon "button" at bounding box center [586, 592] width 3 height 2
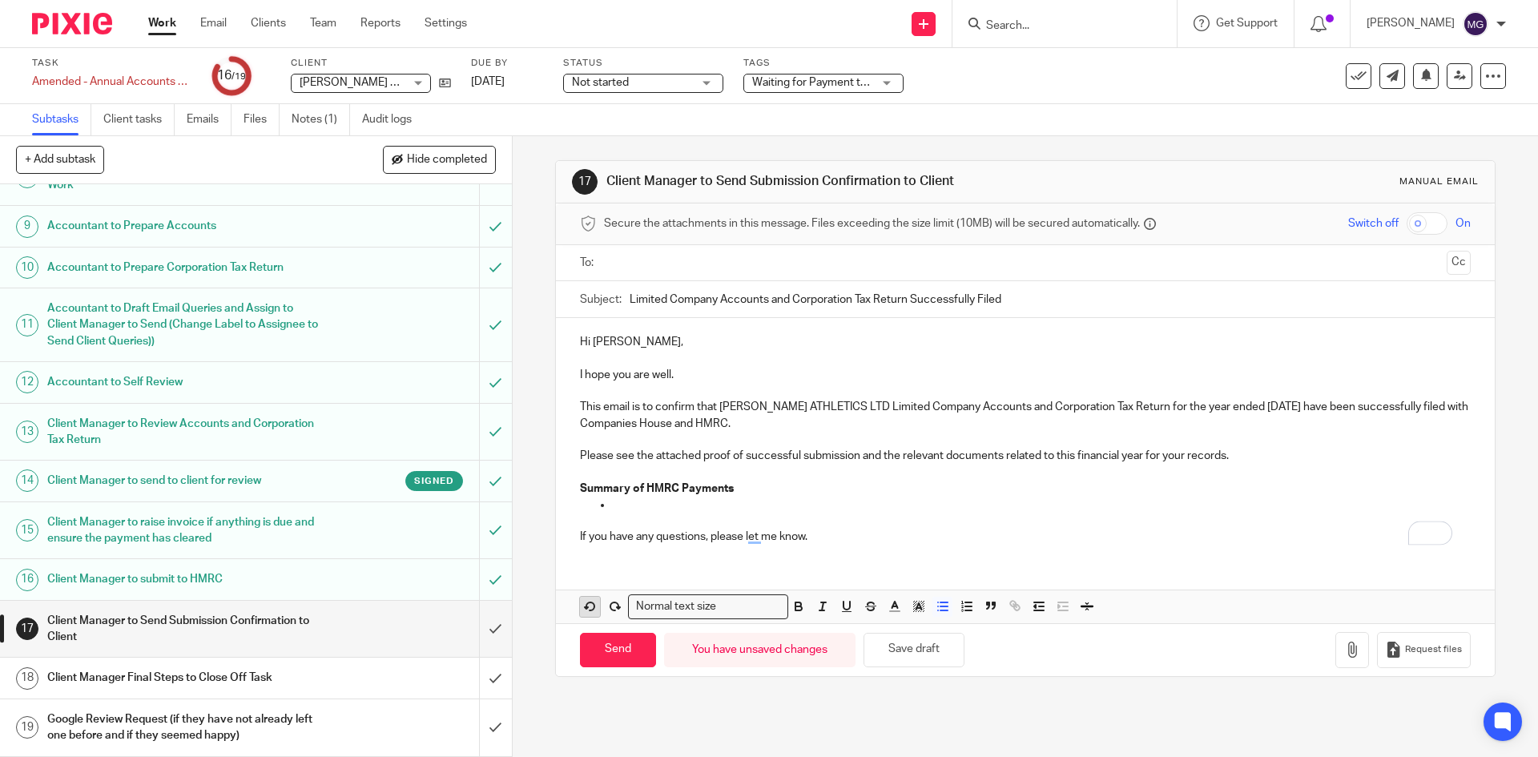
click at [581, 591] on div "Normal text size Loading... Remove Edit" at bounding box center [1025, 606] width 938 height 34
click at [586, 593] on div "Normal text size Loading... Remove Edit" at bounding box center [1025, 606] width 938 height 34
click at [584, 601] on icon "button" at bounding box center [590, 606] width 14 height 14
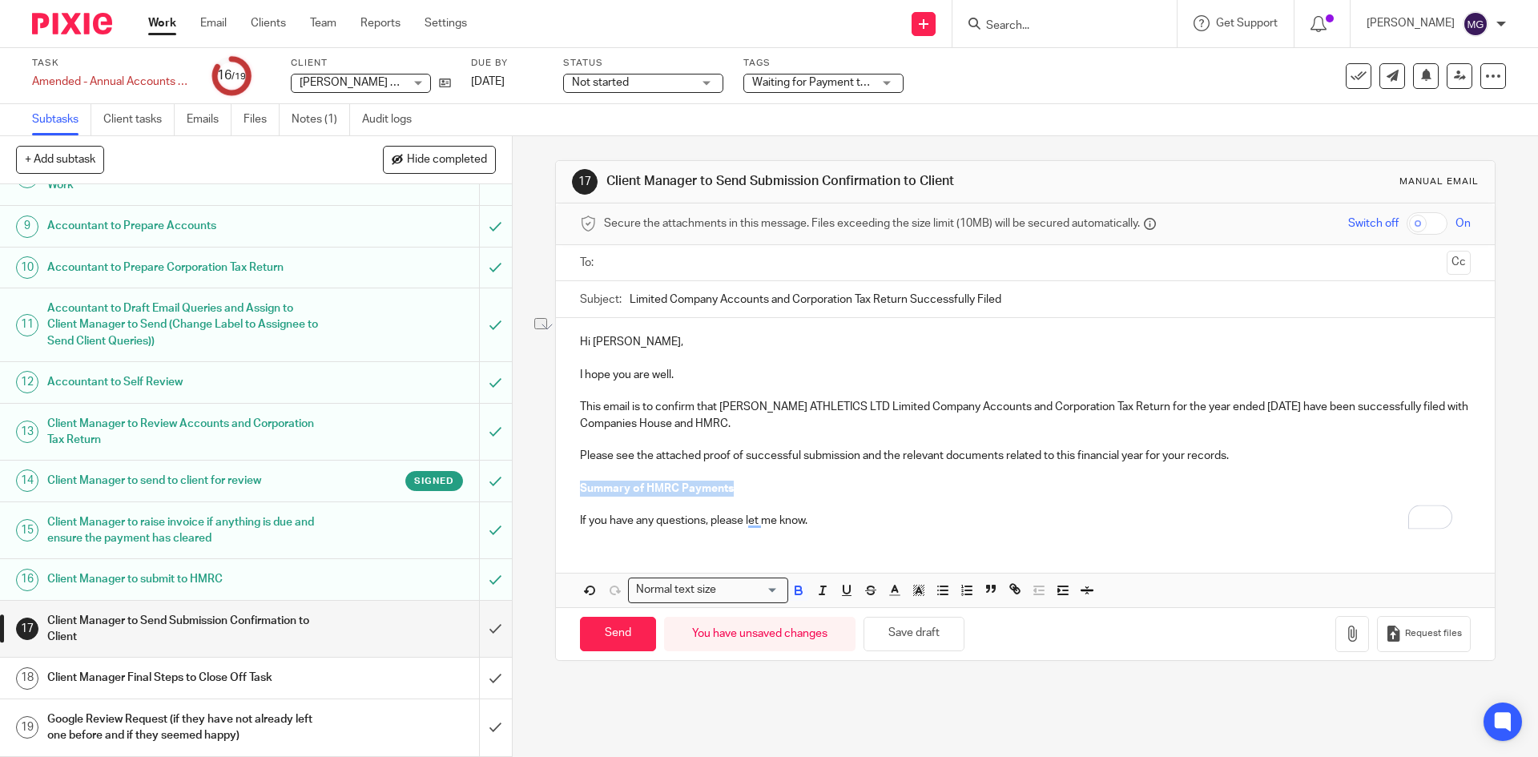
drag, startPoint x: 629, startPoint y: 488, endPoint x: 564, endPoint y: 494, distance: 65.9
click at [564, 494] on div "Hi Isaac, I hope you are well. This email is to confirm that AYRES ATHLETICS LT…" at bounding box center [1025, 429] width 938 height 223
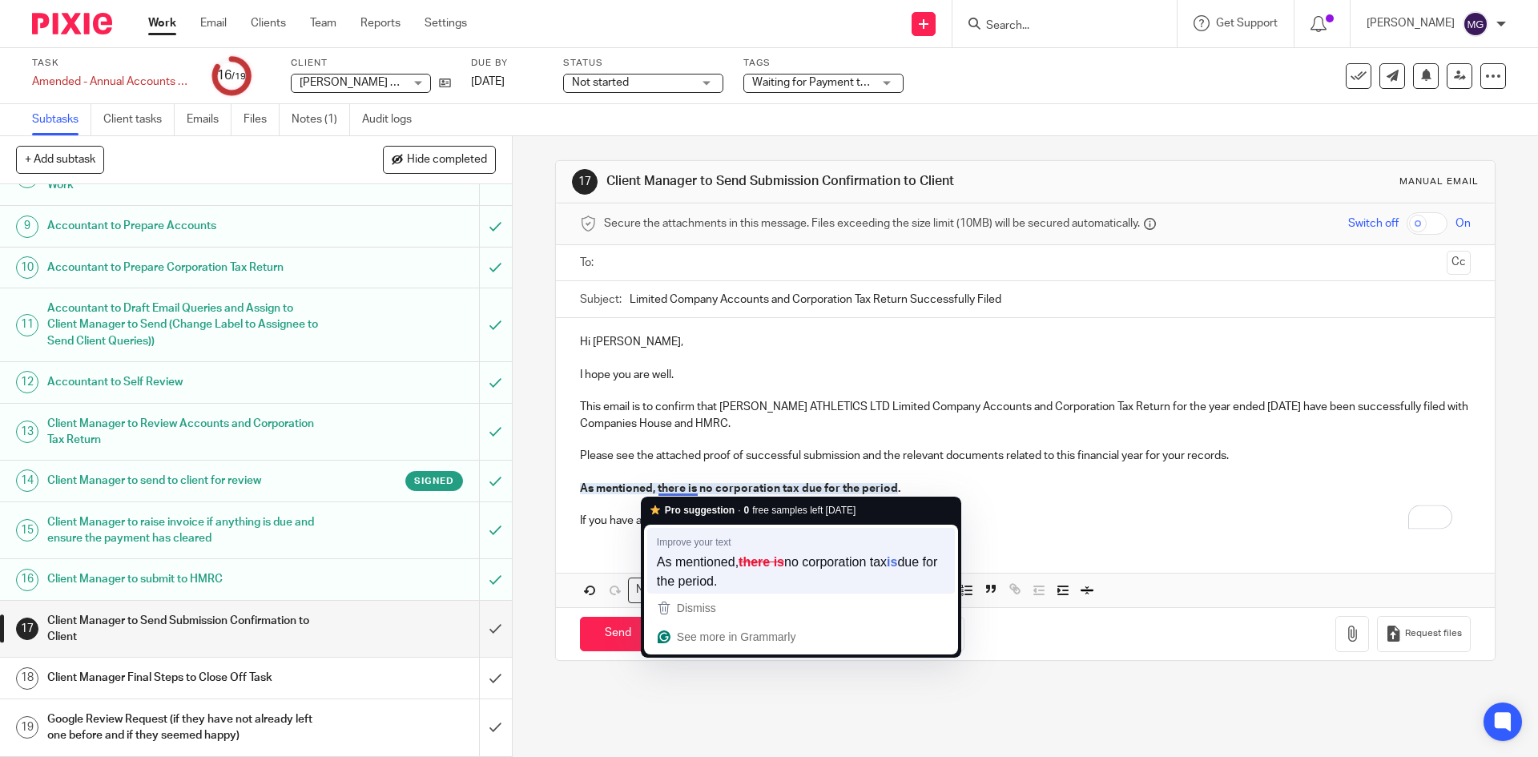
click at [690, 526] on div "Improve your text As mentioned, there is no corporation tax is due for the peri…" at bounding box center [801, 559] width 314 height 69
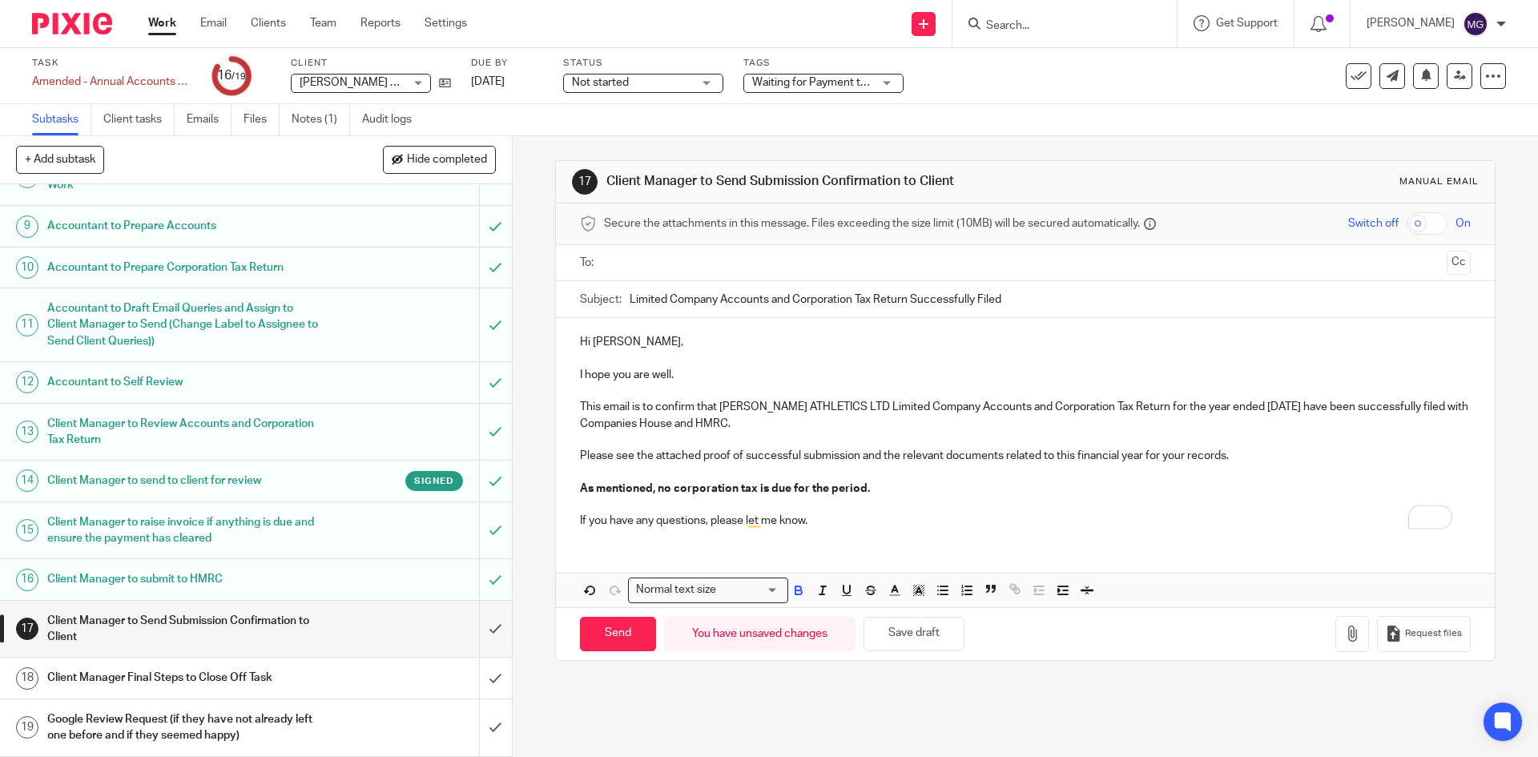
click at [876, 496] on p "To enrich screen reader interactions, please activate Accessibility in Grammarl…" at bounding box center [1025, 504] width 890 height 16
drag, startPoint x: 1140, startPoint y: 456, endPoint x: 854, endPoint y: 452, distance: 285.1
click at [854, 452] on p "Please see the attached proof of successful submission and the relevant documen…" at bounding box center [1025, 456] width 890 height 16
click at [1116, 408] on p "This email is to confirm that AYRES ATHLETICS LTD Limited Company Accounts and …" at bounding box center [1025, 415] width 890 height 33
click at [1172, 408] on p "This email is to confirm that AYRES ATHLETICS LTD Limited Company Accounts and …" at bounding box center [1025, 415] width 890 height 33
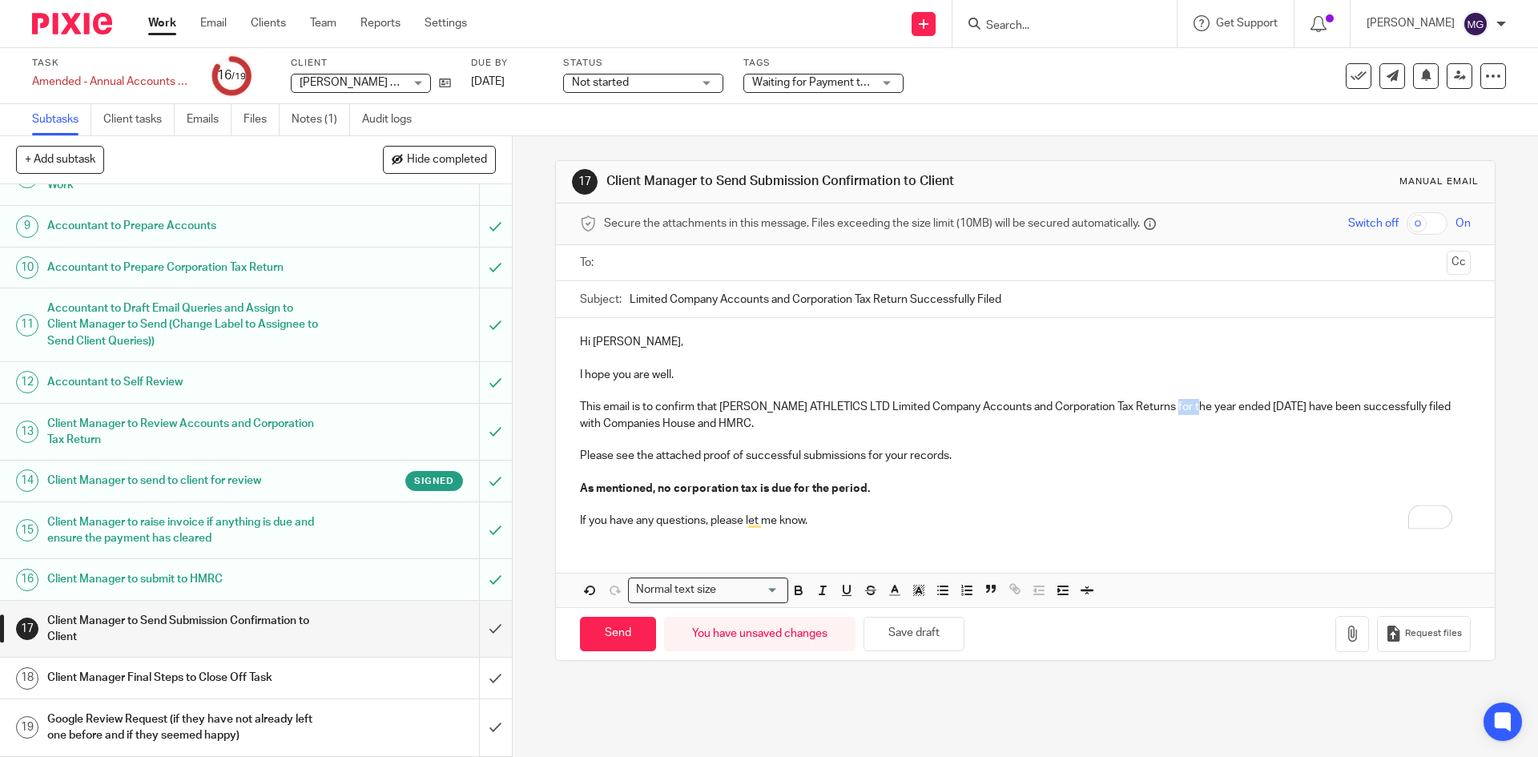
click at [1172, 408] on p "This email is to confirm that AYRES ATHLETICS LTD Limited Company Accounts and …" at bounding box center [1025, 415] width 890 height 33
click at [1019, 471] on p "To enrich screen reader interactions, please activate Accessibility in Grammarl…" at bounding box center [1025, 472] width 890 height 16
click at [1195, 406] on p "This email is to confirm that AYRES ATHLETICS LTD Limited Company Accounts and …" at bounding box center [1025, 415] width 890 height 33
click at [1192, 405] on p "This email is to confirm that AYRES ATHLETICS LTD Limited Company Accounts and …" at bounding box center [1025, 415] width 890 height 33
click at [1194, 471] on p "To enrich screen reader interactions, please activate Accessibility in Grammarl…" at bounding box center [1025, 472] width 890 height 16
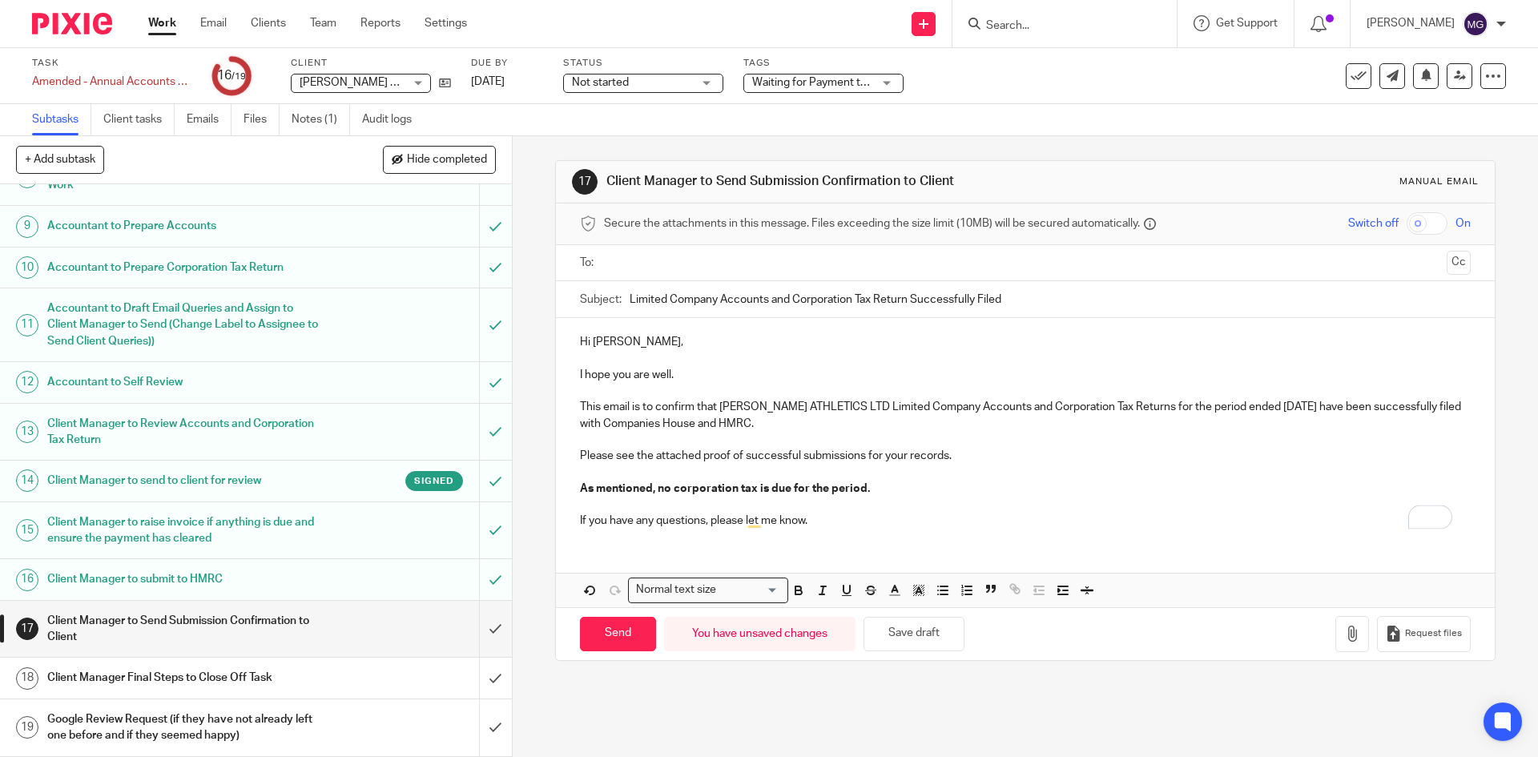
click at [1049, 464] on p "To enrich screen reader interactions, please activate Accessibility in Grammarl…" at bounding box center [1025, 472] width 890 height 16
click at [1333, 652] on div "Send You have unsaved changes Save draft Request files" at bounding box center [1025, 633] width 938 height 53
click at [1344, 641] on icon "button" at bounding box center [1352, 633] width 16 height 16
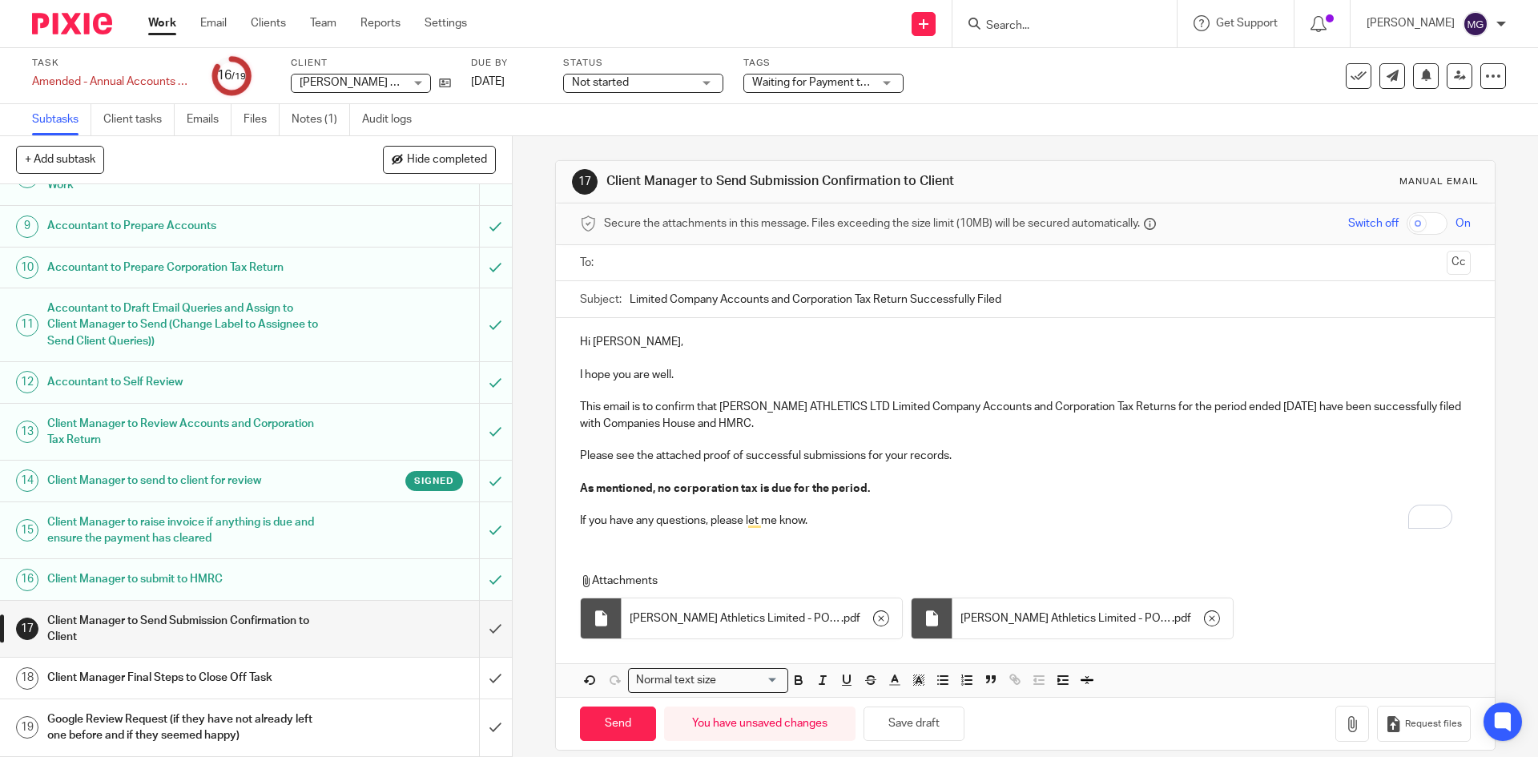
click at [686, 375] on p "I hope you are well." at bounding box center [1025, 375] width 890 height 16
drag, startPoint x: 585, startPoint y: 340, endPoint x: 564, endPoint y: 334, distance: 21.8
click at [564, 334] on div "Hi Isaac, I hope you are well. This email is to confirm that AYRES ATHLETICS LT…" at bounding box center [1025, 429] width 938 height 223
click at [869, 469] on p "To enrich screen reader interactions, please activate Accessibility in Grammarl…" at bounding box center [1025, 472] width 890 height 16
click at [874, 492] on p "As mentioned, no corporation tax is due for the period." at bounding box center [1025, 488] width 890 height 16
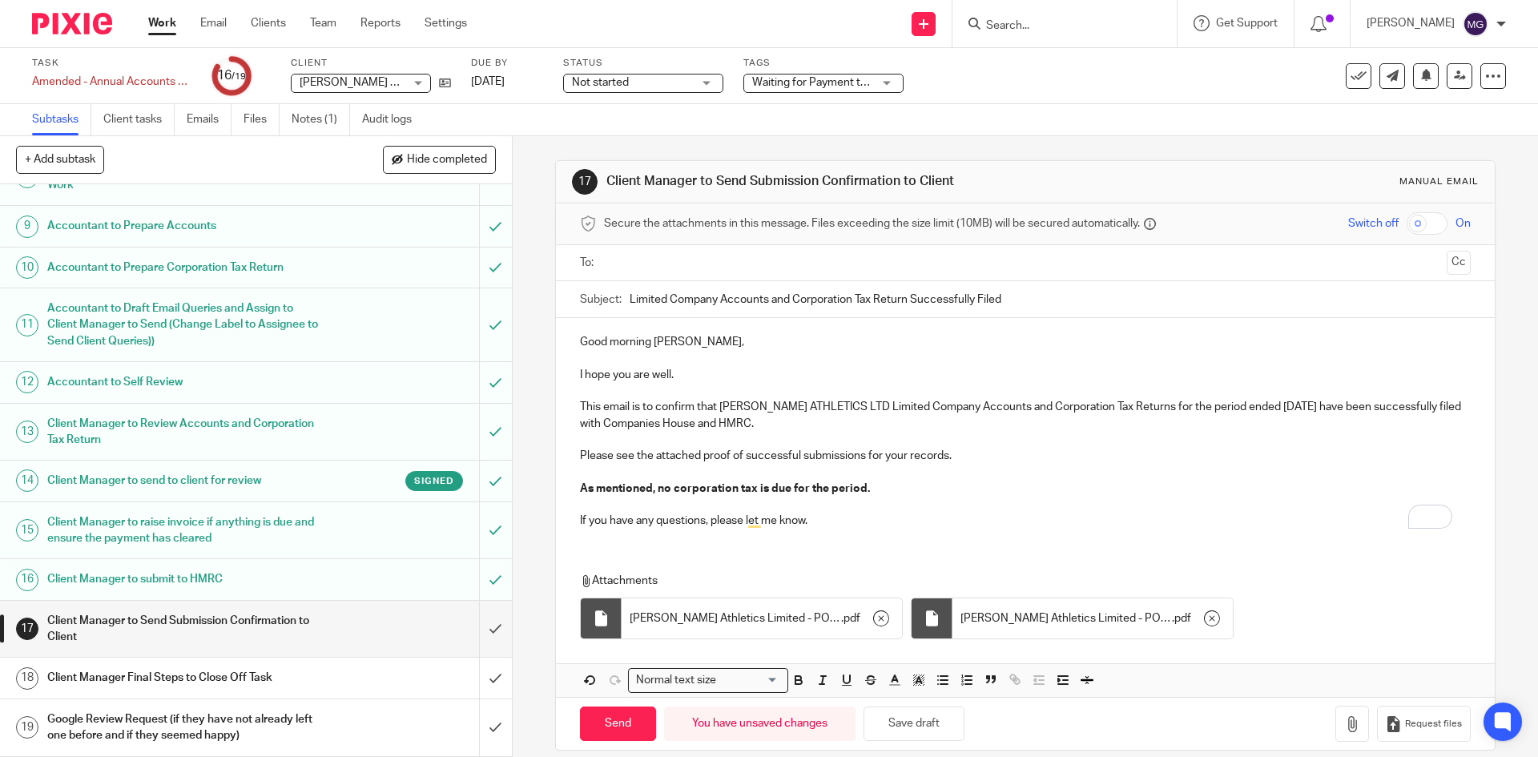
click at [662, 257] on input "text" at bounding box center [1024, 263] width 830 height 18
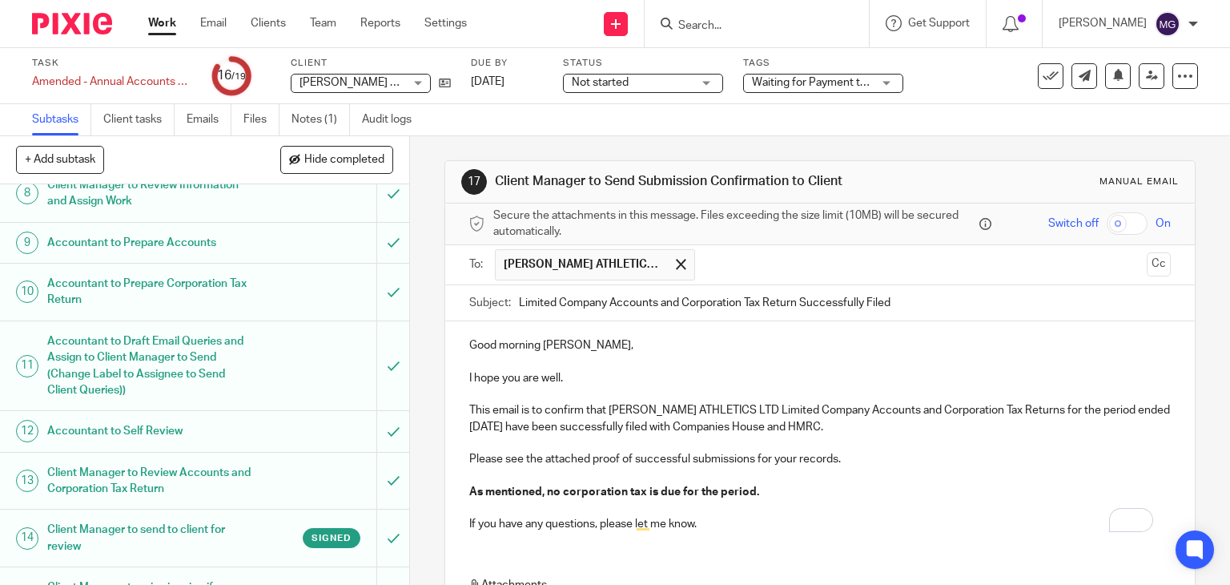
scroll to position [442, 0]
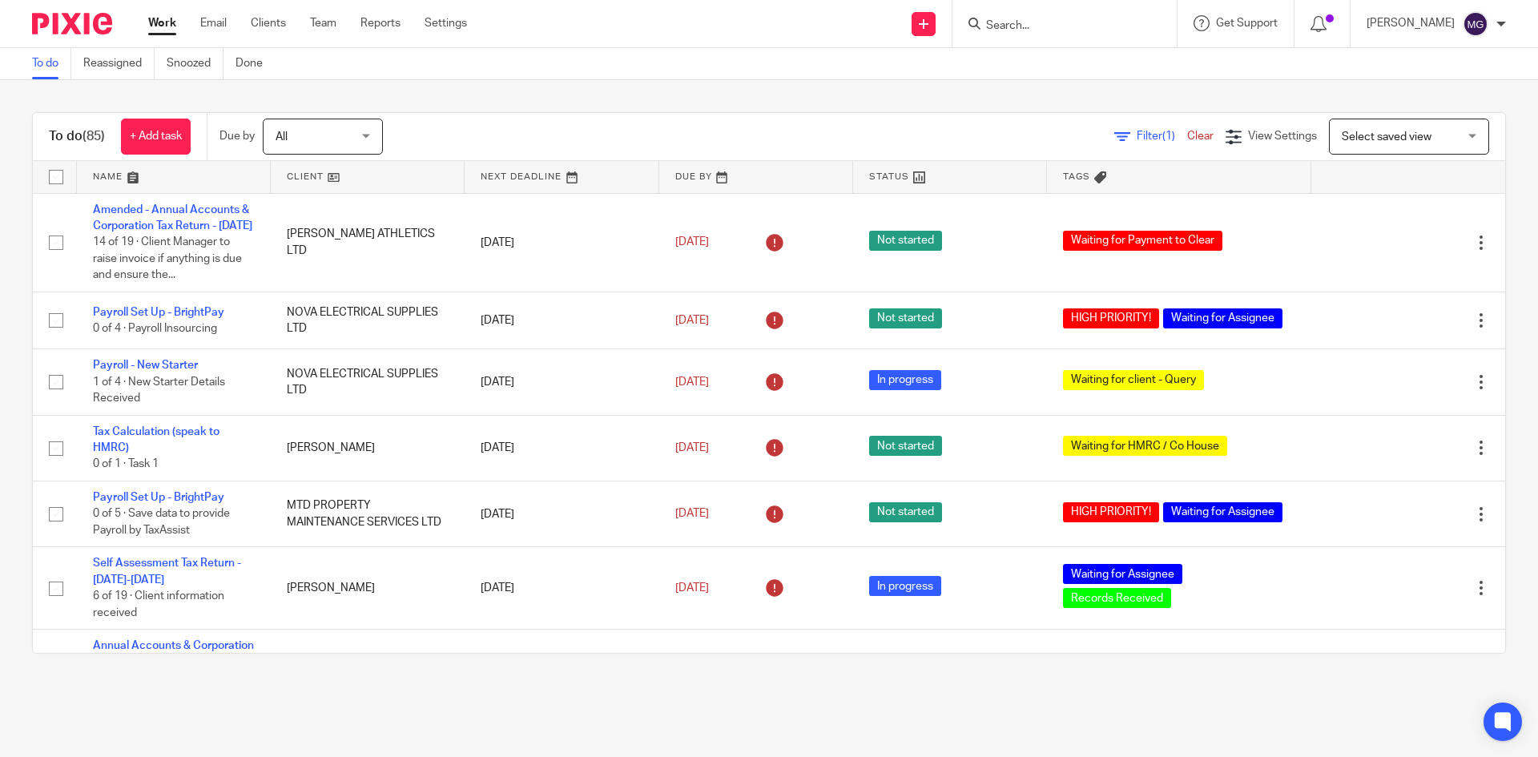
click at [1027, 35] on div at bounding box center [1064, 23] width 224 height 47
click at [1032, 19] on input "Search" at bounding box center [1056, 26] width 144 height 14
type input "jct"
drag, startPoint x: 1140, startPoint y: 70, endPoint x: 770, endPoint y: 41, distance: 370.3
click at [770, 41] on div "Send new email Create task Add client Request signature jct JCT 23 LTD [PERSON_…" at bounding box center [1014, 23] width 1047 height 47
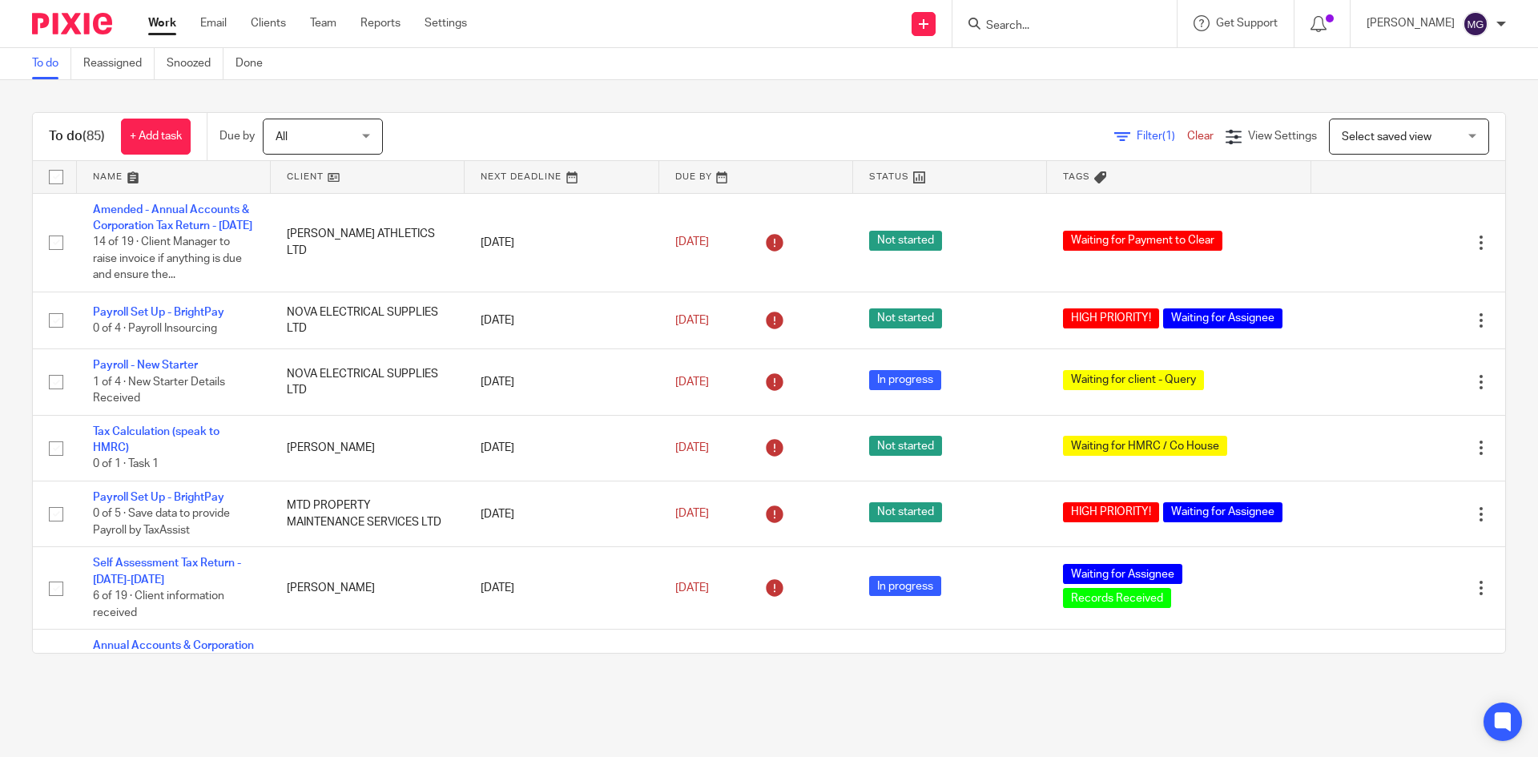
click at [1097, 32] on input "Search" at bounding box center [1056, 26] width 144 height 14
click at [1037, 20] on input "Search" at bounding box center [1056, 26] width 144 height 14
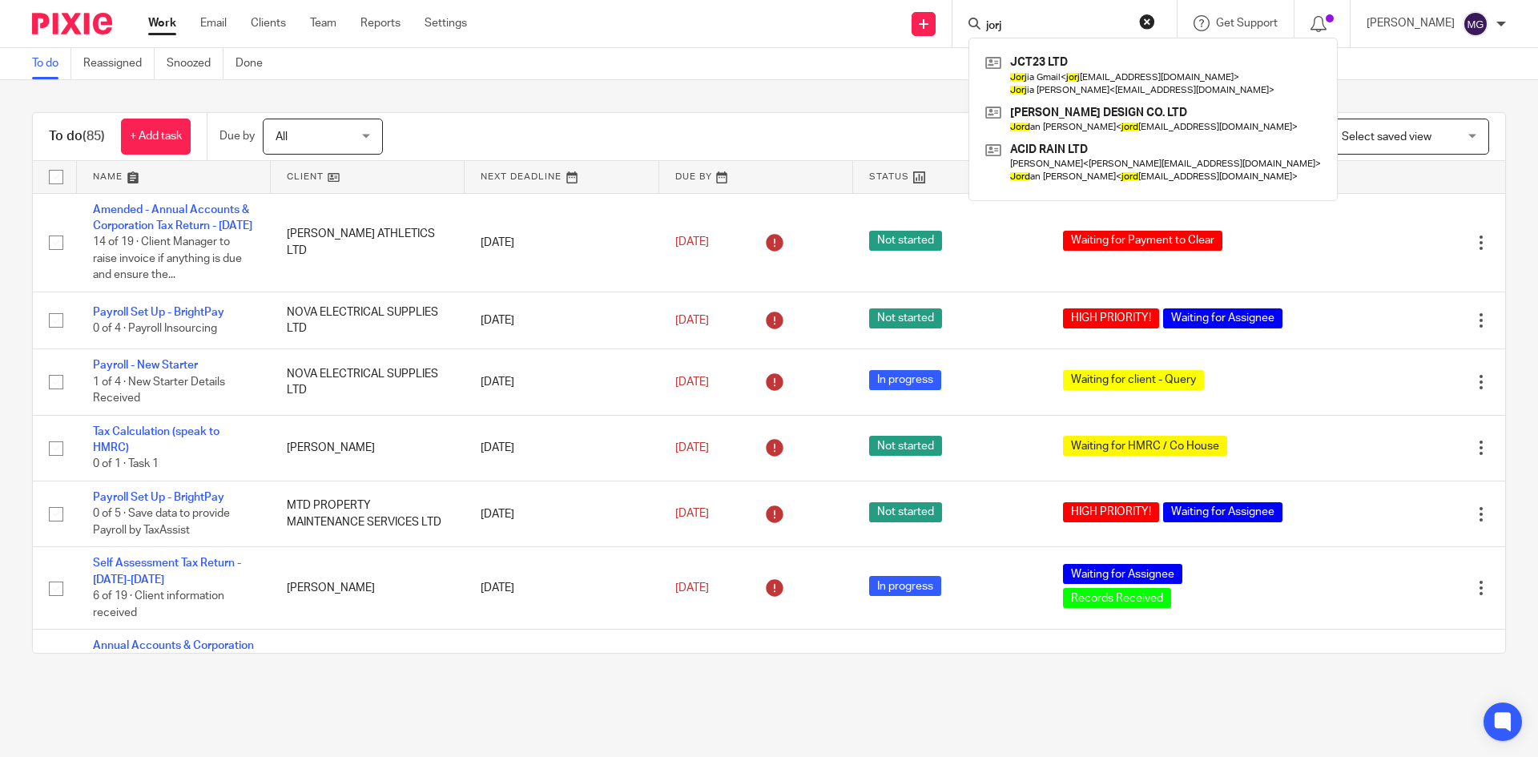
type input "jorj"
drag, startPoint x: 826, startPoint y: 111, endPoint x: 832, endPoint y: 105, distance: 8.5
click at [826, 111] on div "To do (85) + Add task Due by All All [DATE] [DATE] This week Next week This mon…" at bounding box center [769, 382] width 1538 height 605
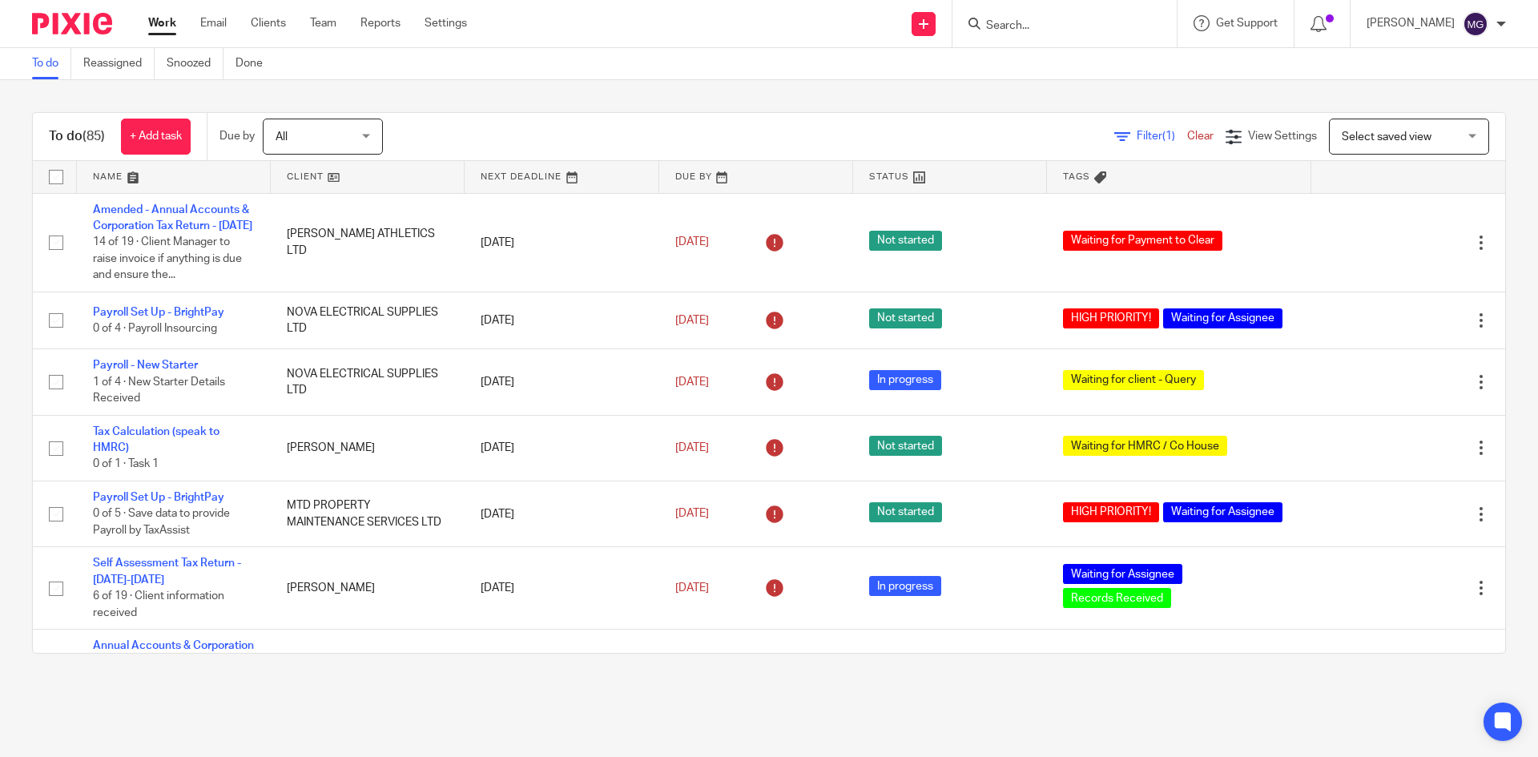
click at [1100, 36] on div at bounding box center [1064, 23] width 224 height 47
click at [1100, 34] on div at bounding box center [1064, 23] width 224 height 47
click at [1099, 34] on form at bounding box center [1069, 24] width 171 height 20
click at [1065, 30] on input "Search" at bounding box center [1056, 26] width 144 height 14
type input "vinni"
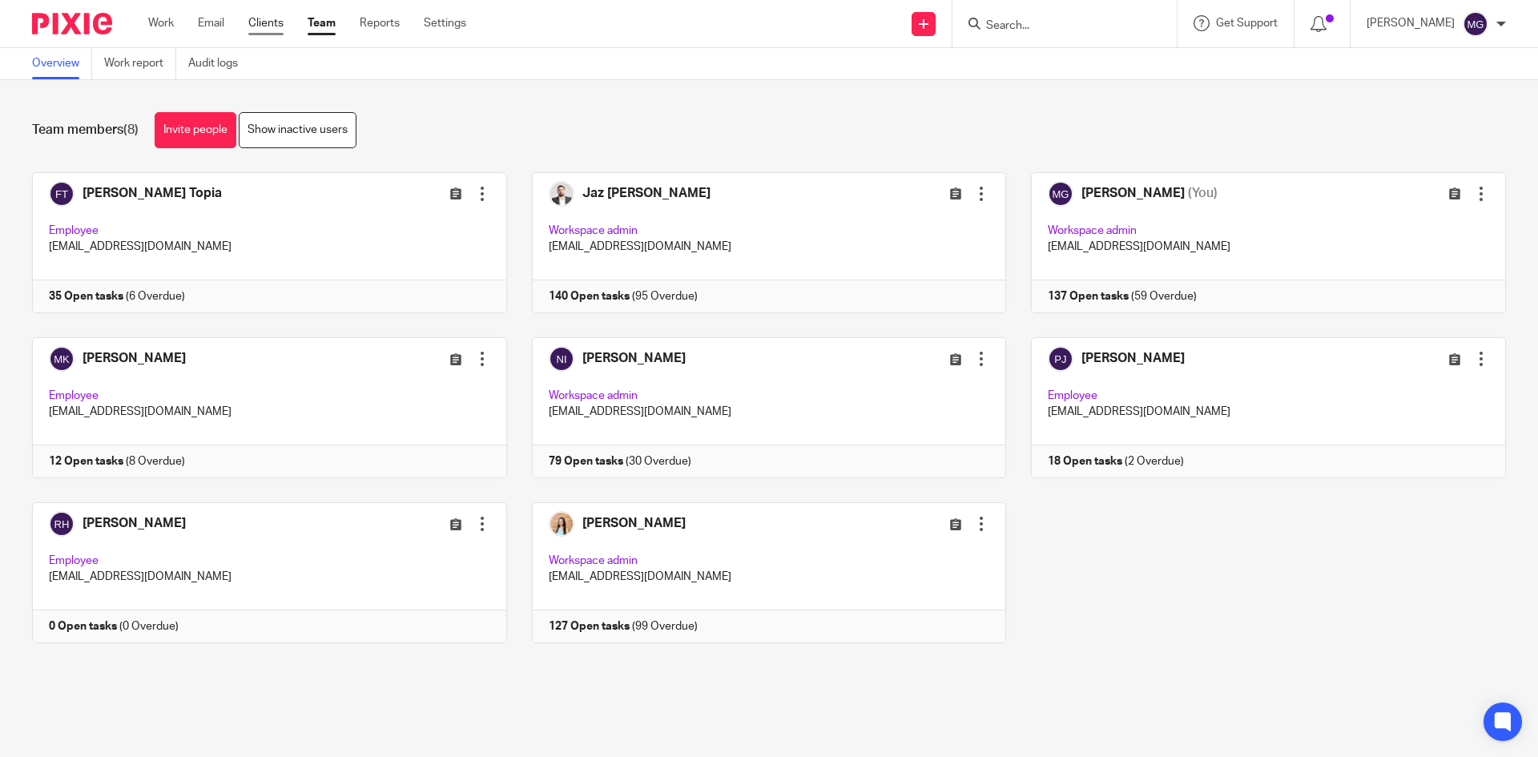
click at [264, 25] on link "Clients" at bounding box center [265, 23] width 35 height 16
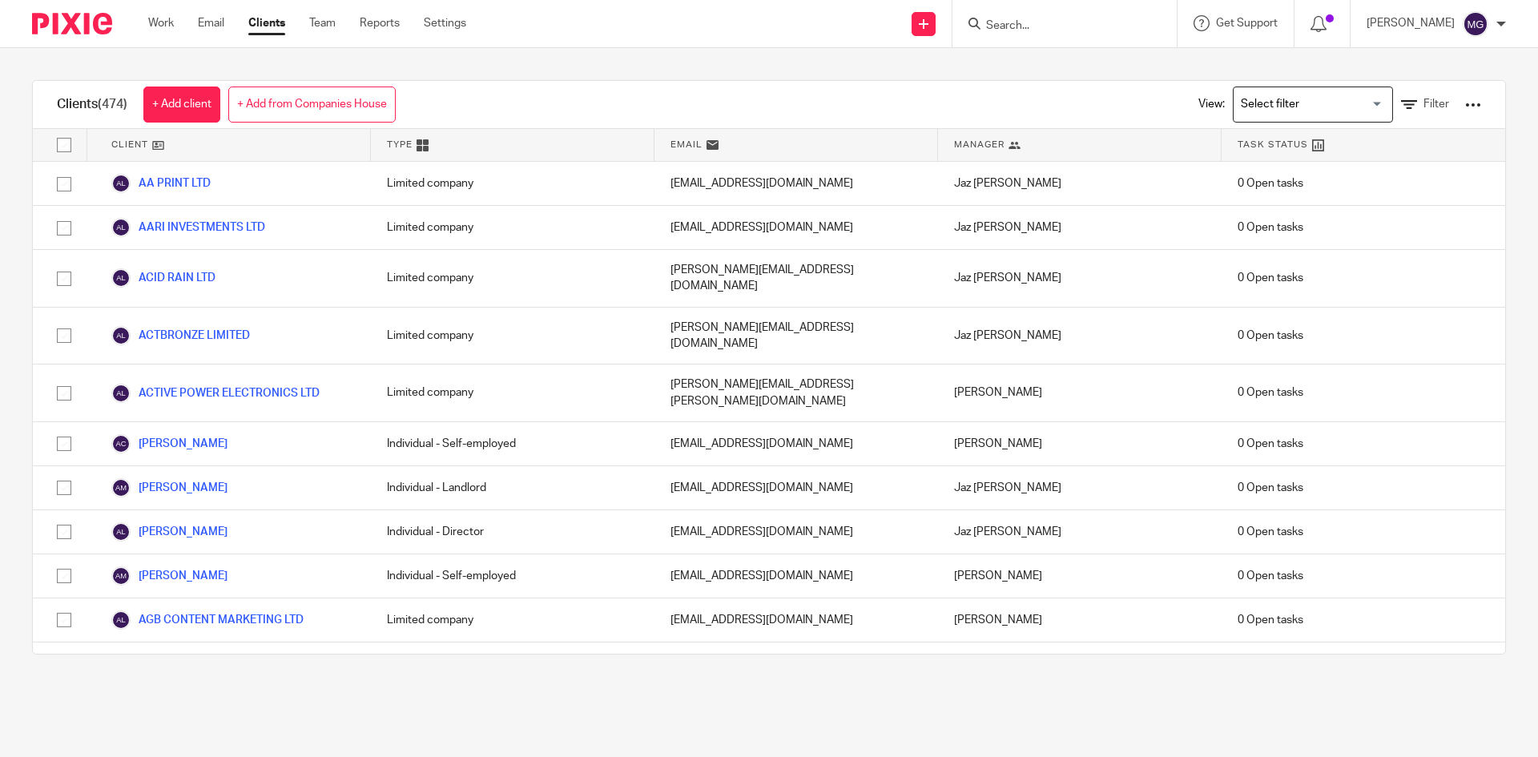
drag, startPoint x: 936, startPoint y: 72, endPoint x: 923, endPoint y: 78, distance: 14.7
click at [923, 78] on div "Clients (474) + Add client + Add from Companies House View: Loading... Filter C…" at bounding box center [769, 367] width 1538 height 638
click at [1322, 103] on input "Search for option" at bounding box center [1309, 104] width 148 height 28
click at [1401, 103] on icon at bounding box center [1409, 105] width 16 height 16
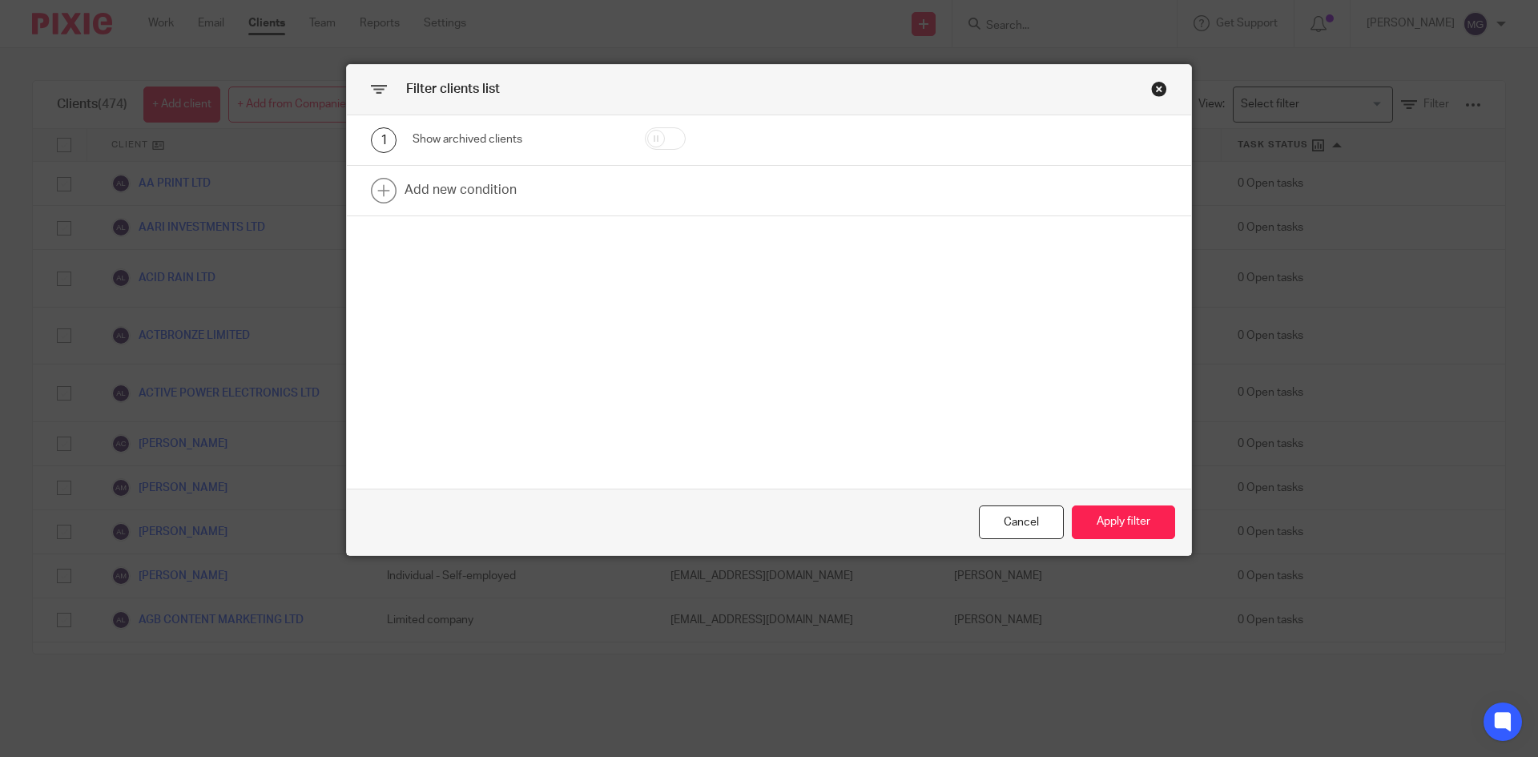
click at [657, 137] on input "checkbox" at bounding box center [665, 138] width 41 height 22
checkbox input "true"
click at [481, 180] on link at bounding box center [769, 191] width 844 height 50
click at [528, 197] on div "Field" at bounding box center [502, 196] width 155 height 34
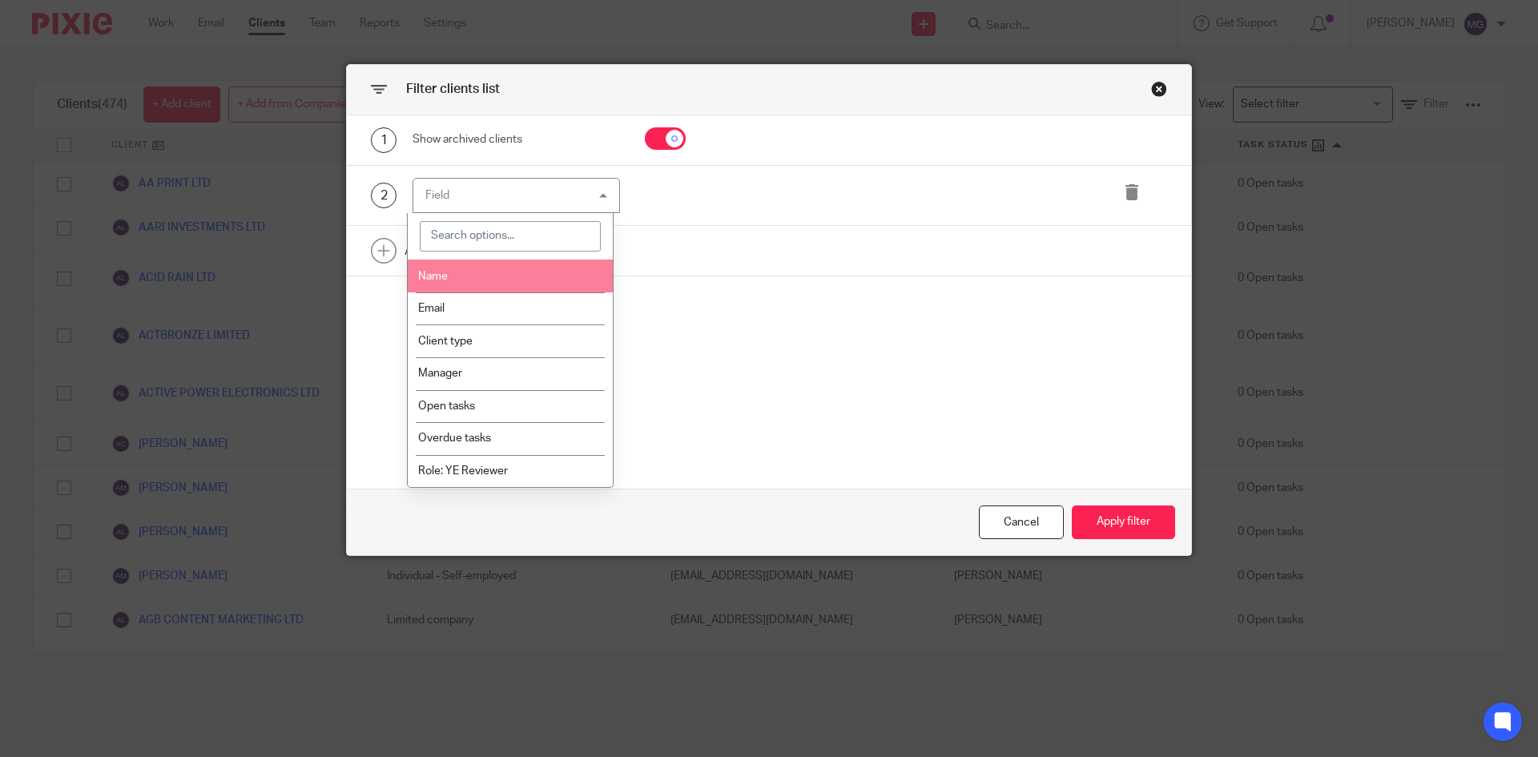
click at [553, 286] on li "Name" at bounding box center [511, 275] width 206 height 33
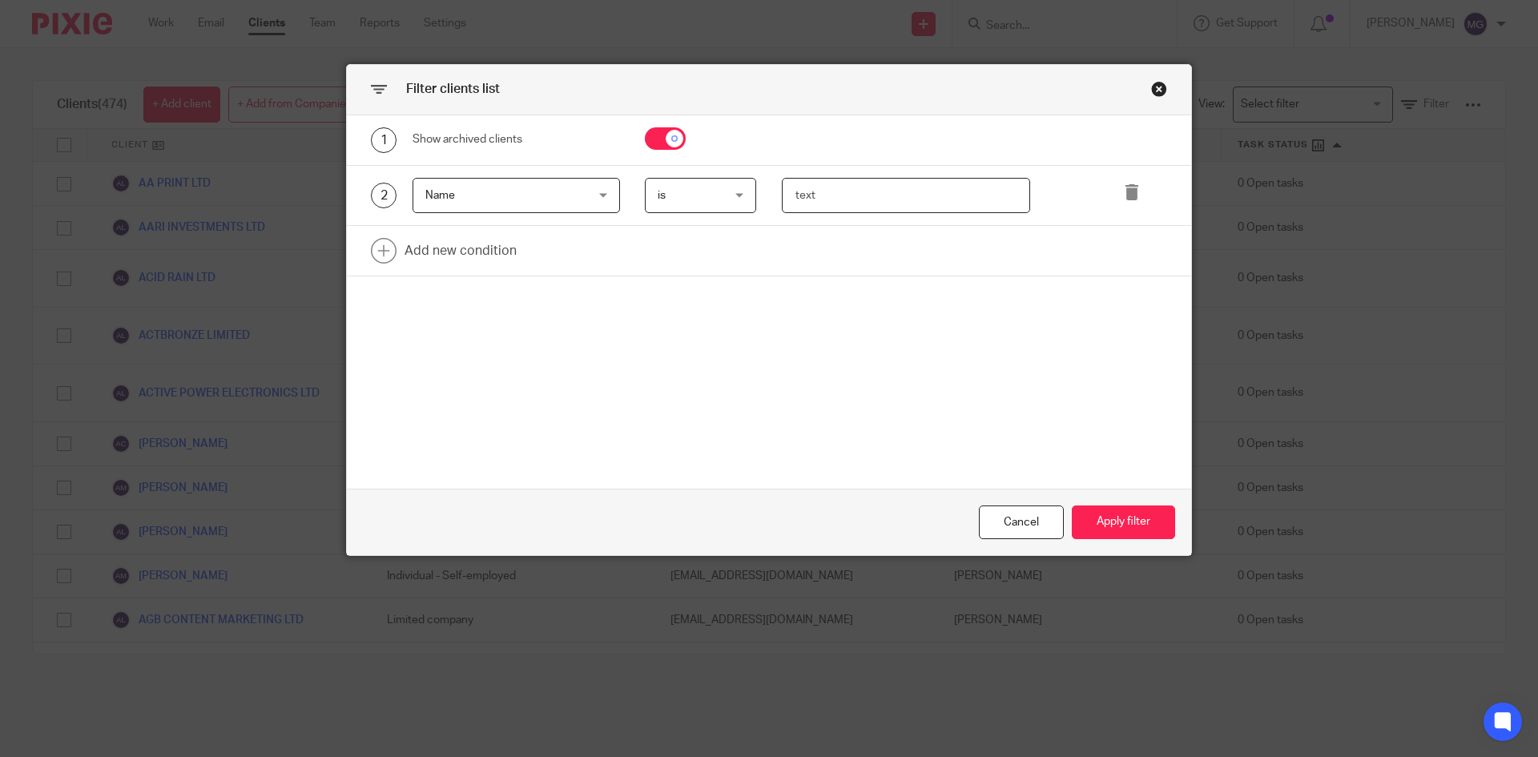
click at [867, 192] on input "text" at bounding box center [906, 196] width 249 height 36
type input "vinnie"
click at [1134, 515] on button "Apply filter" at bounding box center [1122, 522] width 103 height 34
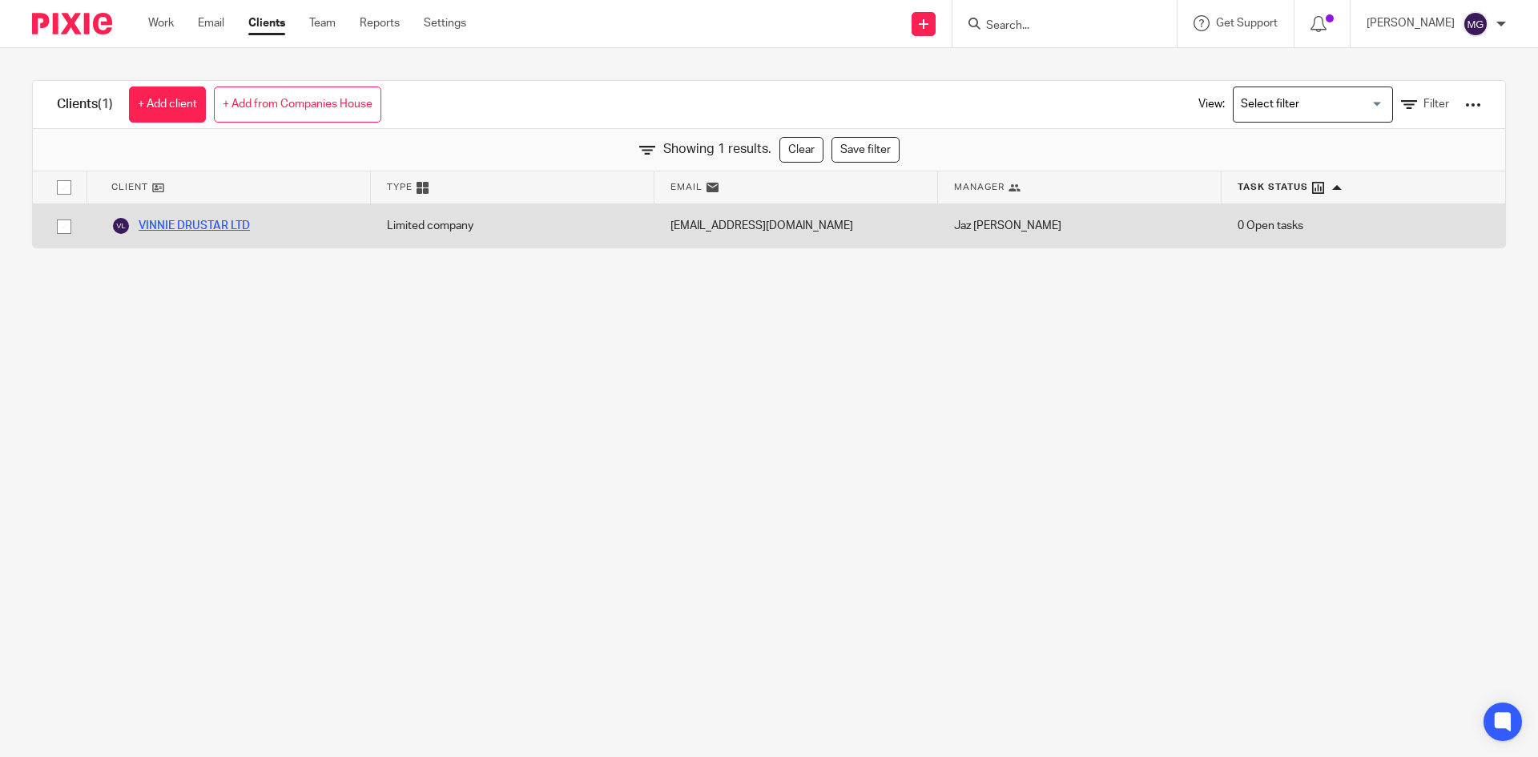
click at [227, 224] on link "VINNIE DRUSTAR LTD" at bounding box center [180, 225] width 139 height 19
